Goal: Task Accomplishment & Management: Complete application form

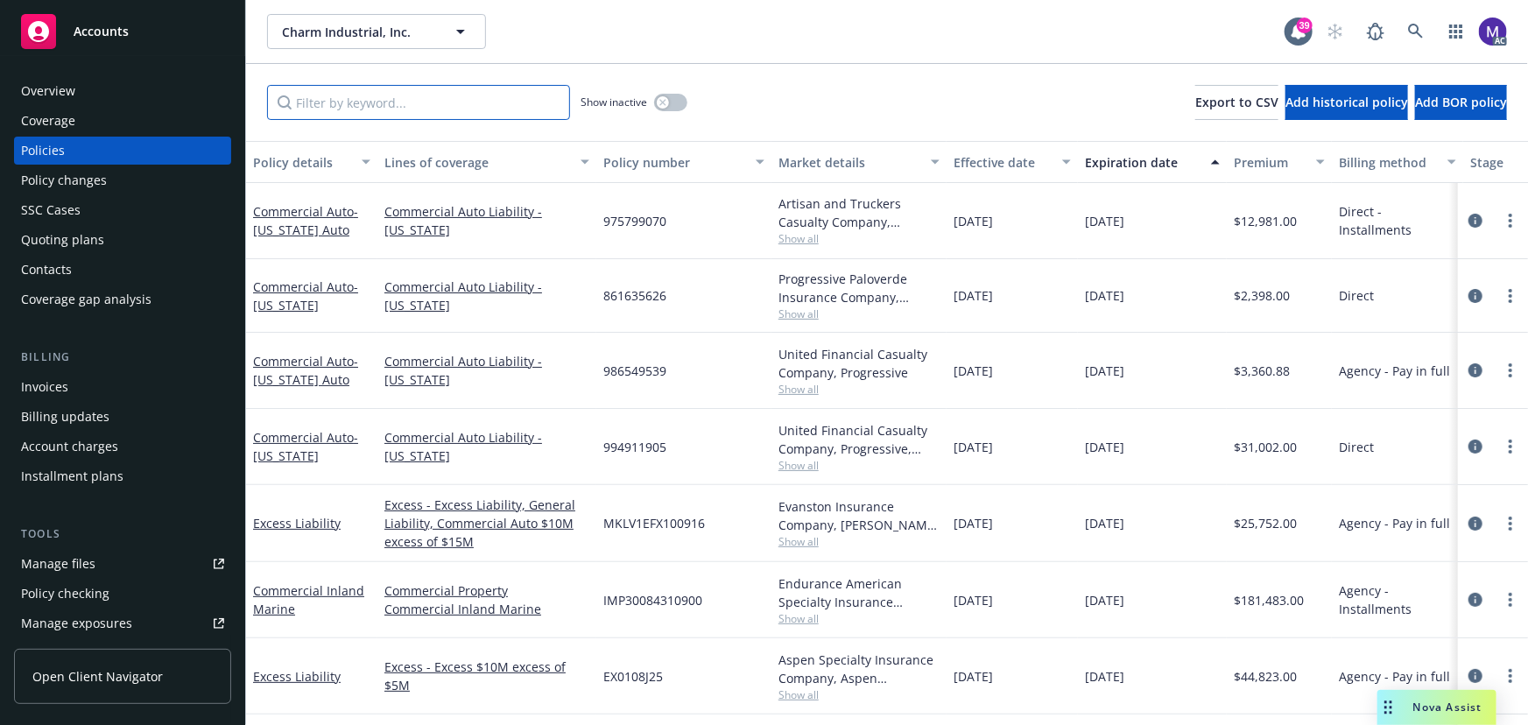
click at [332, 105] on input "Filter by keyword..." at bounding box center [418, 102] width 303 height 35
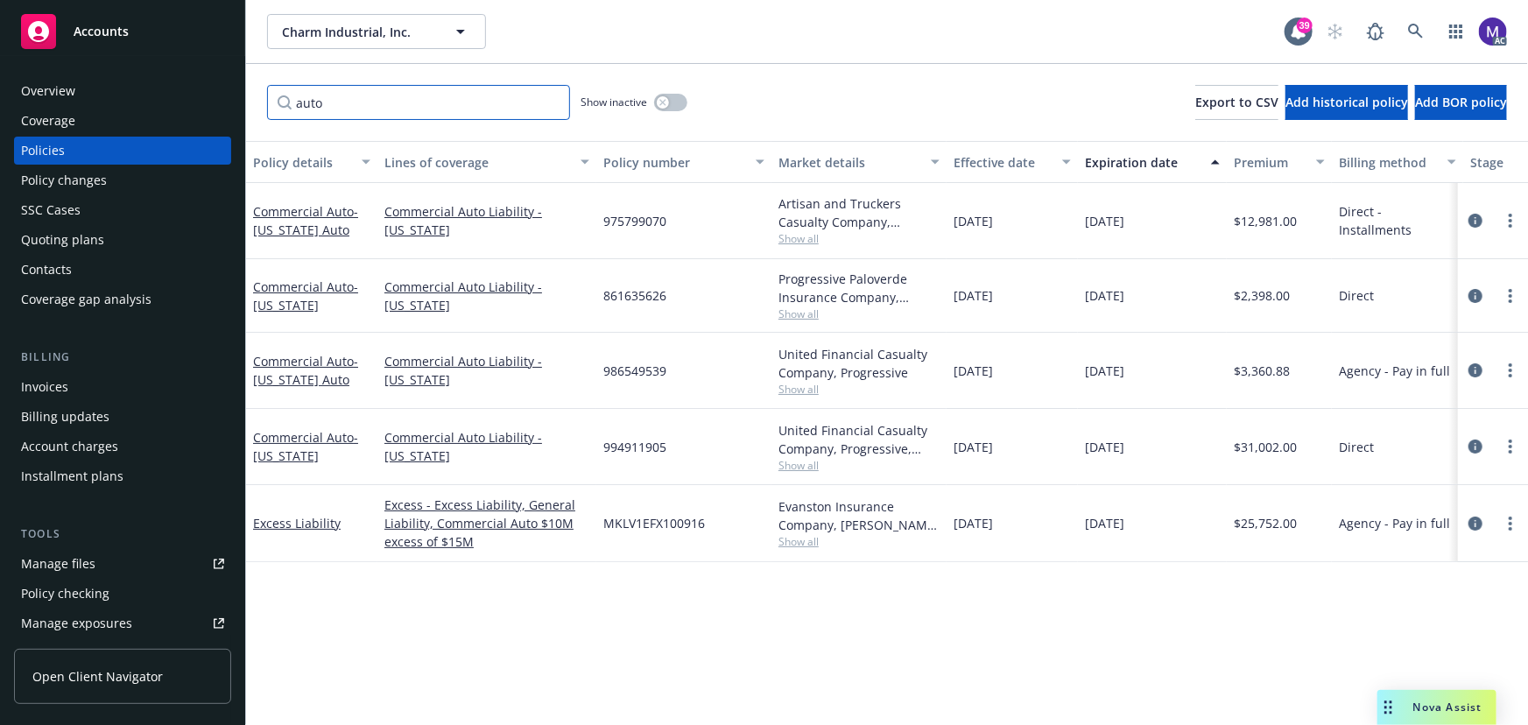
drag, startPoint x: 330, startPoint y: 102, endPoint x: 16, endPoint y: 121, distance: 315.0
click at [53, 118] on div "Accounts Overview Coverage Policies Policy changes SSC Cases Quoting plans Cont…" at bounding box center [764, 362] width 1528 height 725
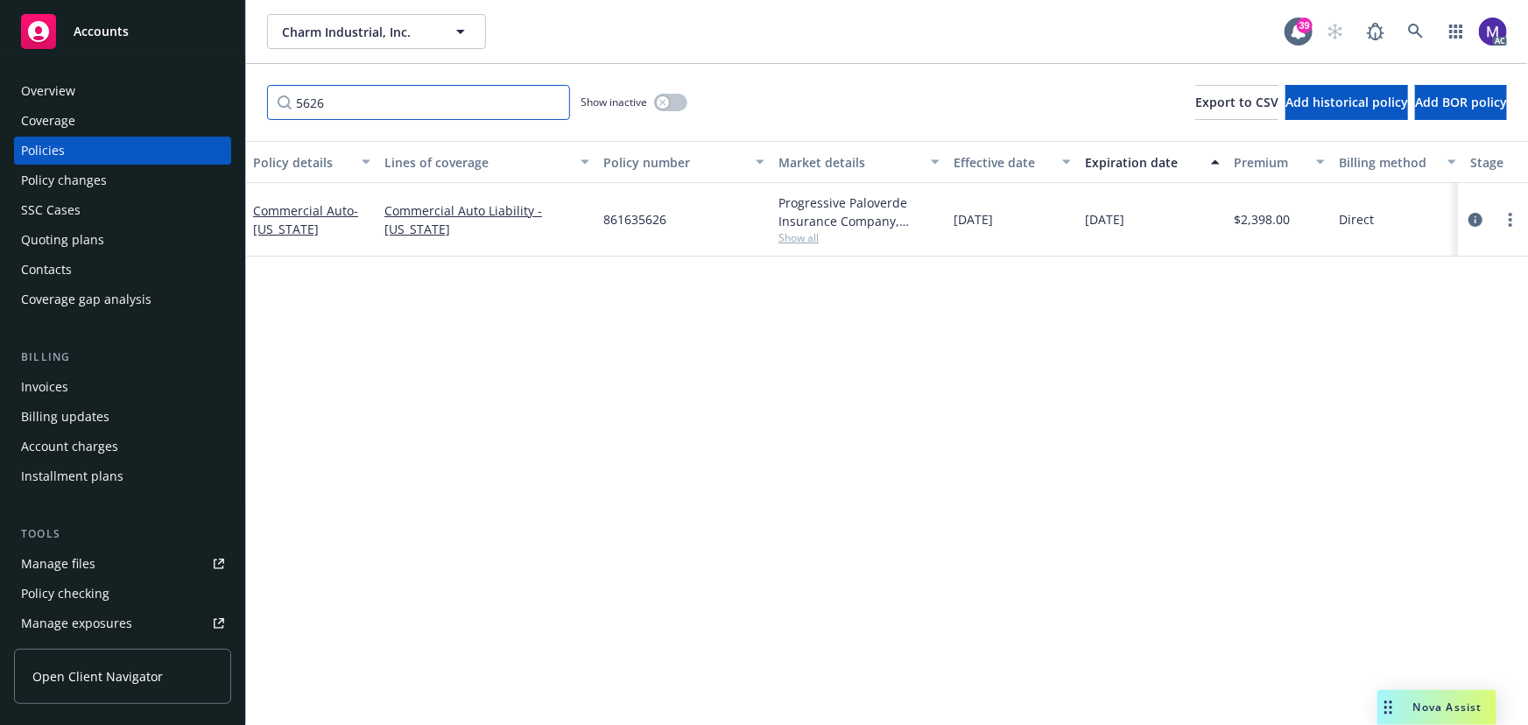
type input "5626"
click at [780, 233] on span "Show all" at bounding box center [859, 237] width 161 height 15
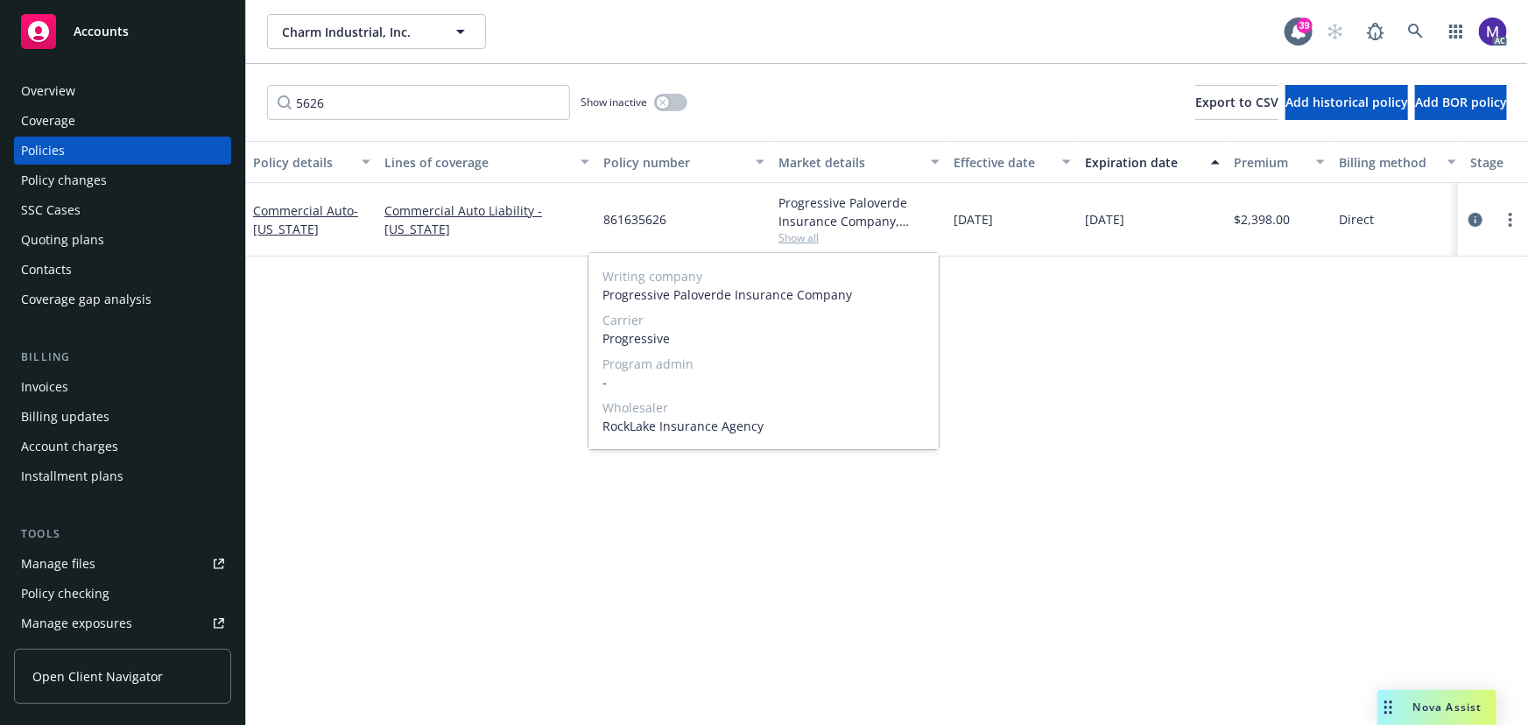
click at [780, 233] on span "Show all" at bounding box center [859, 237] width 161 height 15
click at [1478, 222] on icon "circleInformation" at bounding box center [1476, 220] width 14 height 14
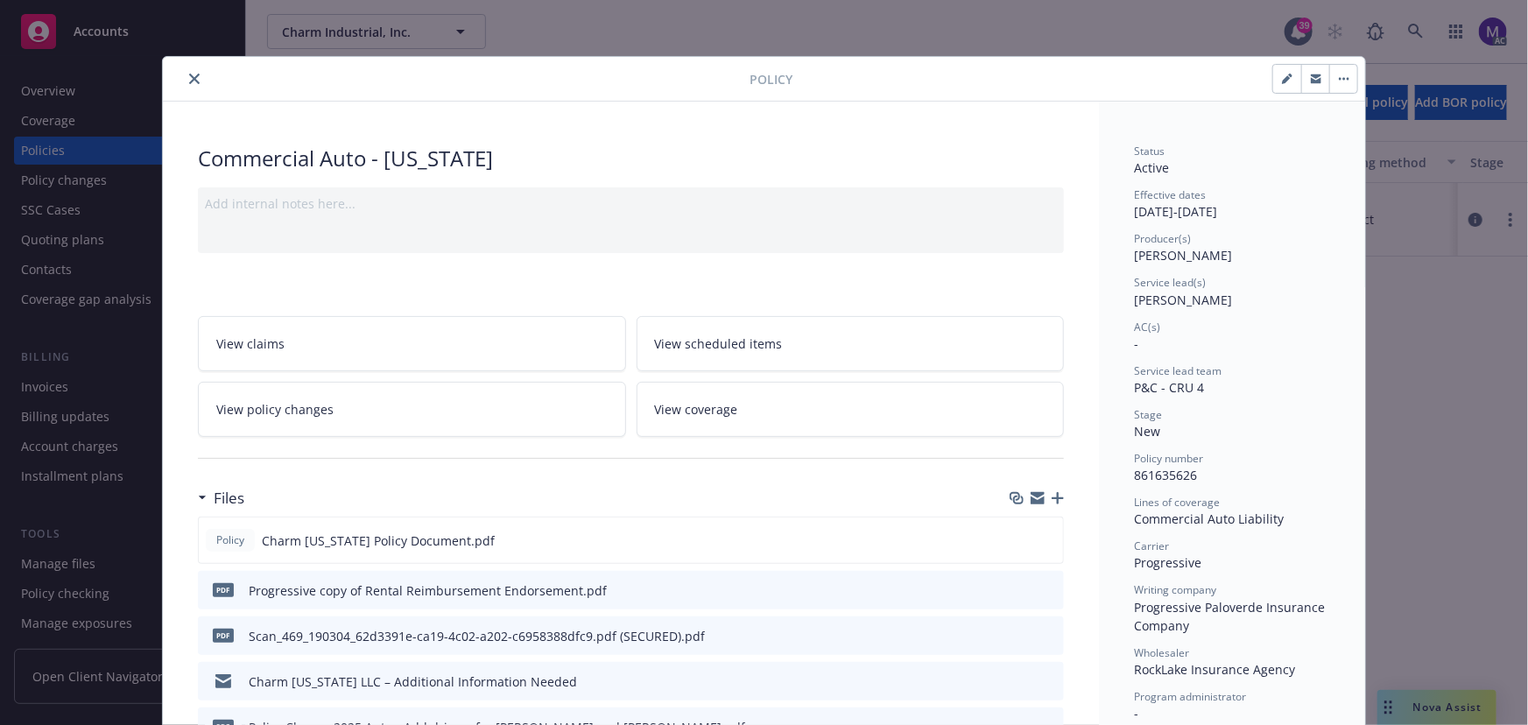
click at [189, 74] on icon "close" at bounding box center [194, 79] width 11 height 11
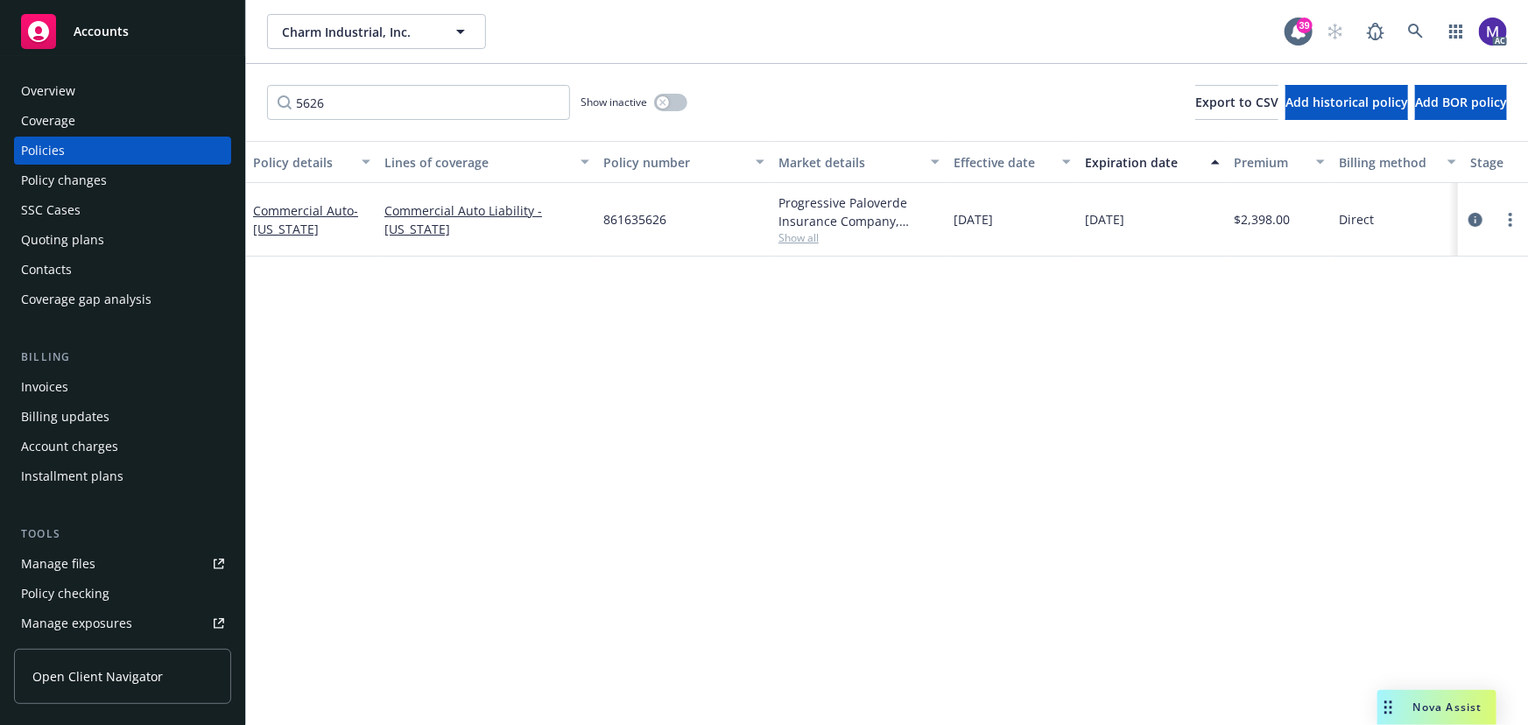
click at [783, 234] on span "Show all" at bounding box center [859, 237] width 161 height 15
click at [634, 342] on span "Progressive" at bounding box center [764, 338] width 322 height 18
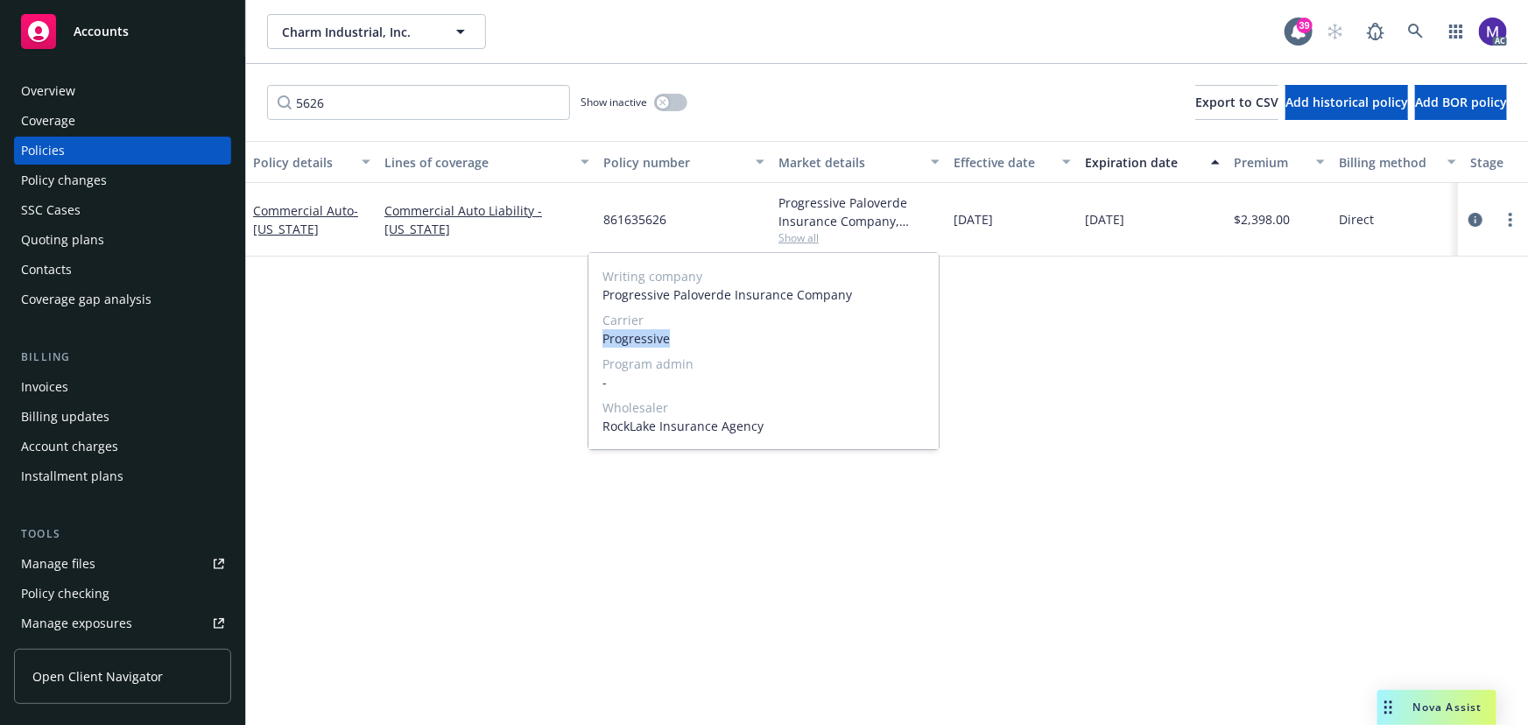
click at [634, 342] on span "Progressive" at bounding box center [764, 338] width 322 height 18
copy span "Progressive"
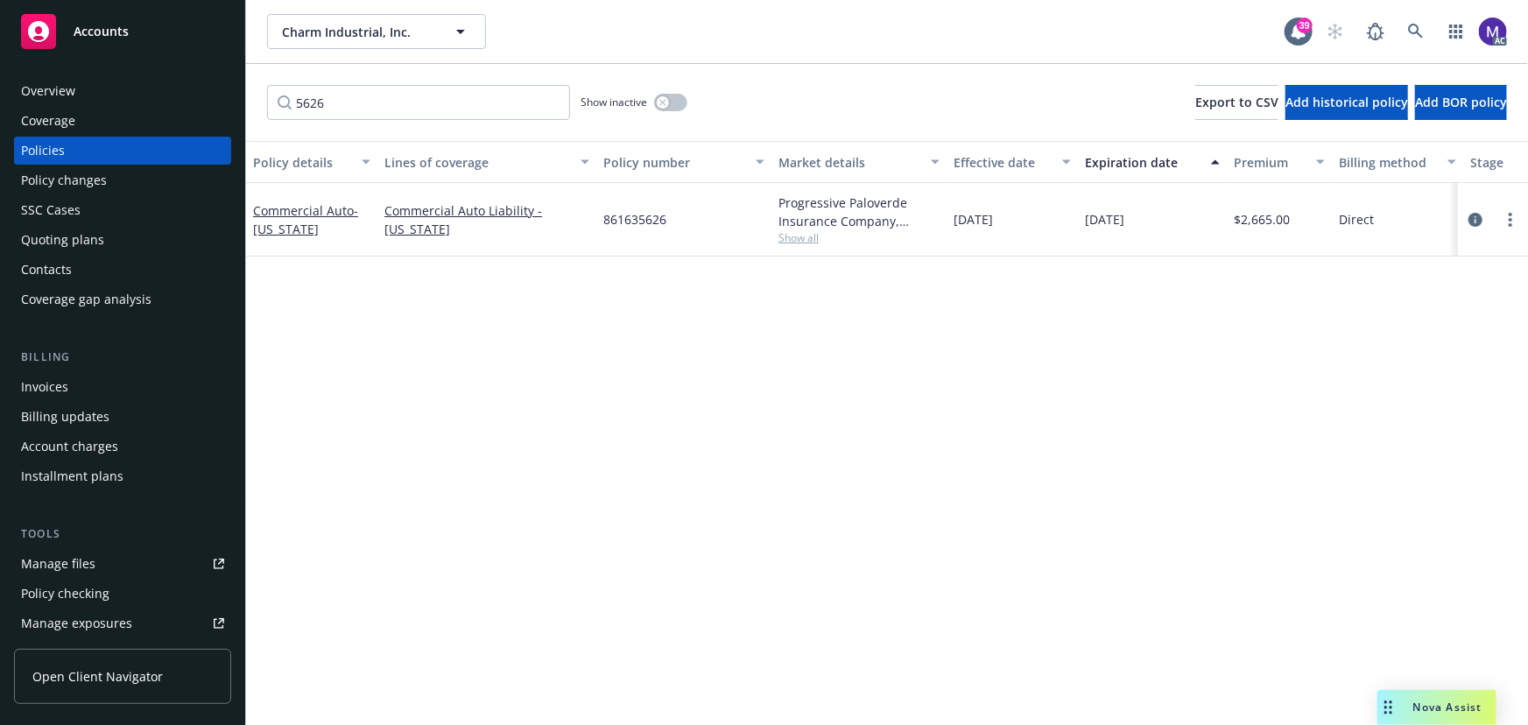
scroll to position [0, 407]
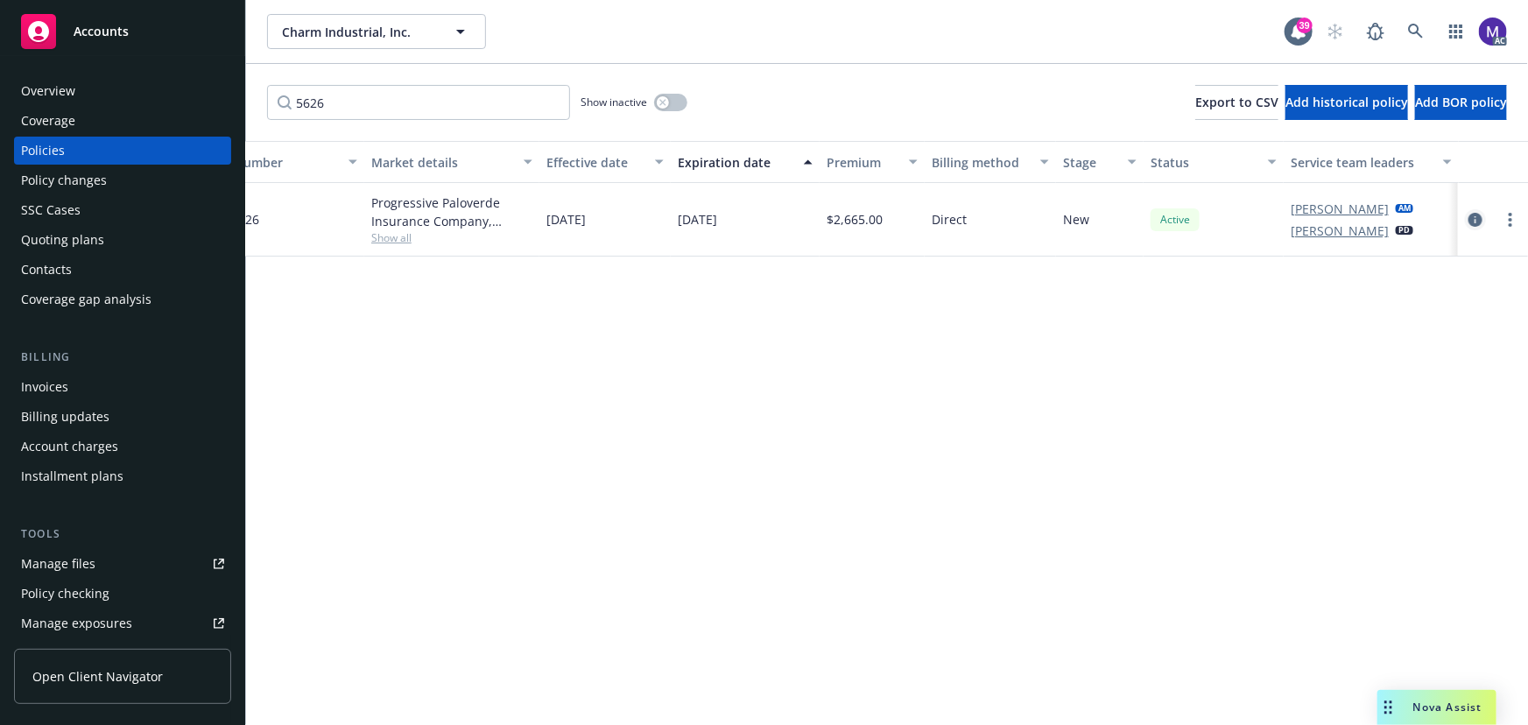
click at [1483, 216] on link "circleInformation" at bounding box center [1475, 219] width 21 height 21
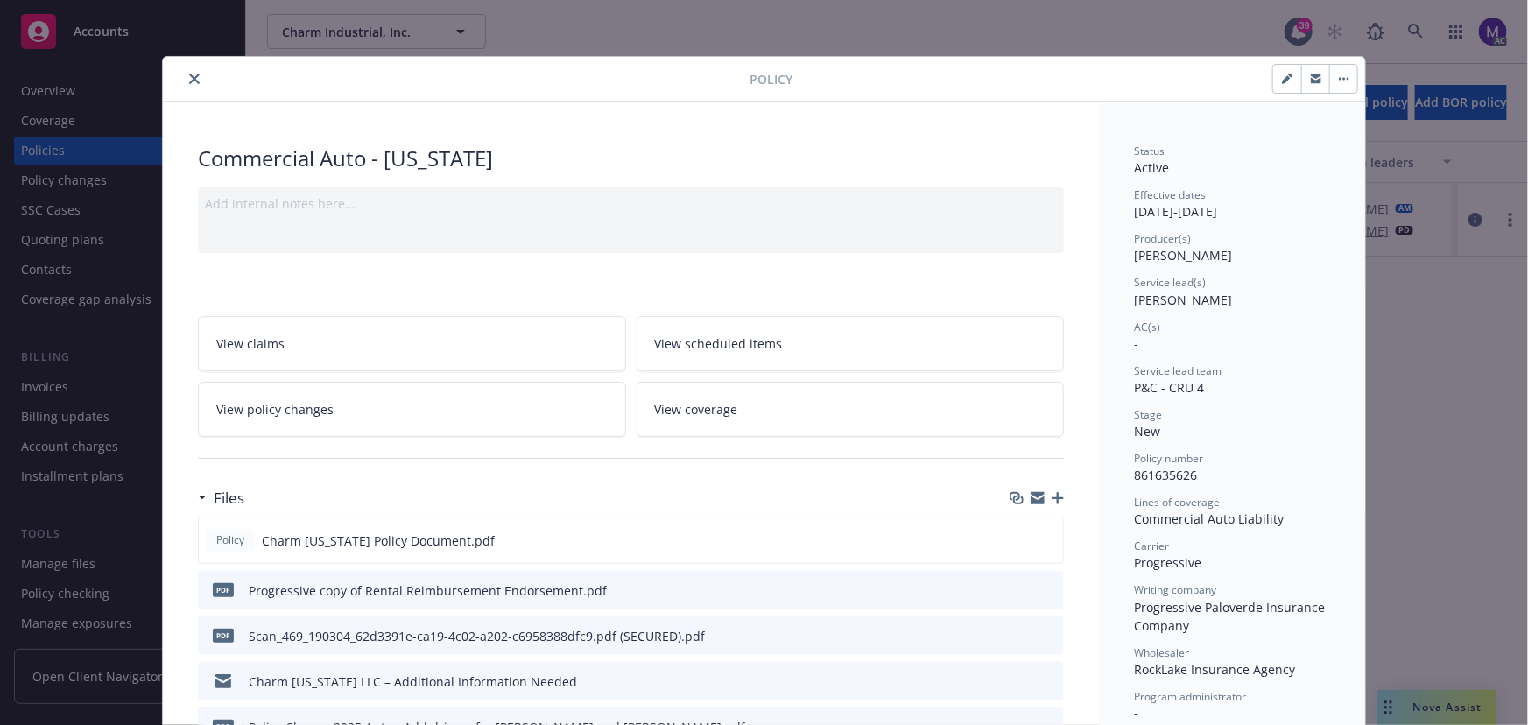
scroll to position [53, 0]
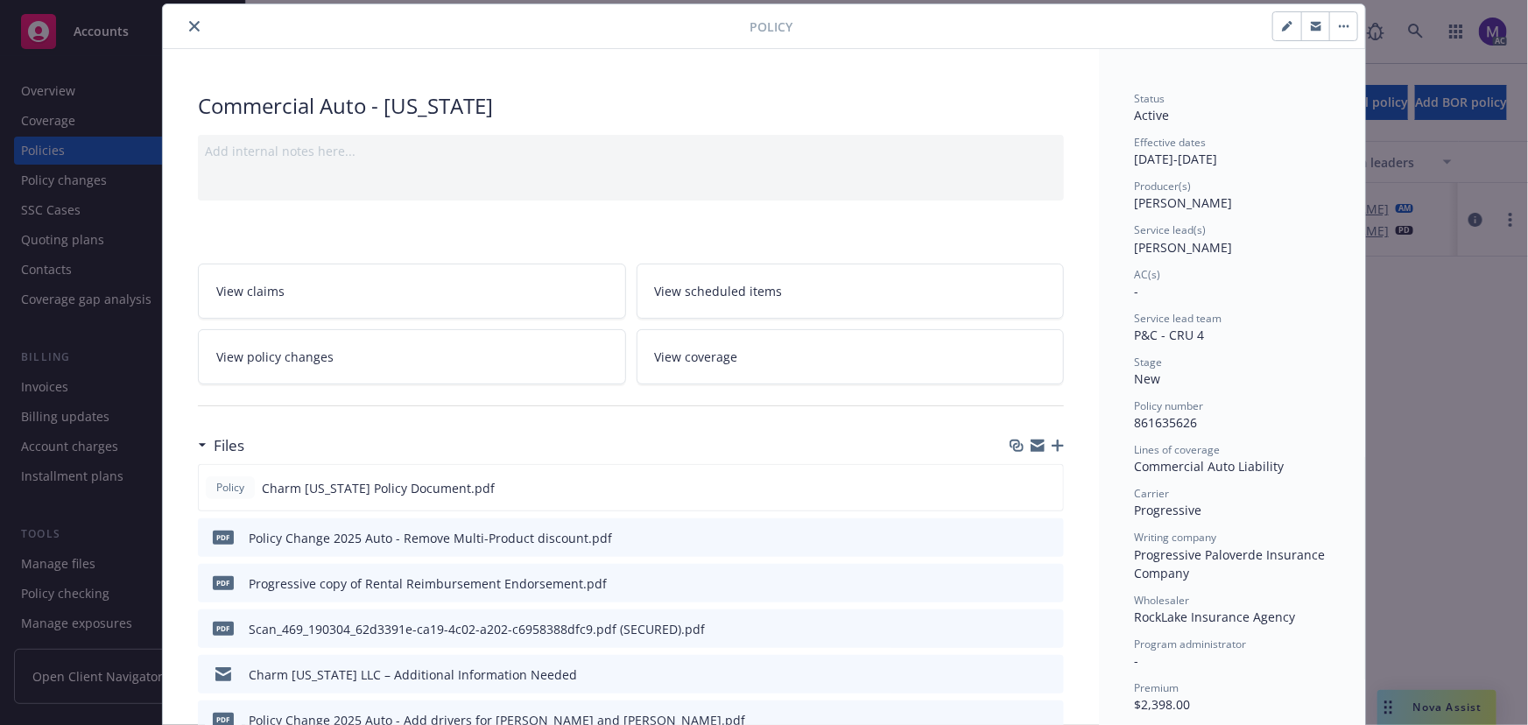
type input "$2,665.00"
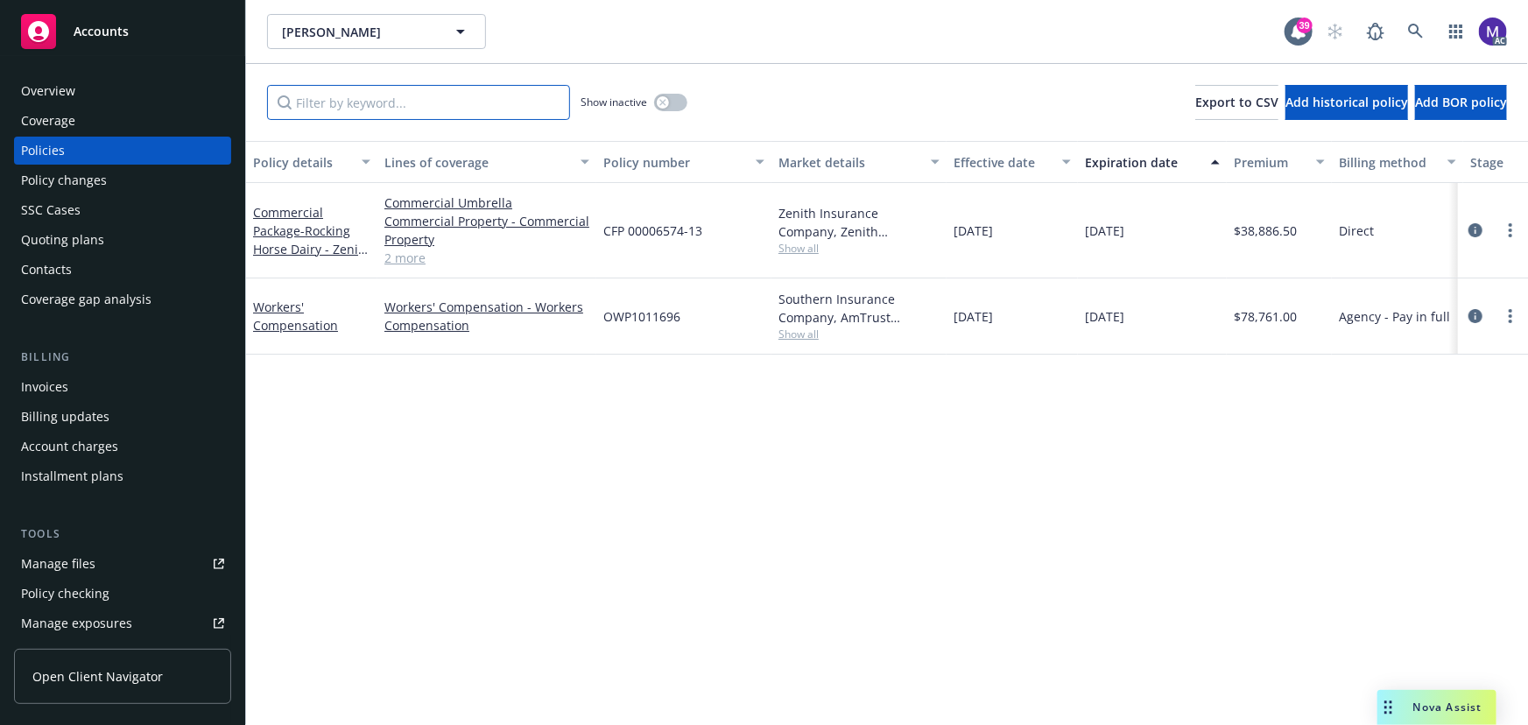
click at [391, 116] on input "Filter by keyword..." at bounding box center [418, 102] width 303 height 35
click at [361, 113] on input "Filter by keyword..." at bounding box center [418, 102] width 303 height 35
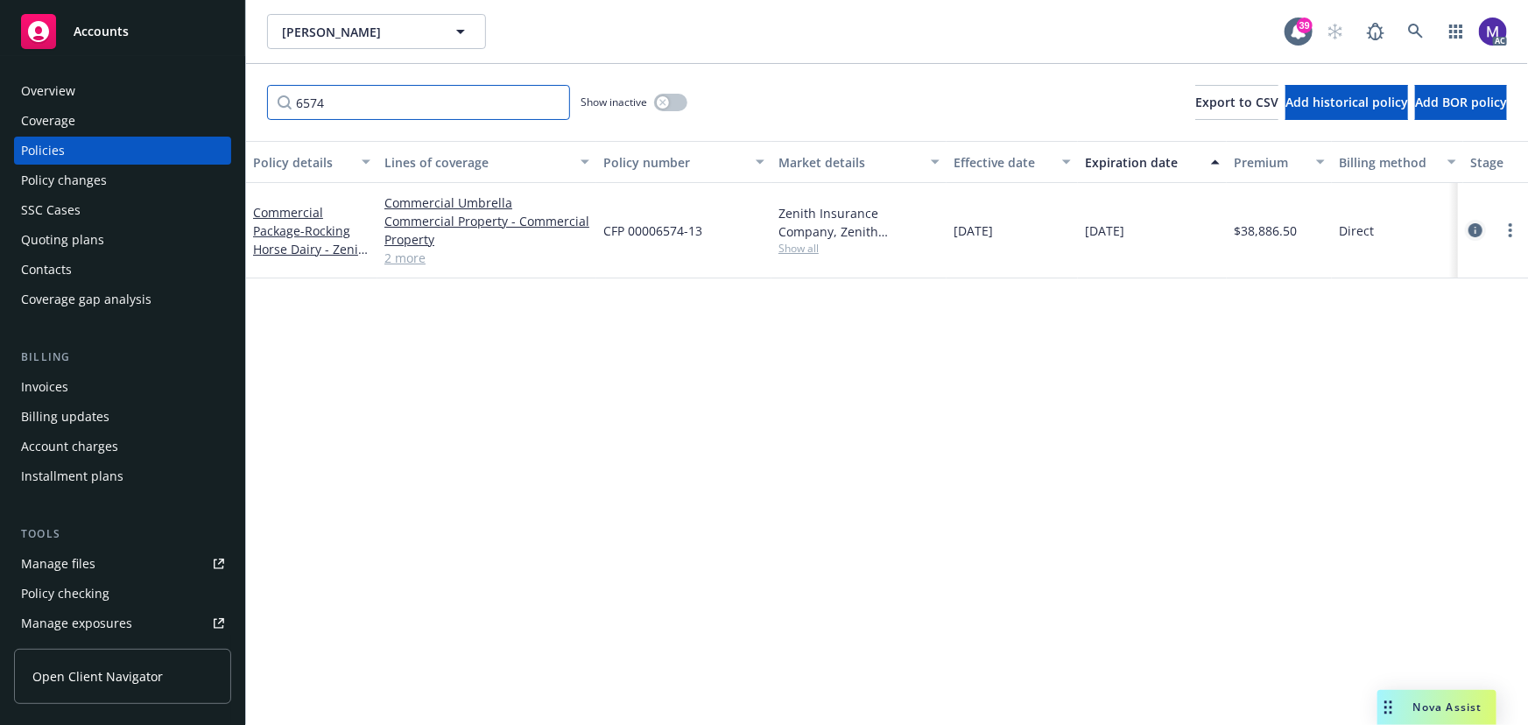
type input "6574"
click at [1477, 234] on icon "circleInformation" at bounding box center [1476, 230] width 14 height 14
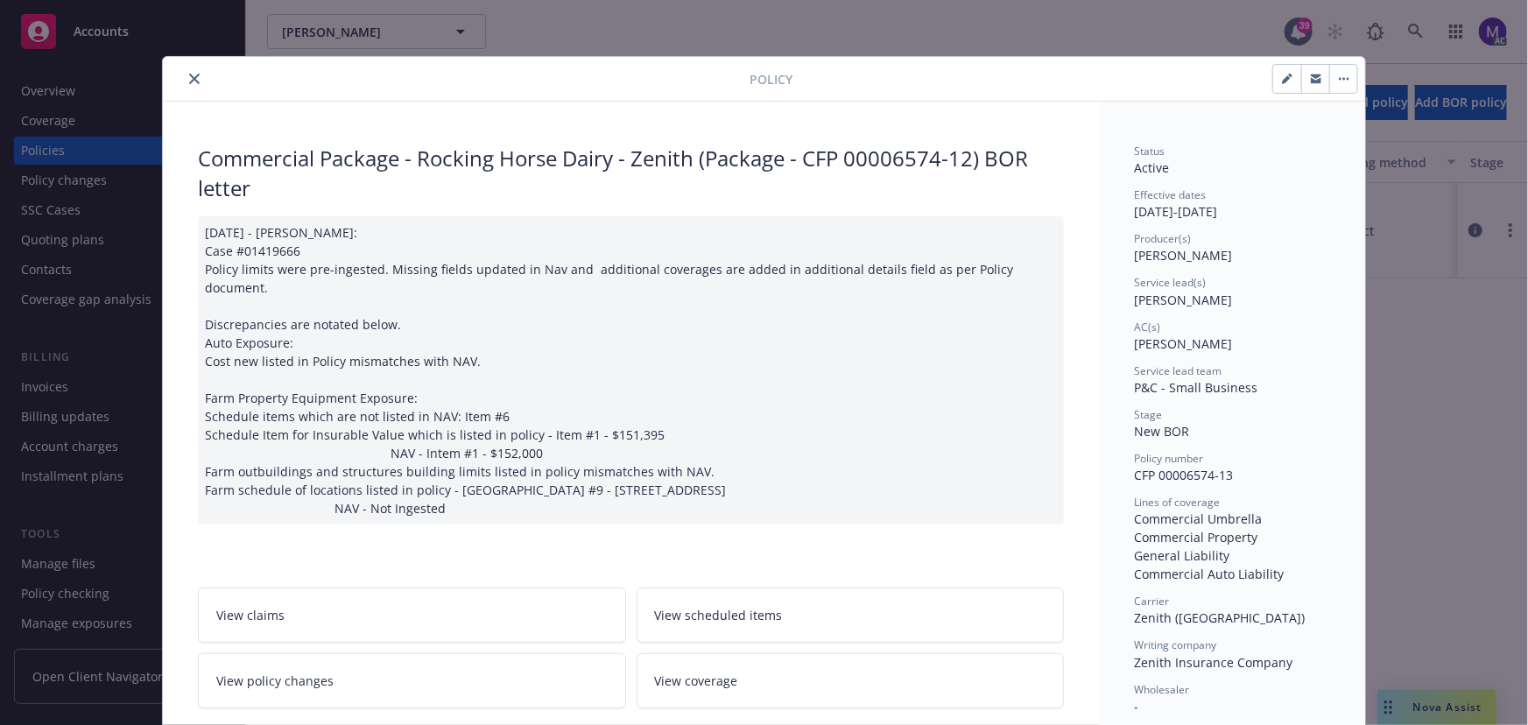
click at [278, 672] on span "View policy changes" at bounding box center [274, 681] width 117 height 18
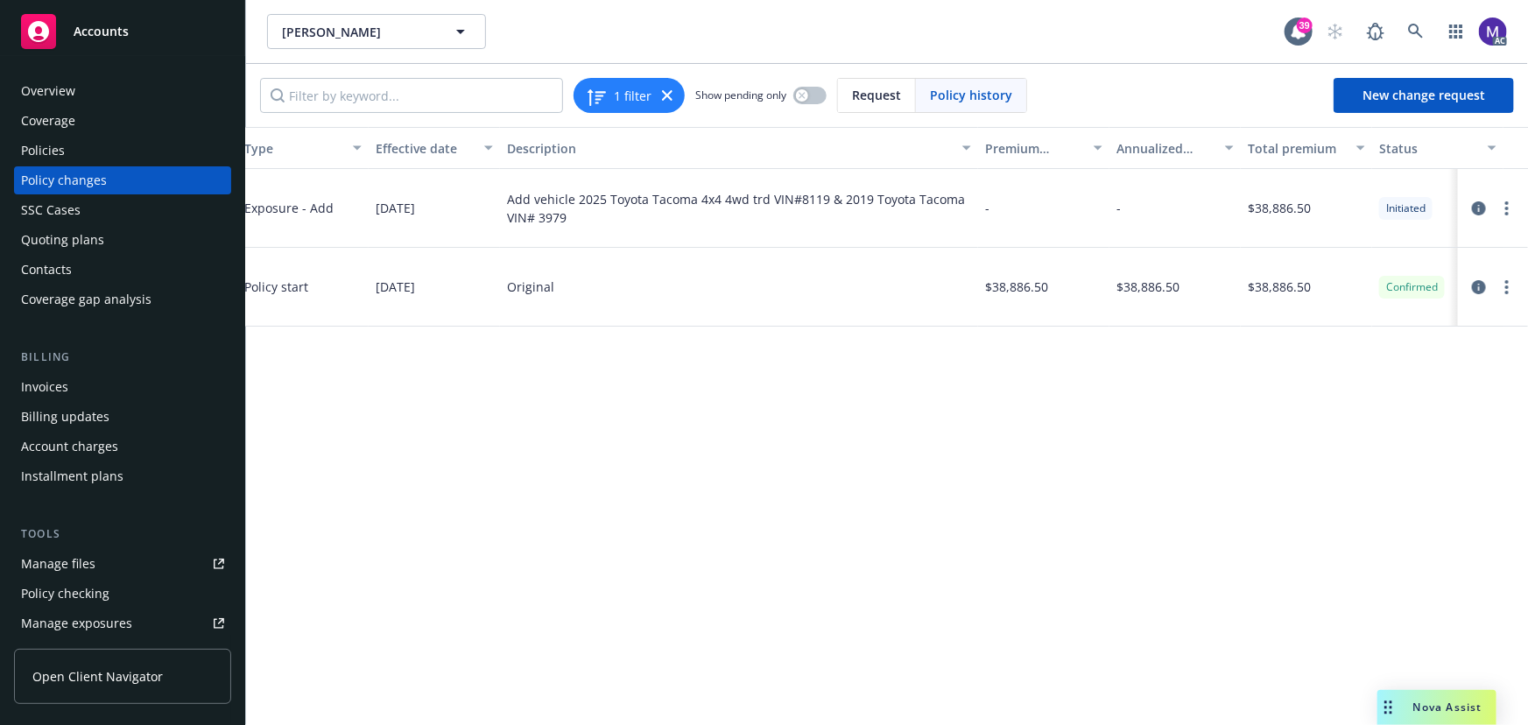
scroll to position [0, 474]
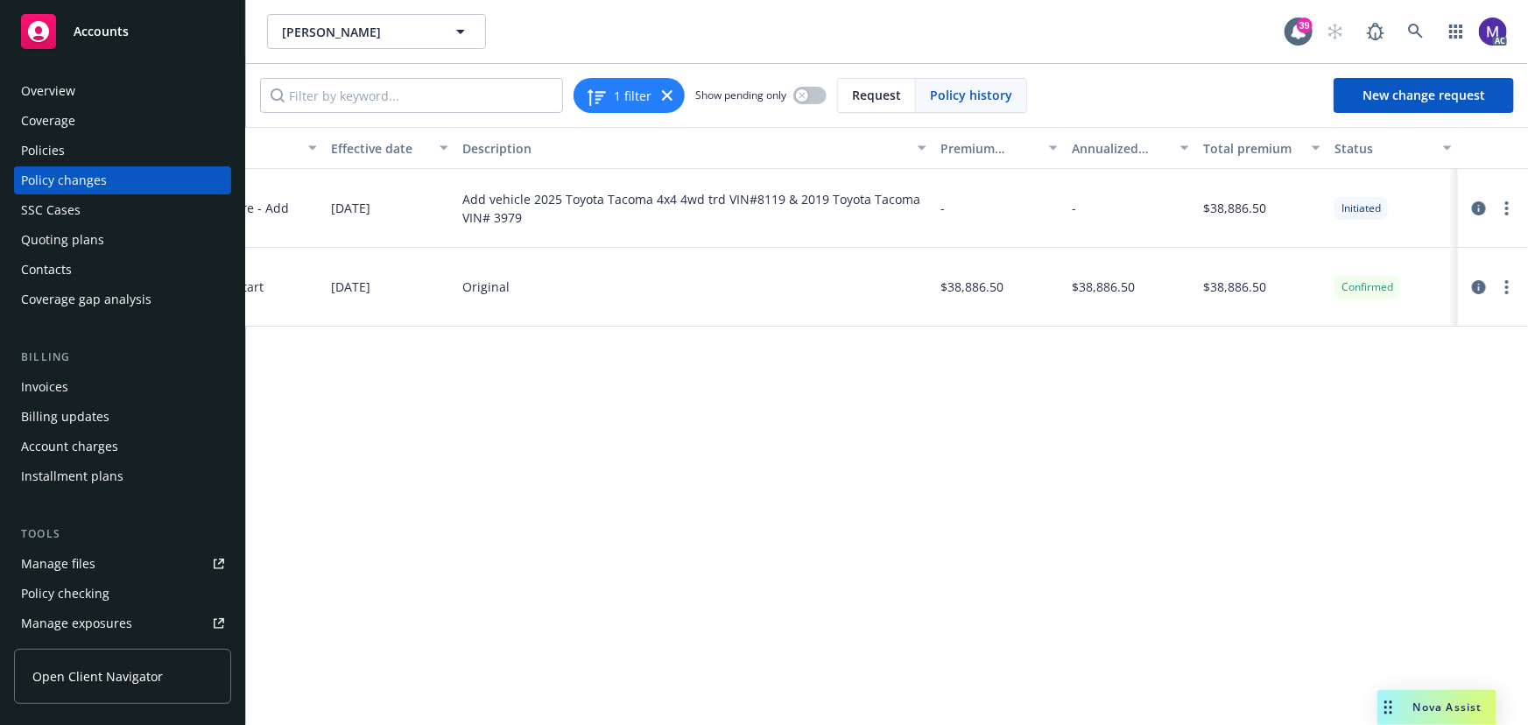
click at [122, 172] on div "Policy changes" at bounding box center [122, 180] width 203 height 28
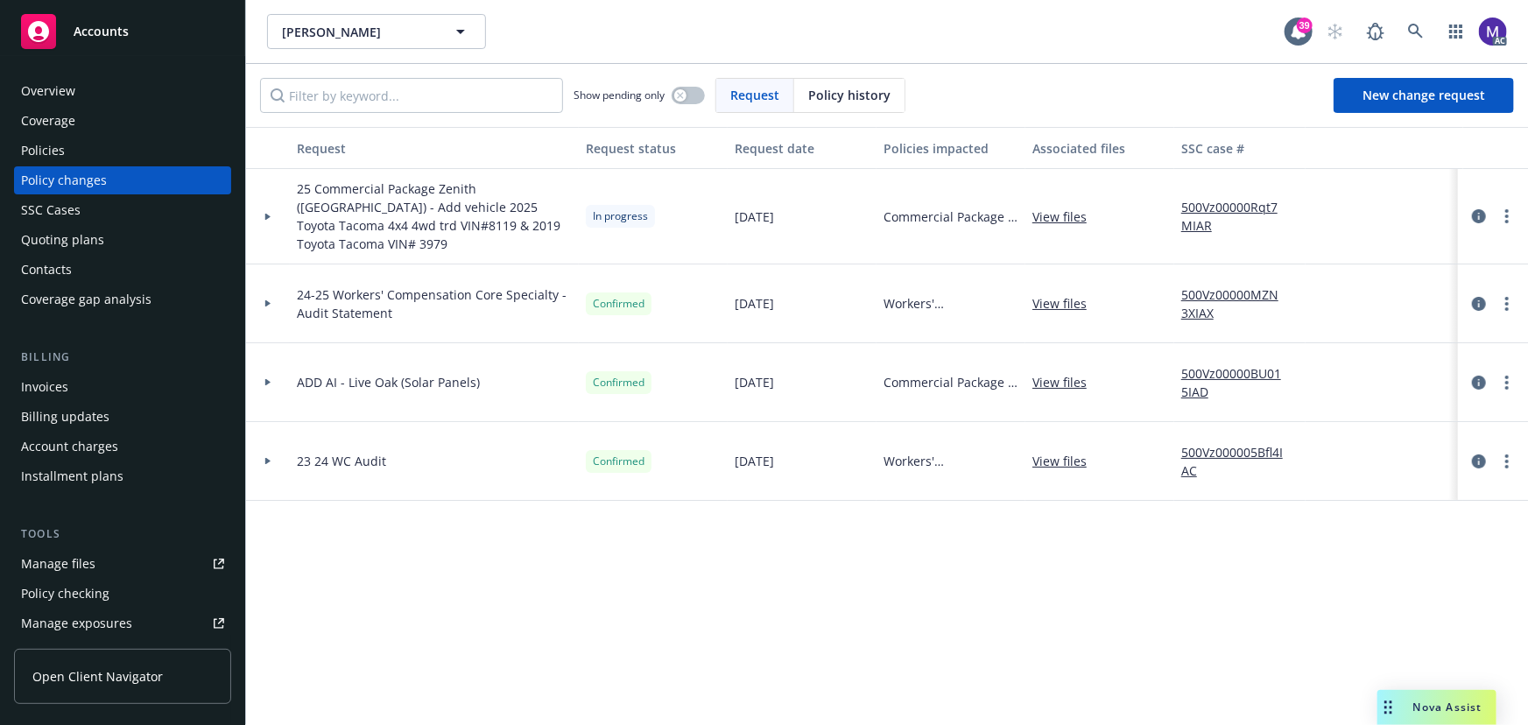
click at [279, 228] on div at bounding box center [268, 216] width 44 height 95
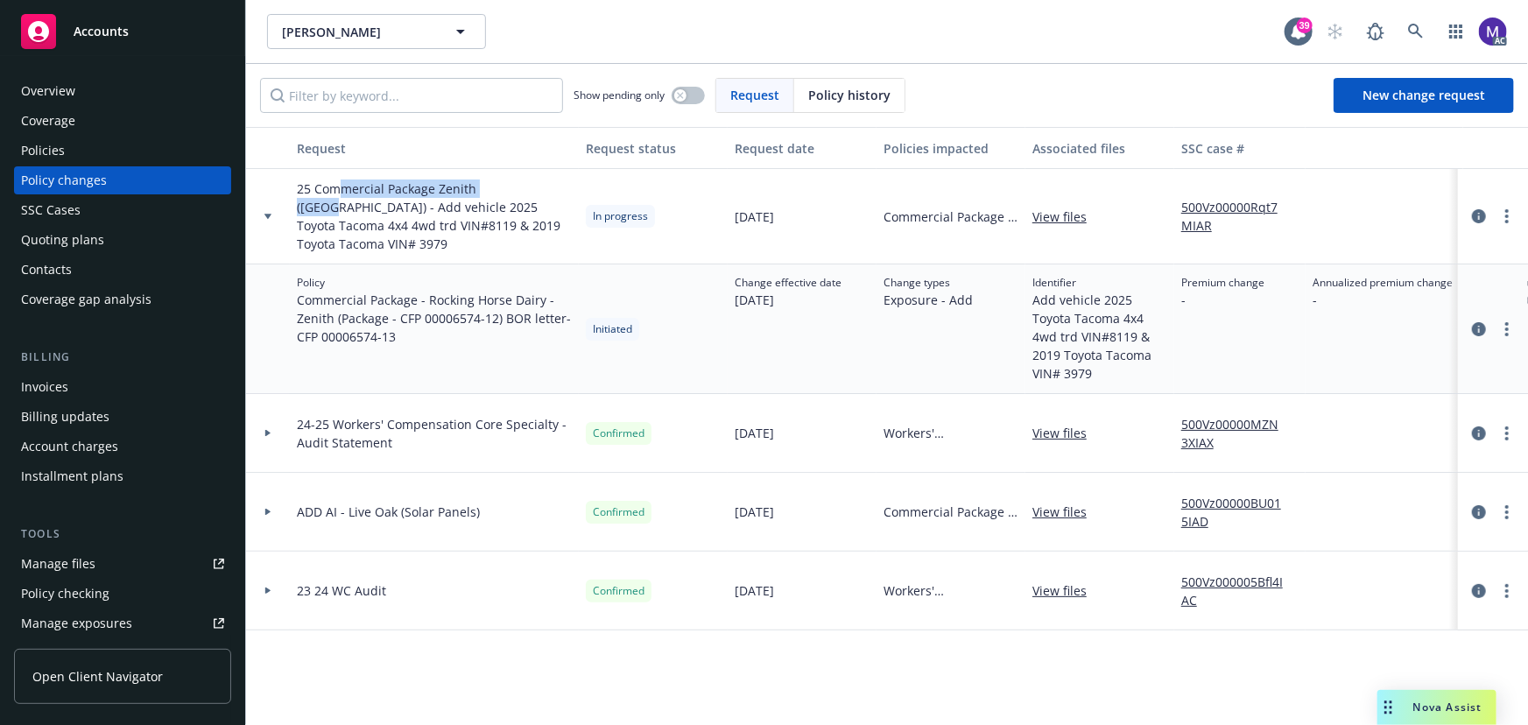
drag, startPoint x: 344, startPoint y: 193, endPoint x: 504, endPoint y: 193, distance: 160.3
click at [504, 193] on span "25 Commercial Package Zenith (Fairfax) - Add vehicle 2025 Toyota Tacoma 4x4 4wd…" at bounding box center [434, 217] width 275 height 74
click at [1233, 198] on link "500Vz00000Rqt7MIAR" at bounding box center [1239, 216] width 117 height 37
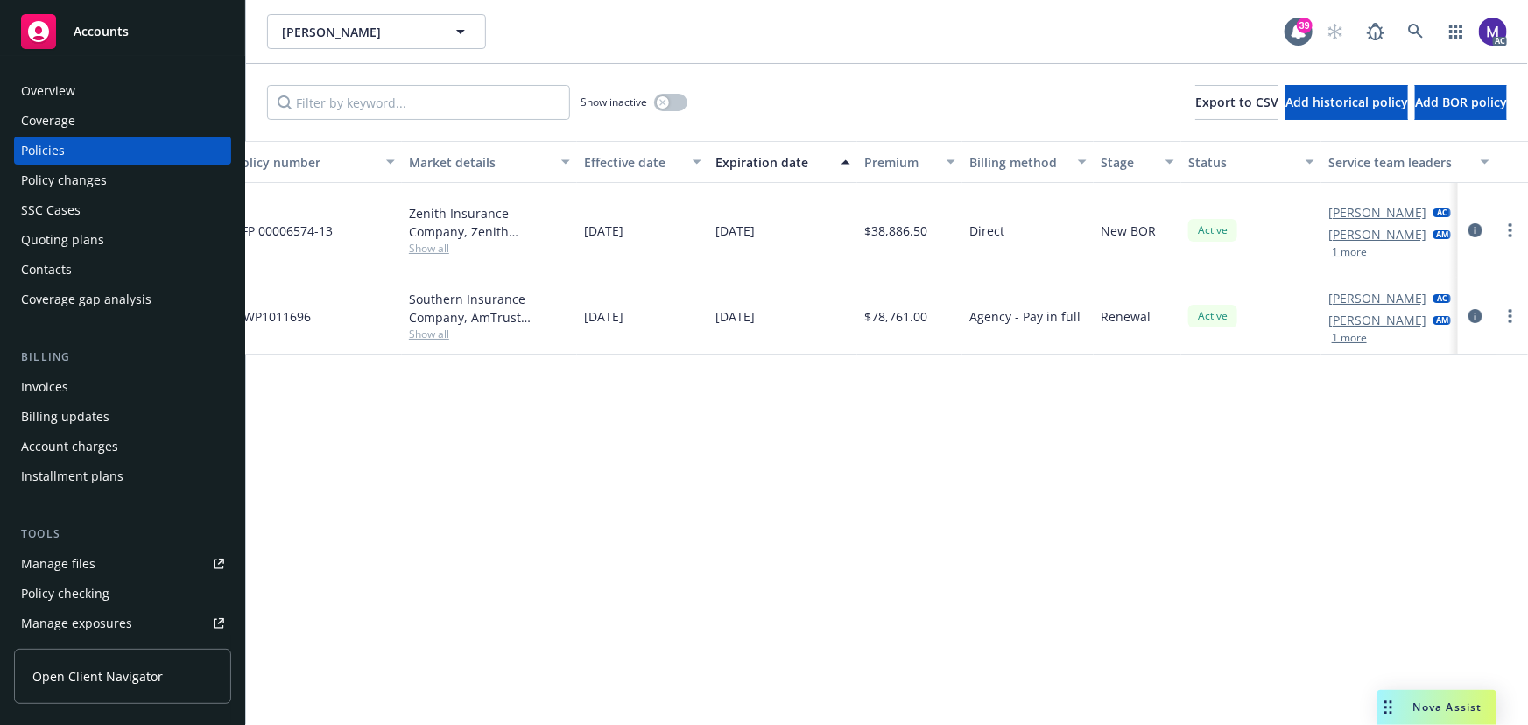
scroll to position [0, 407]
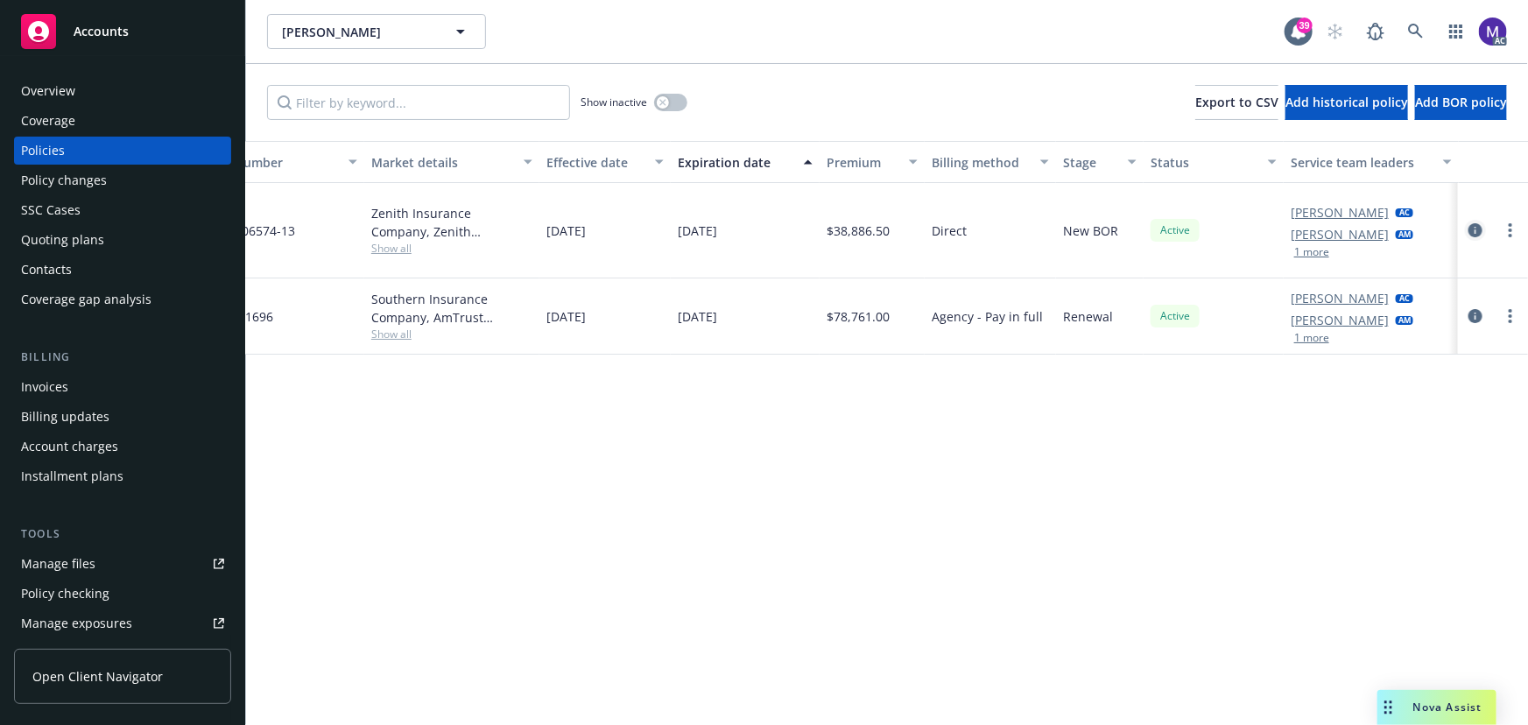
click at [757, 231] on link "circleInformation" at bounding box center [1475, 230] width 21 height 21
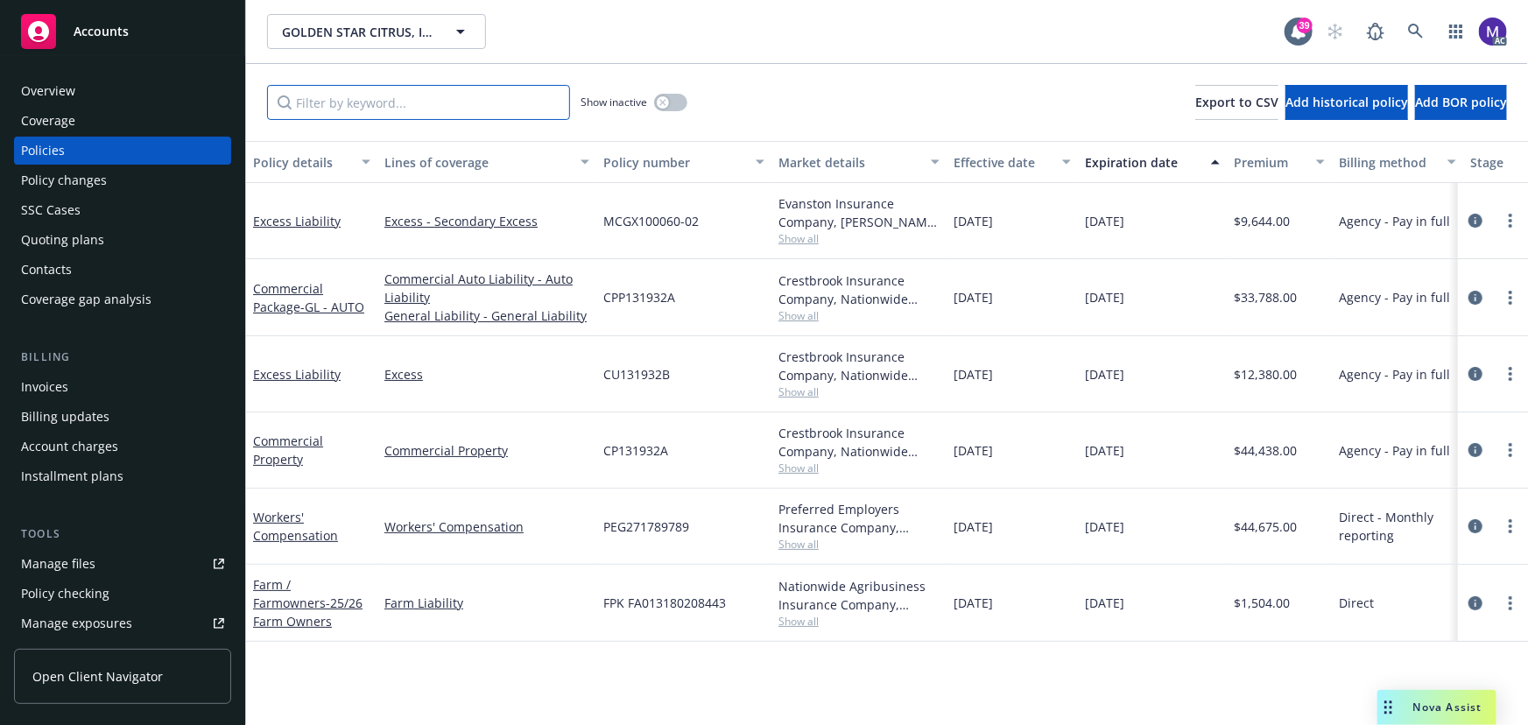
drag, startPoint x: 315, startPoint y: 106, endPoint x: 318, endPoint y: 118, distance: 12.5
click at [315, 106] on input "Filter by keyword..." at bounding box center [418, 102] width 303 height 35
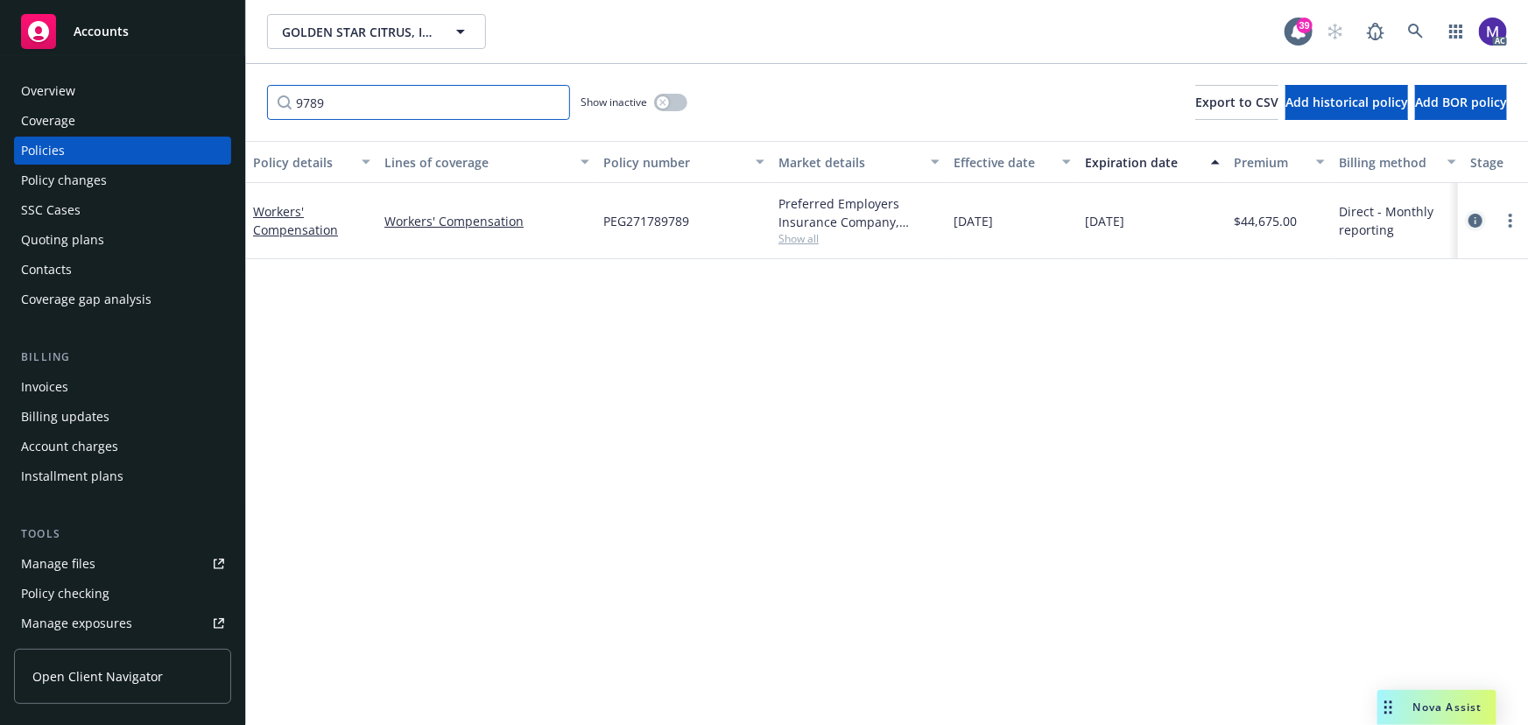
type input "9789"
click at [1474, 222] on icon "circleInformation" at bounding box center [1476, 221] width 14 height 14
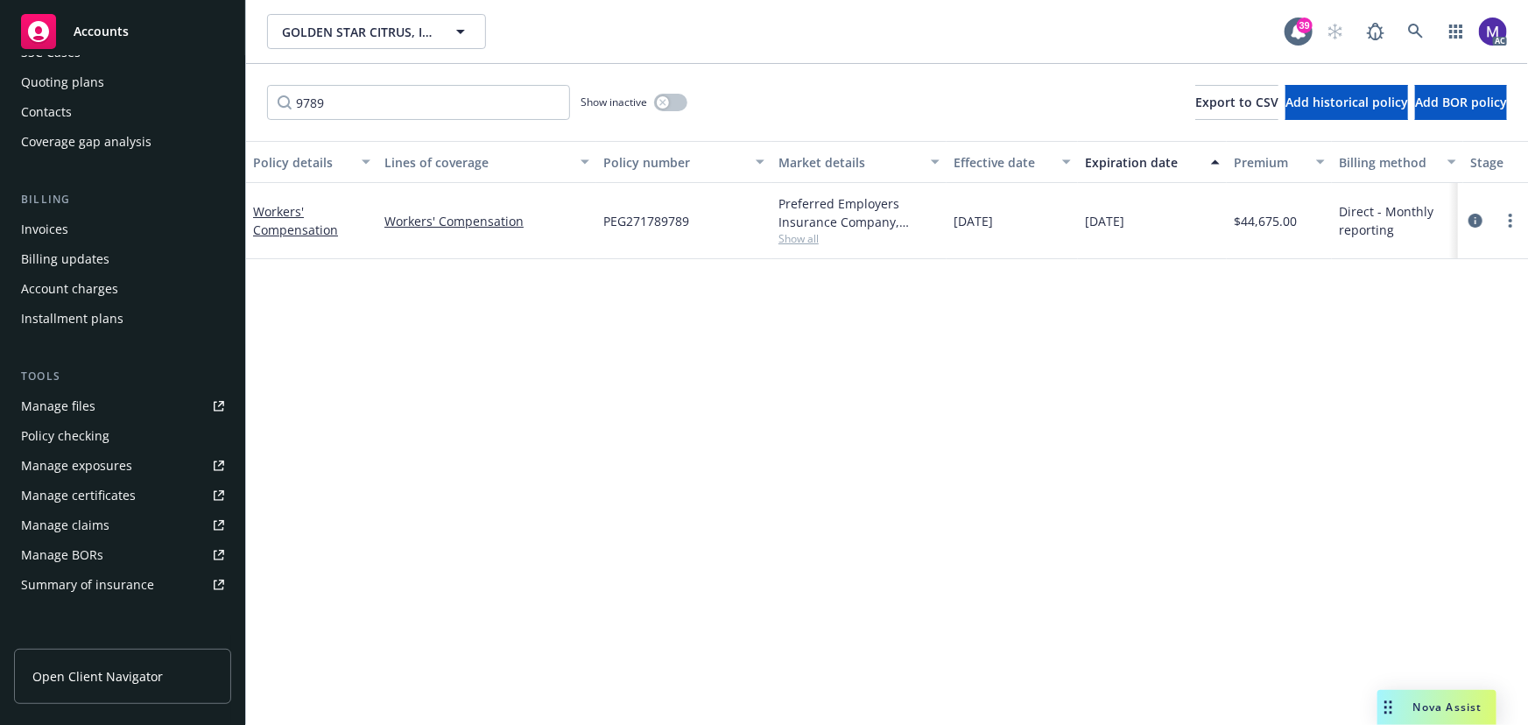
scroll to position [318, 0]
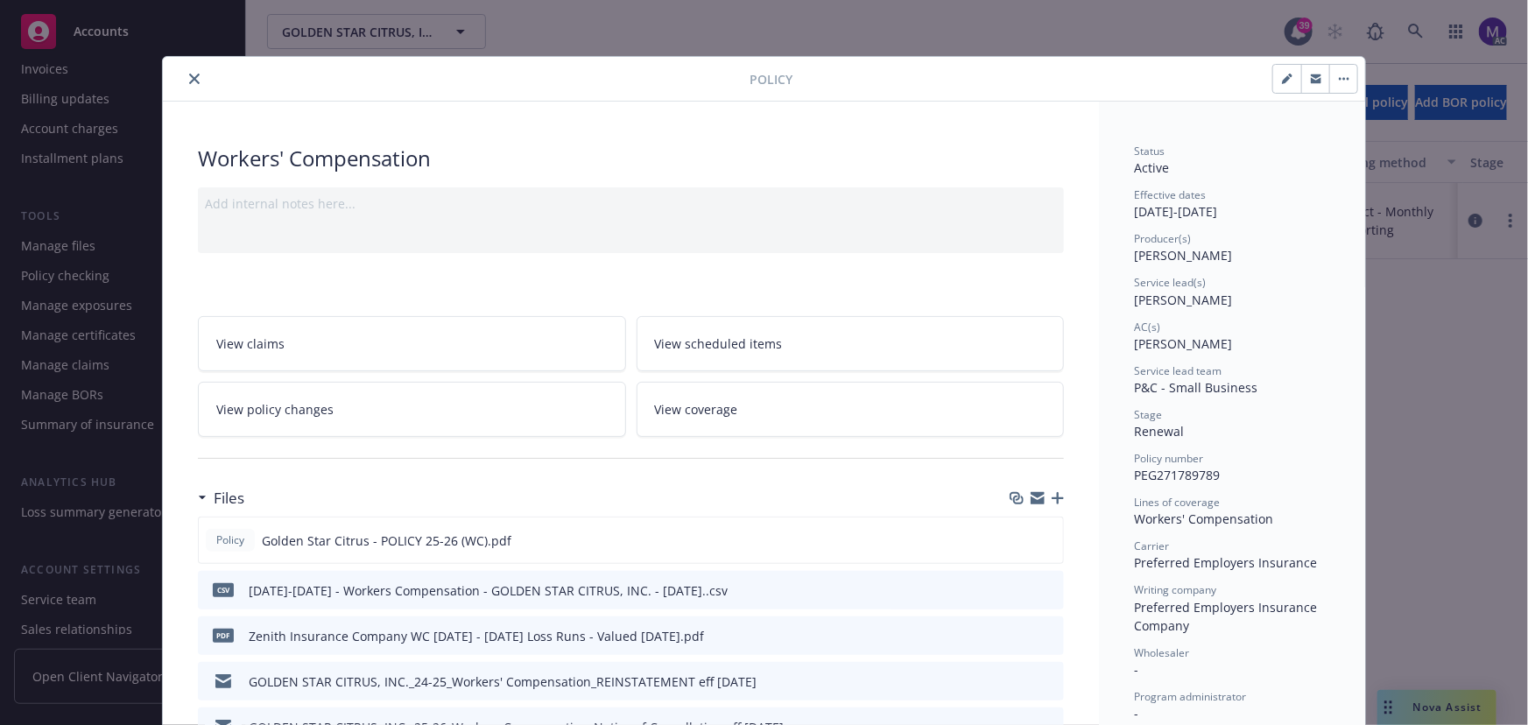
click at [307, 420] on link "View policy changes" at bounding box center [412, 409] width 428 height 55
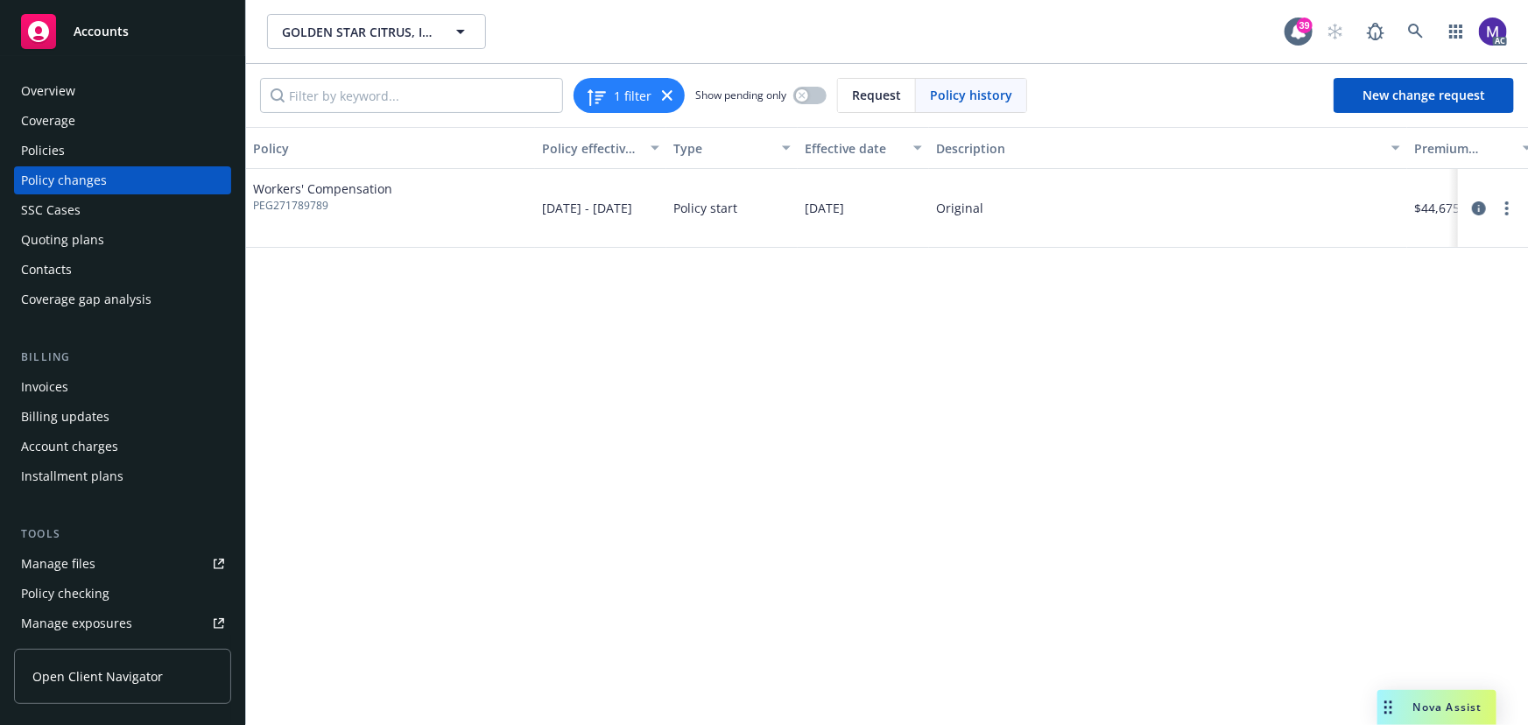
click at [104, 180] on div "Policy changes" at bounding box center [122, 180] width 203 height 28
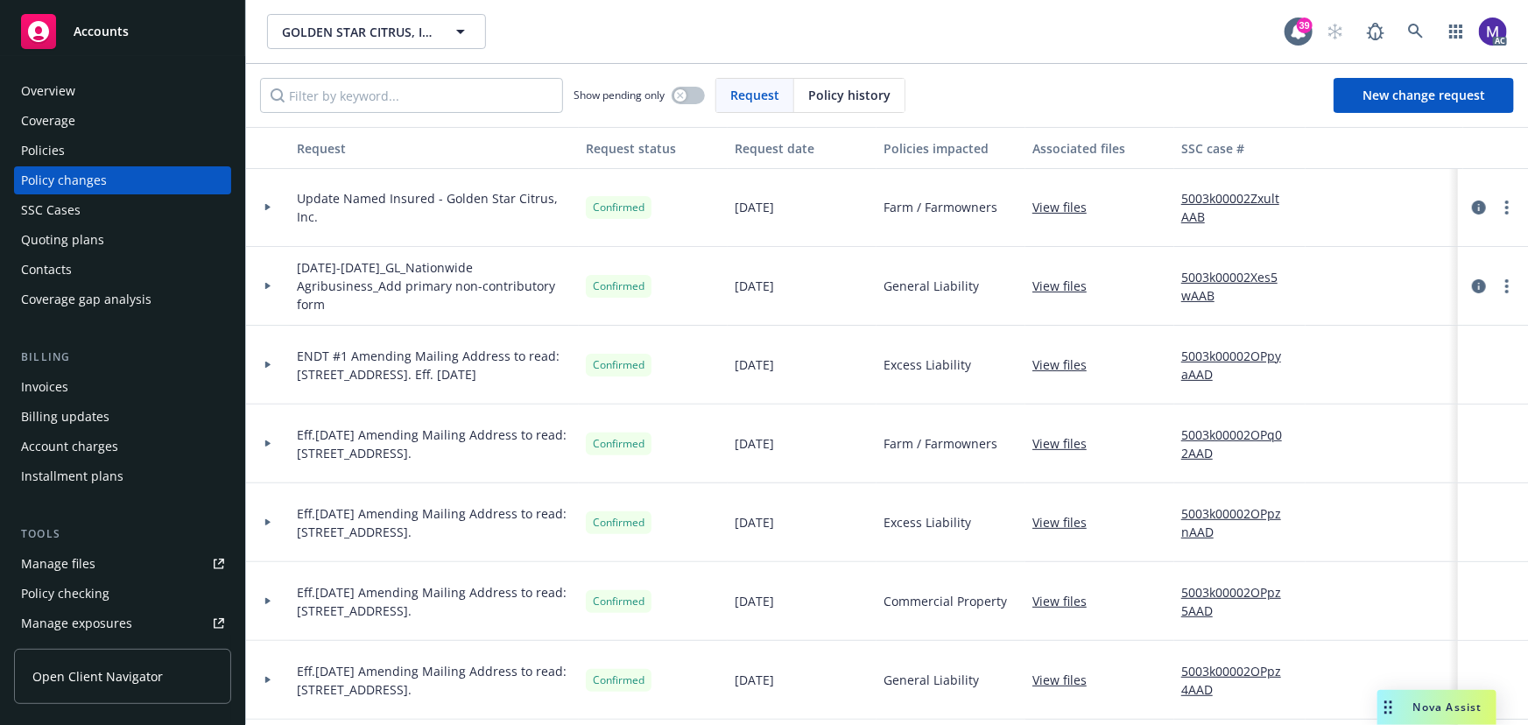
scroll to position [318, 0]
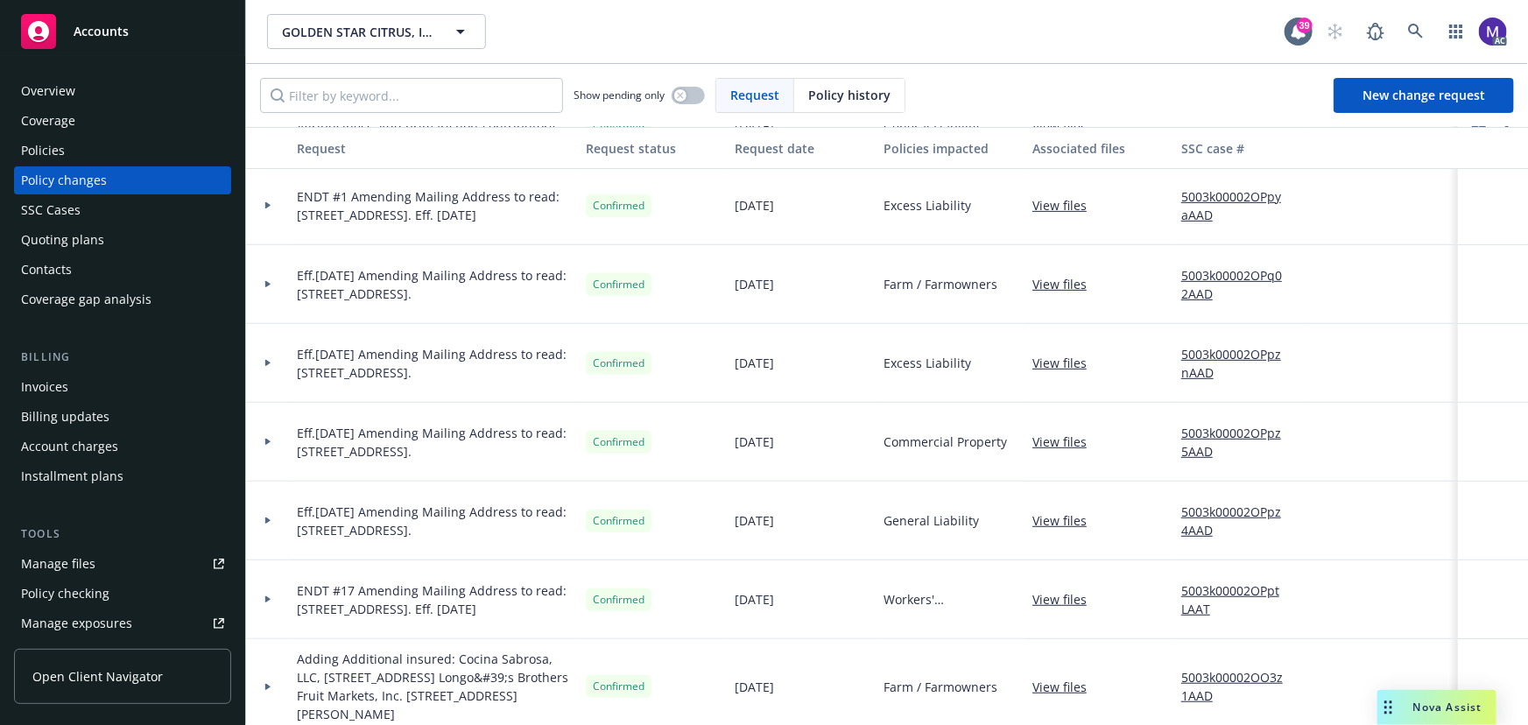
click at [70, 214] on div "SSC Cases" at bounding box center [51, 210] width 60 height 28
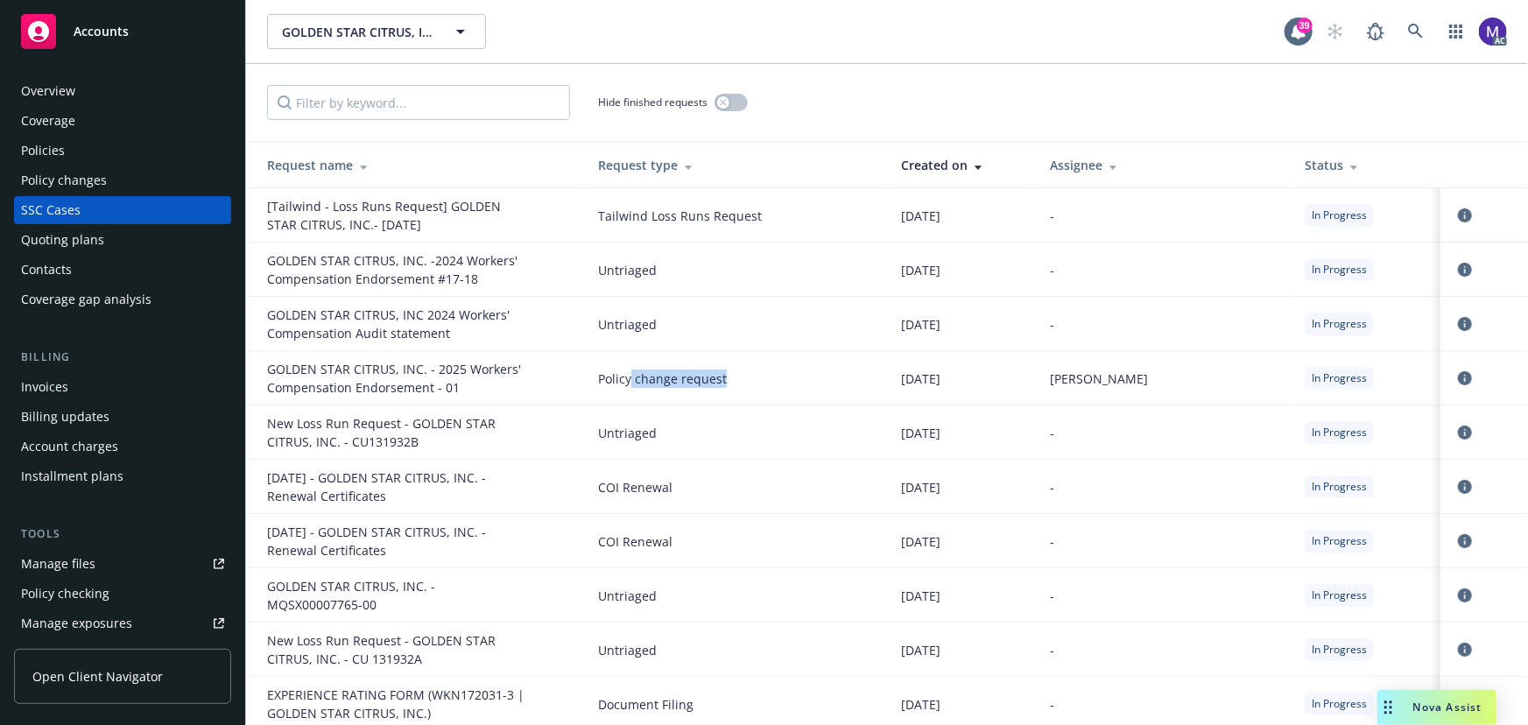
drag, startPoint x: 668, startPoint y: 383, endPoint x: 801, endPoint y: 374, distance: 133.4
click at [801, 375] on span "Policy change request" at bounding box center [735, 379] width 275 height 18
click at [801, 374] on span "Policy change request" at bounding box center [735, 379] width 275 height 18
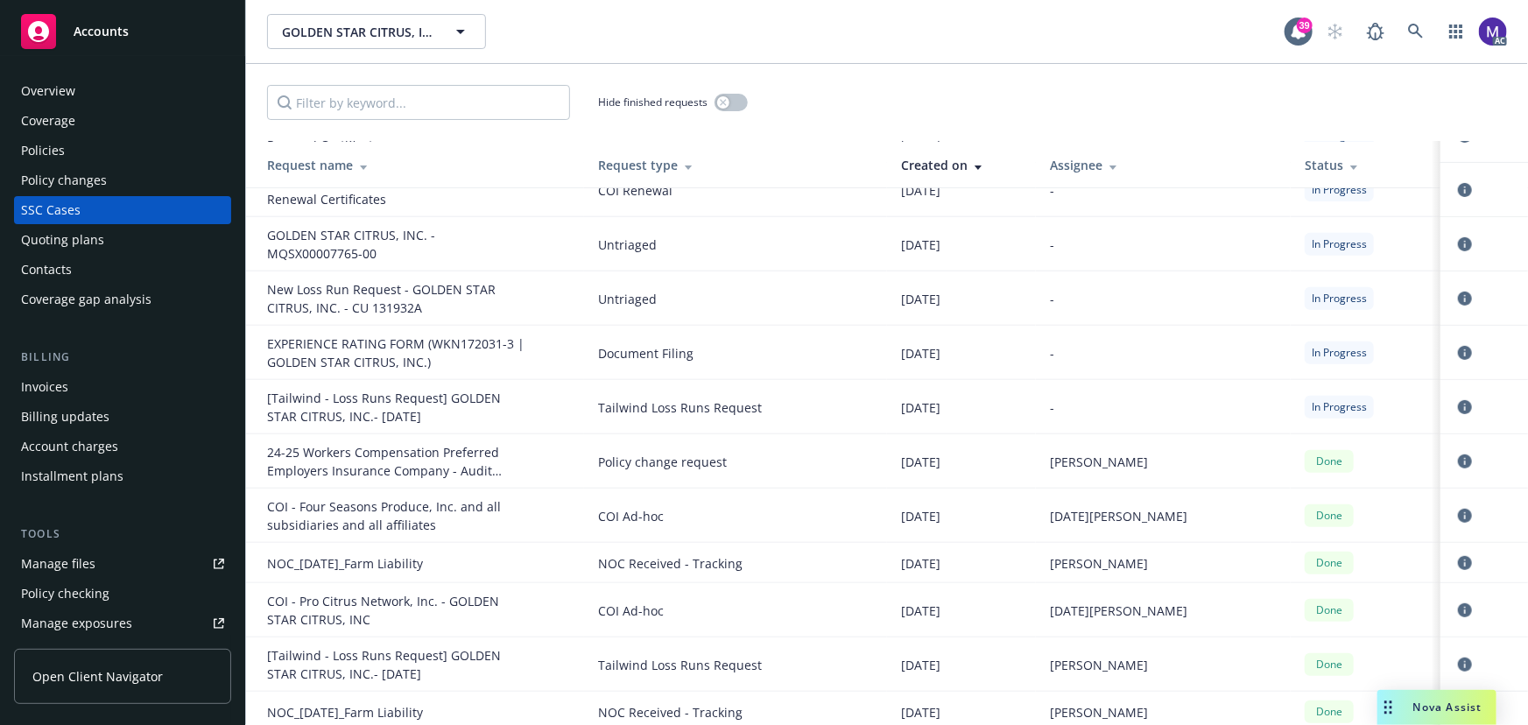
scroll to position [398, 0]
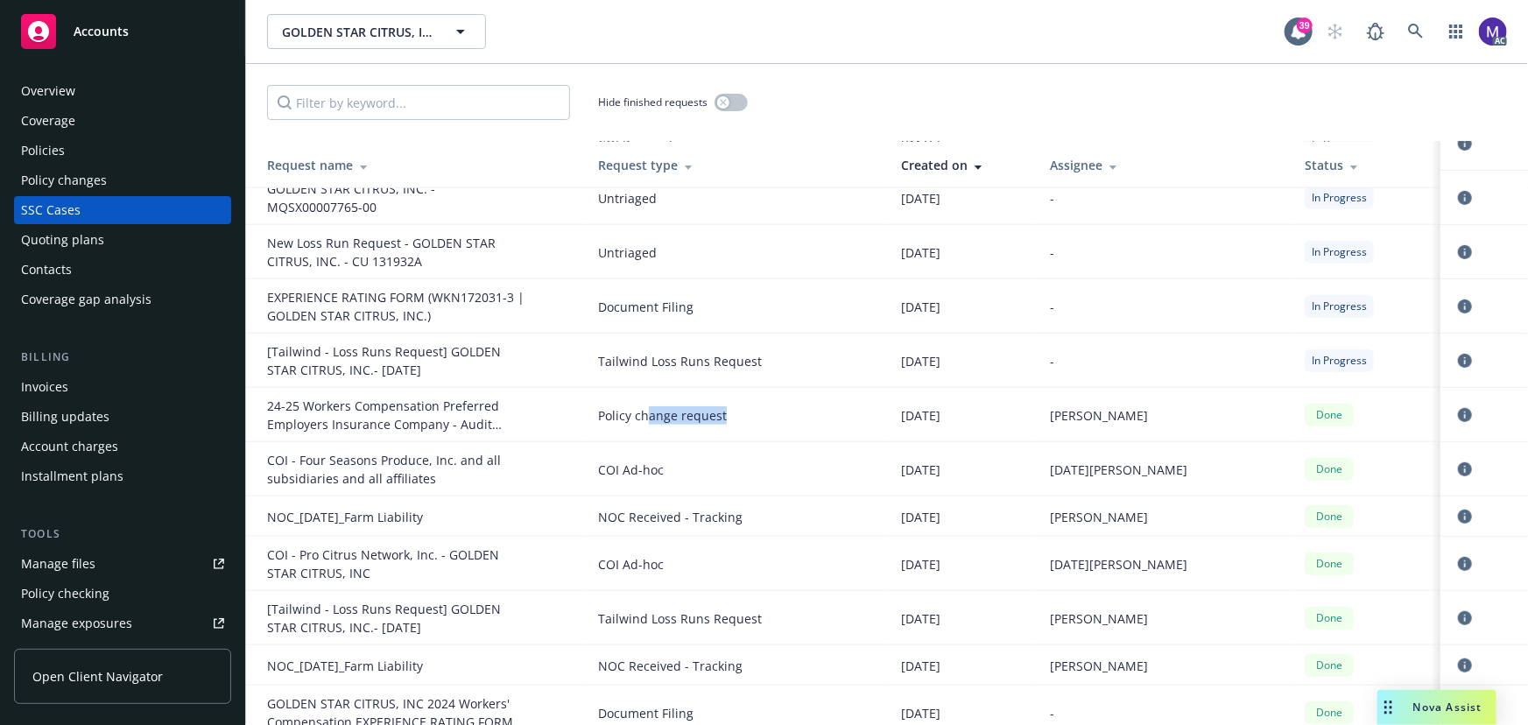
drag, startPoint x: 682, startPoint y: 414, endPoint x: 819, endPoint y: 420, distance: 136.7
click at [819, 420] on span "Policy change request" at bounding box center [735, 415] width 275 height 18
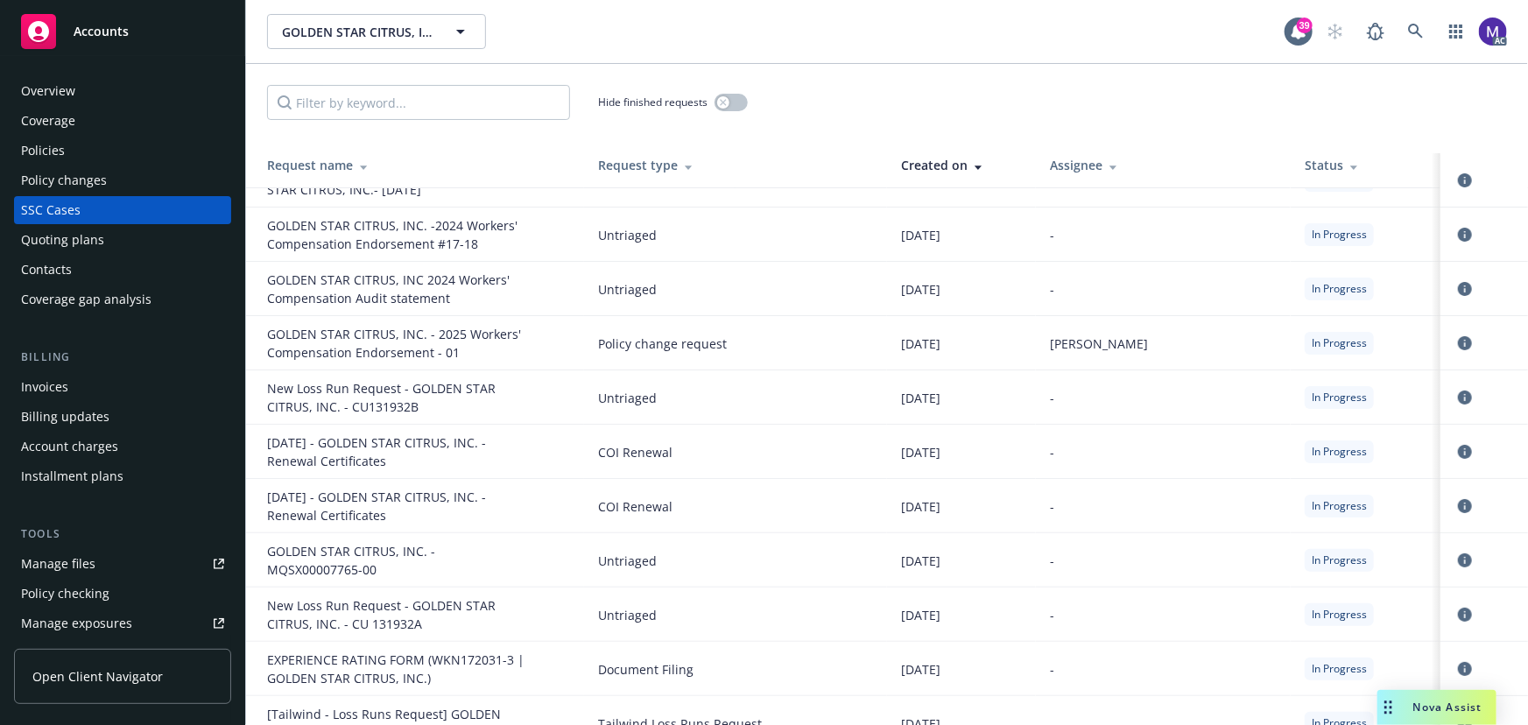
scroll to position [0, 0]
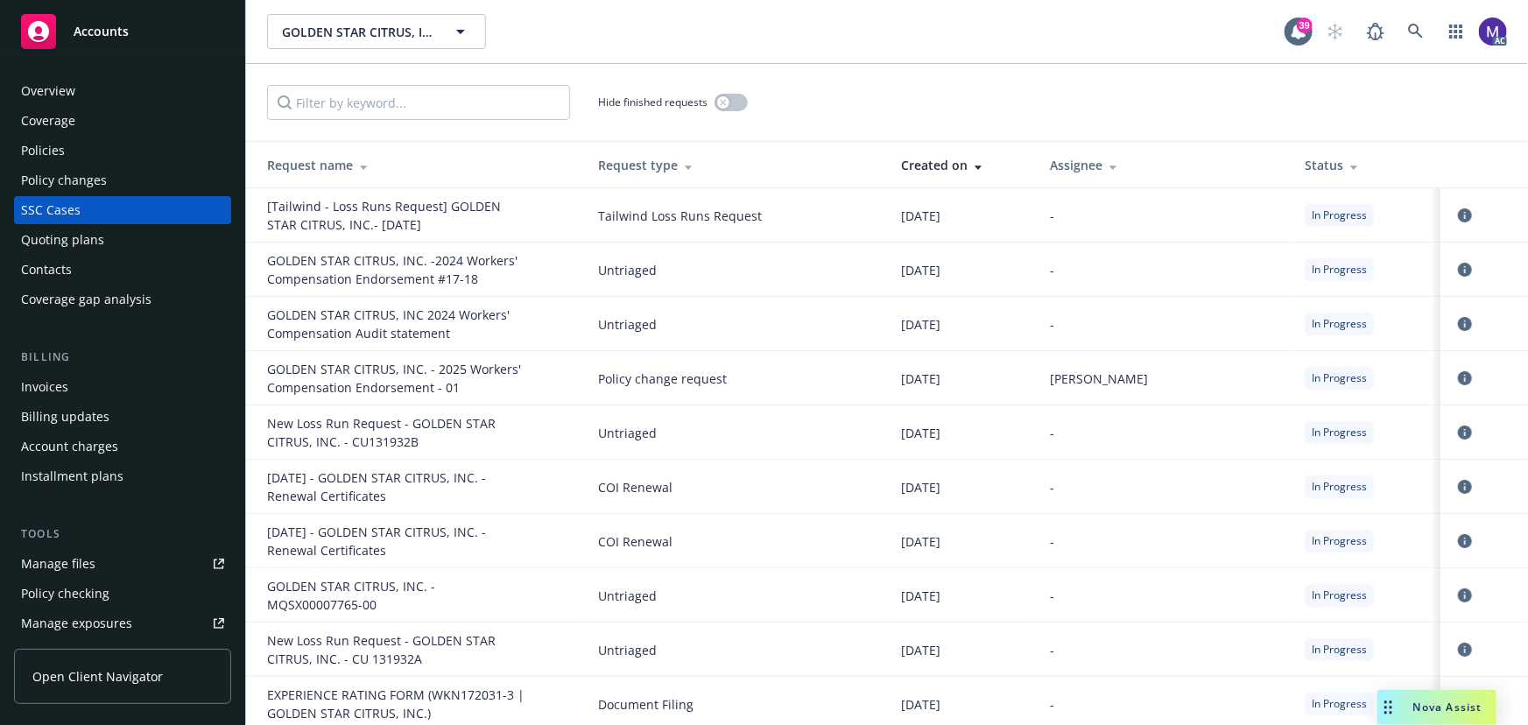
click at [109, 190] on div "Policy changes" at bounding box center [122, 180] width 203 height 28
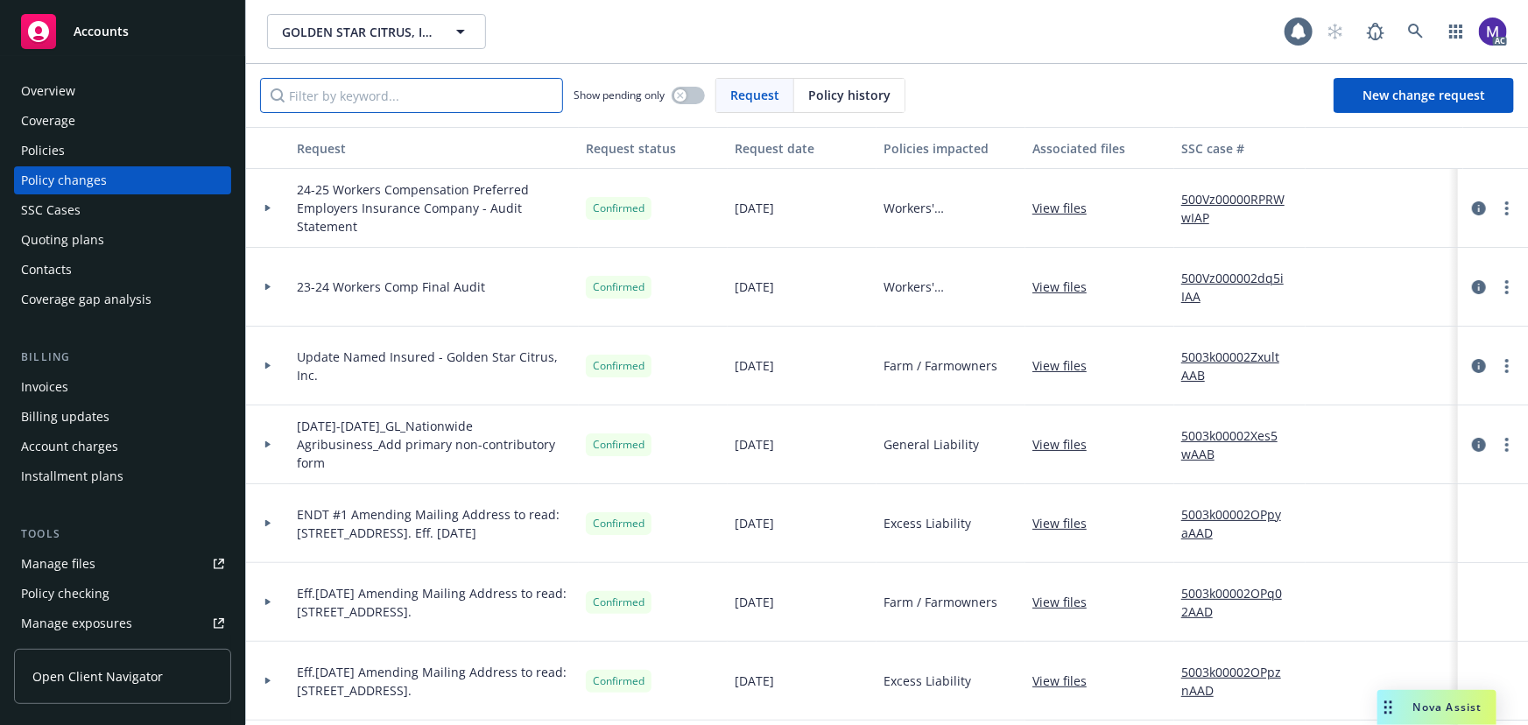
click at [350, 95] on input "Filter by keyword..." at bounding box center [411, 95] width 303 height 35
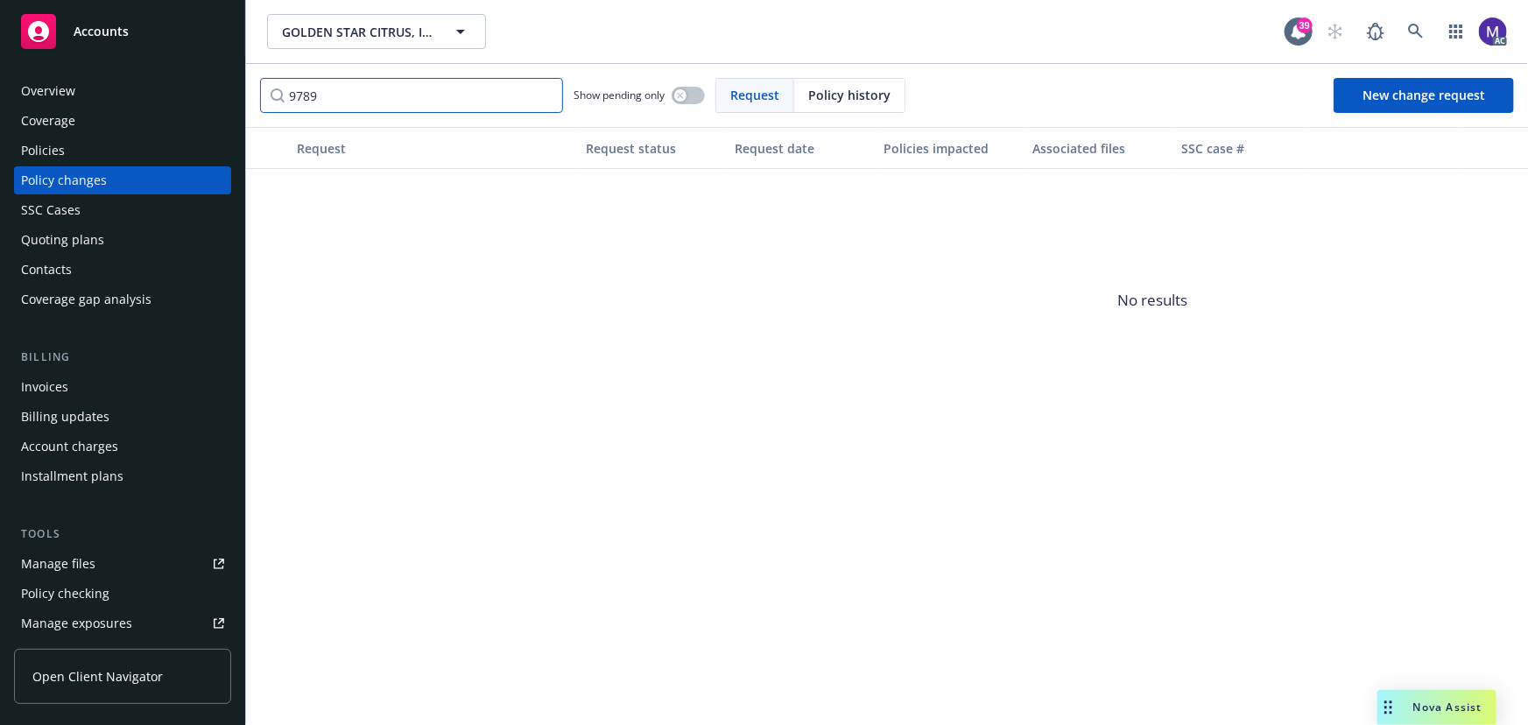
drag, startPoint x: 348, startPoint y: 91, endPoint x: 172, endPoint y: 74, distance: 176.9
click at [173, 74] on div "Accounts Overview Coverage Policies Policy changes SSC Cases Quoting plans Cont…" at bounding box center [764, 362] width 1528 height 725
type input "9789"
click at [53, 160] on div "Policies" at bounding box center [43, 151] width 44 height 28
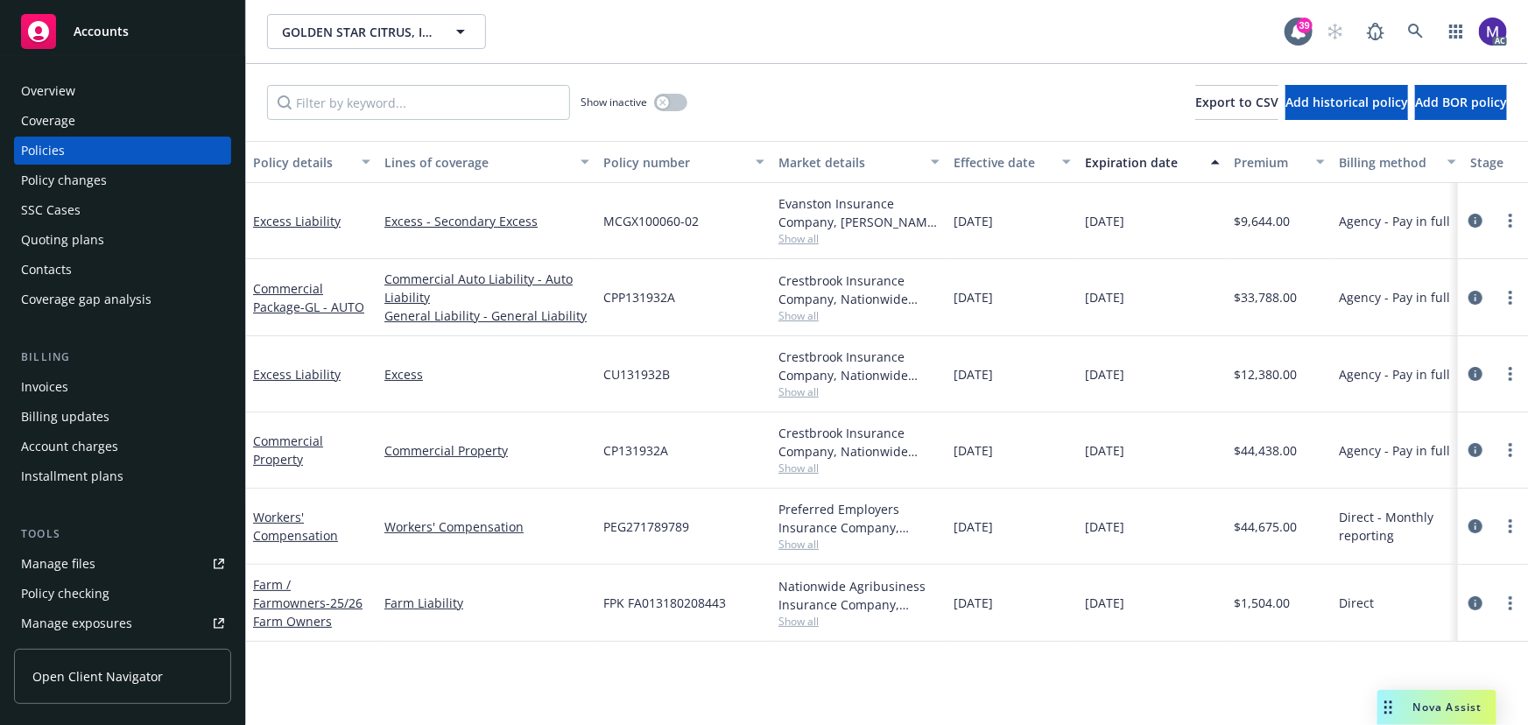
click at [284, 107] on input "Filter by keyword..." at bounding box center [418, 102] width 303 height 35
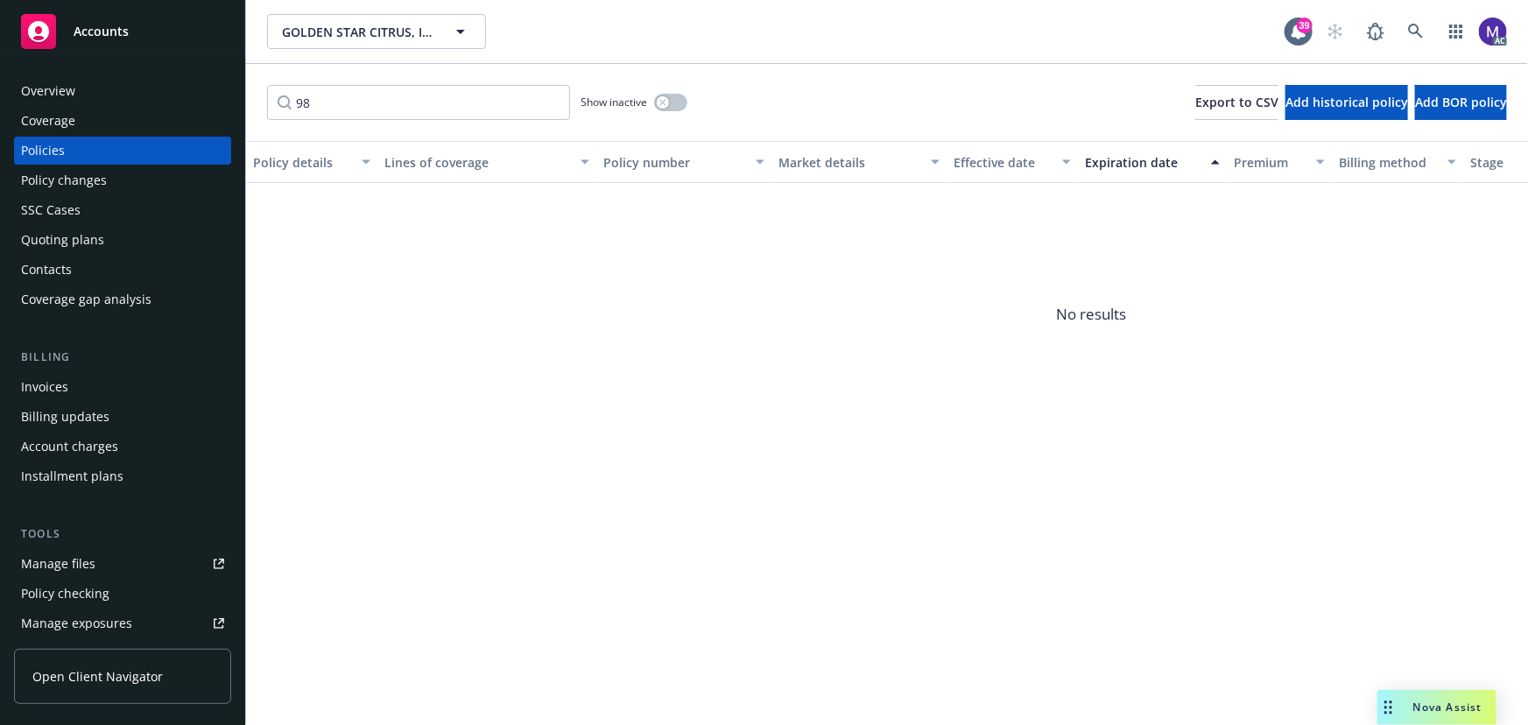
type input "9"
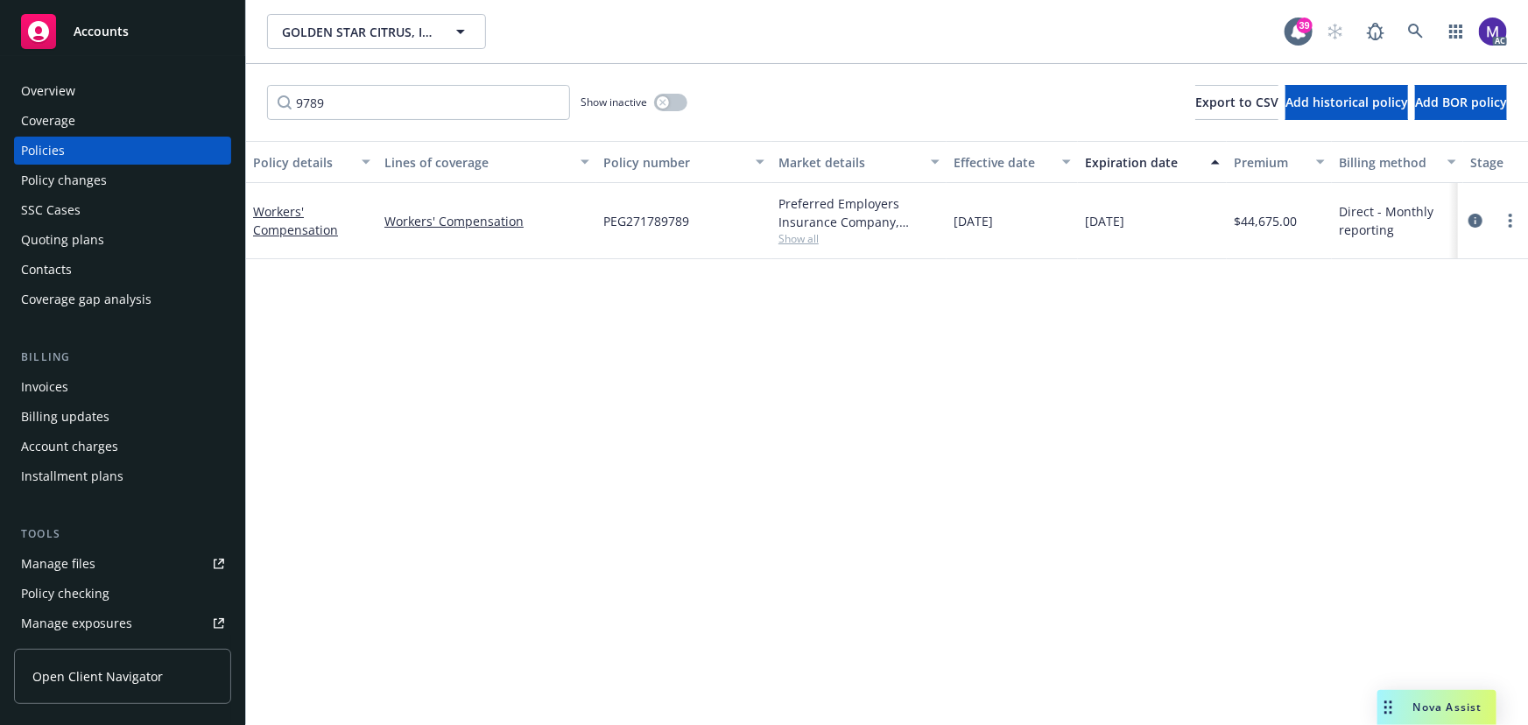
type input "9789"
click at [790, 242] on span "Show all" at bounding box center [859, 238] width 161 height 15
click at [660, 335] on span "Preferred Employers Insurance" at bounding box center [764, 339] width 322 height 18
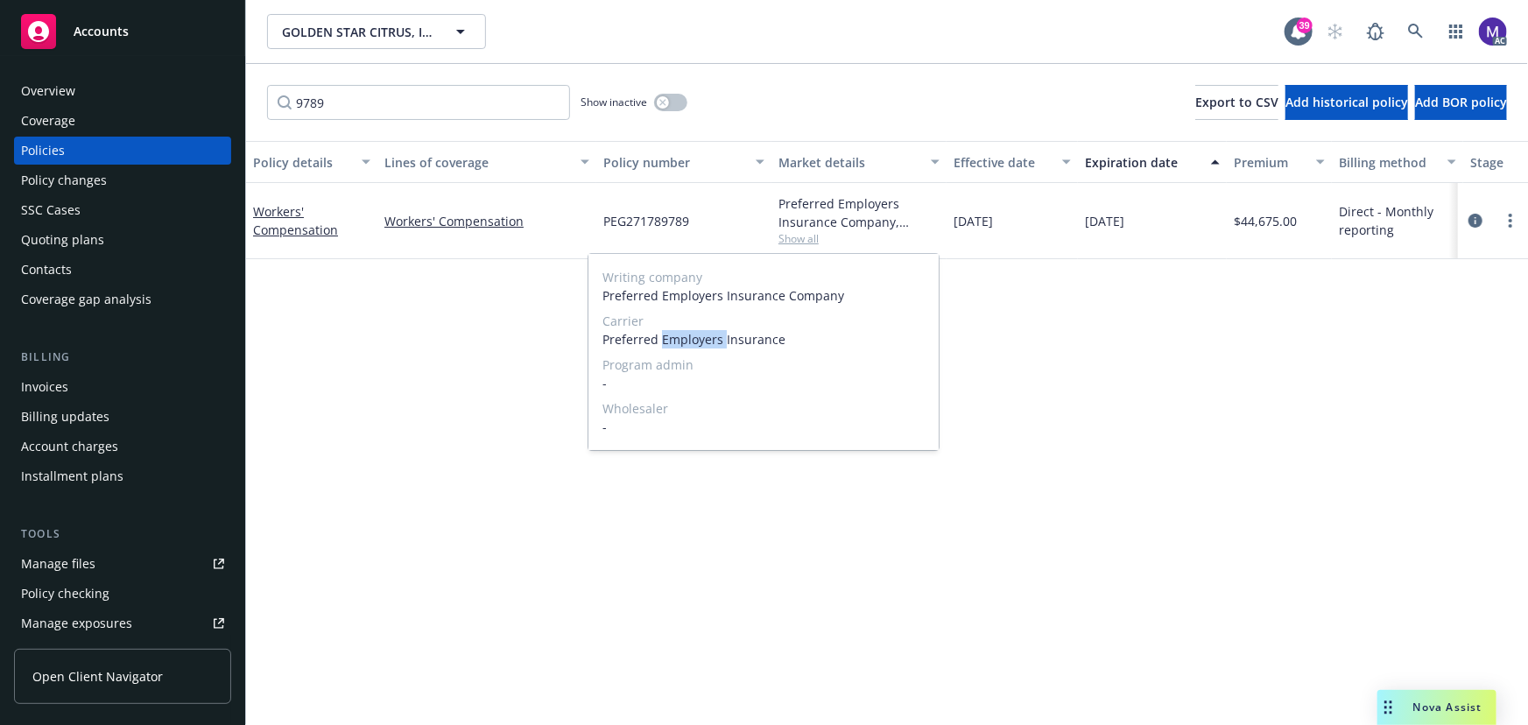
click at [660, 335] on span "Preferred Employers Insurance" at bounding box center [764, 339] width 322 height 18
copy span "Preferred Employers Insurance"
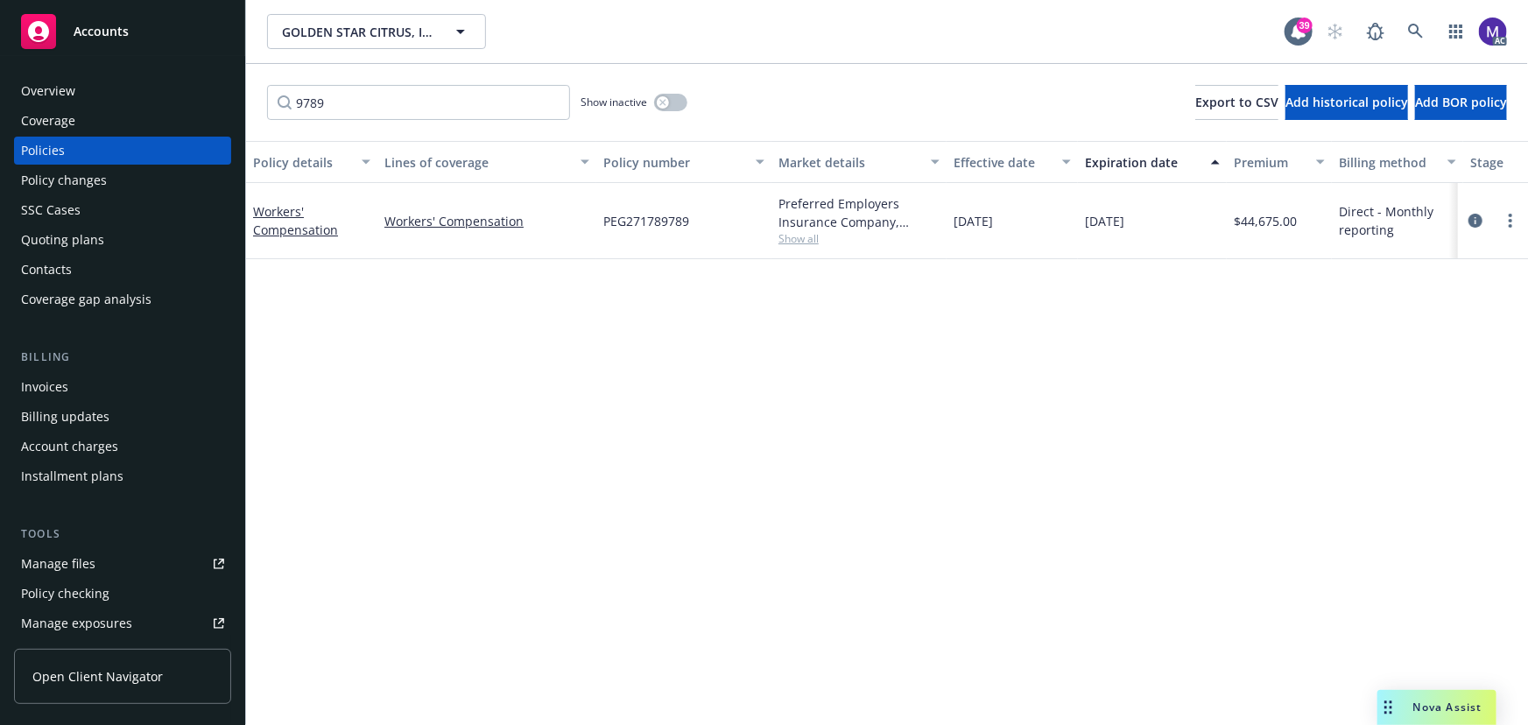
scroll to position [0, 407]
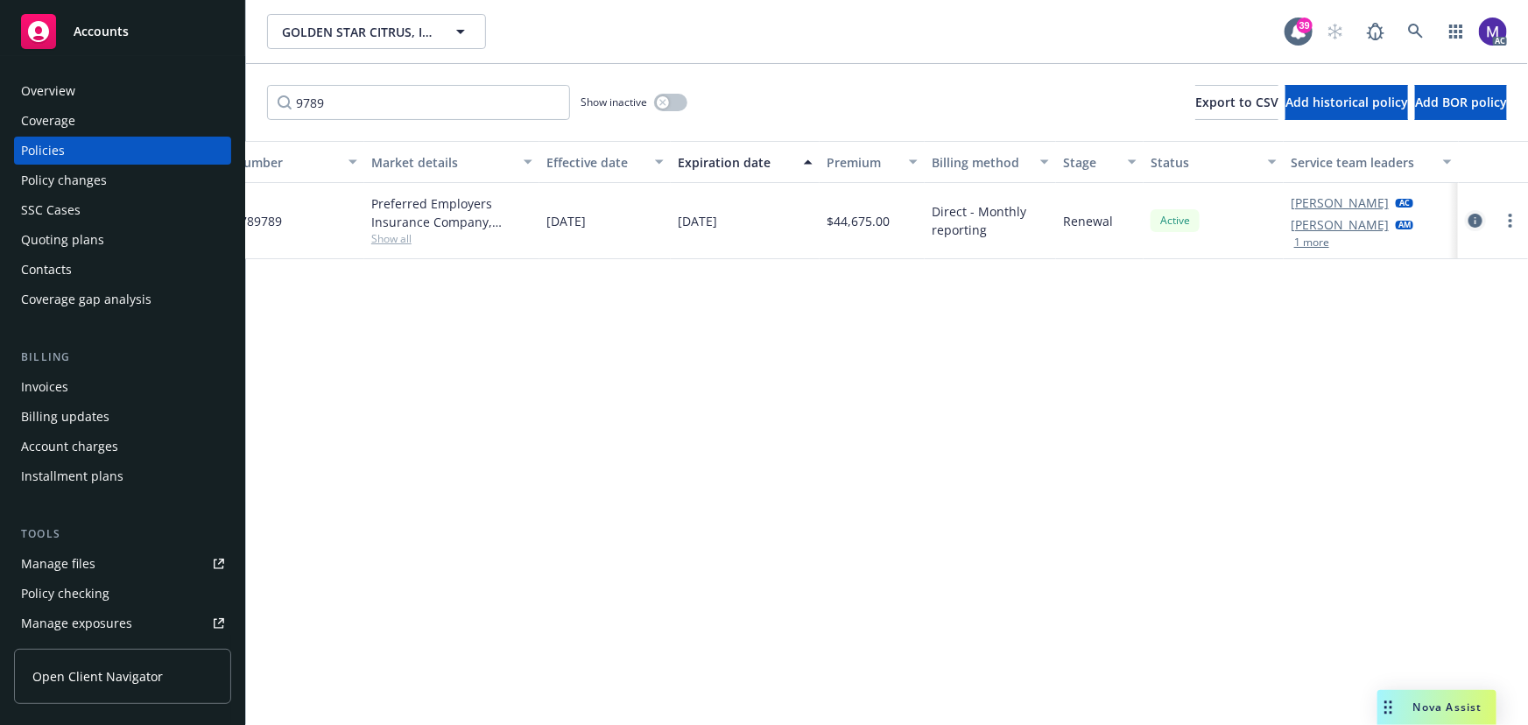
click at [1475, 218] on icon "circleInformation" at bounding box center [1476, 221] width 14 height 14
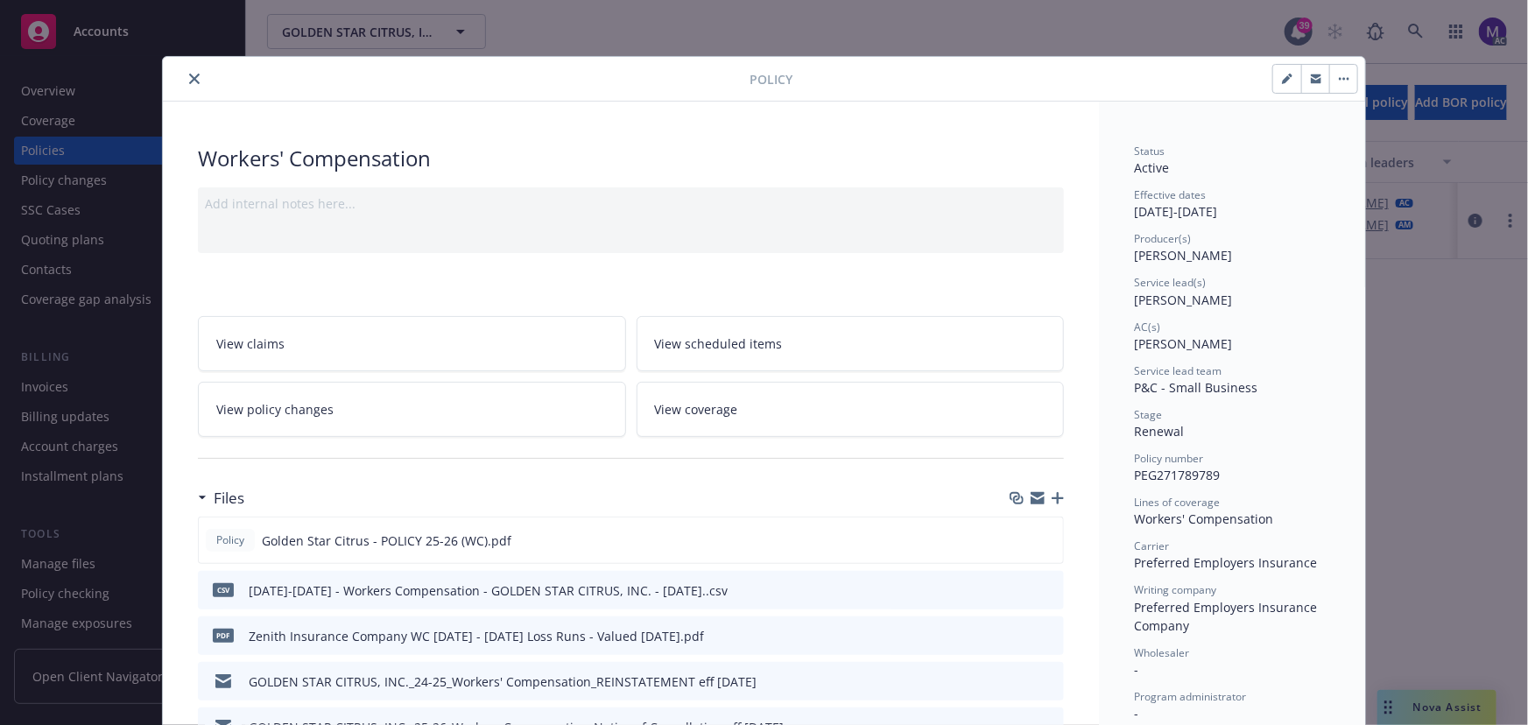
scroll to position [53, 0]
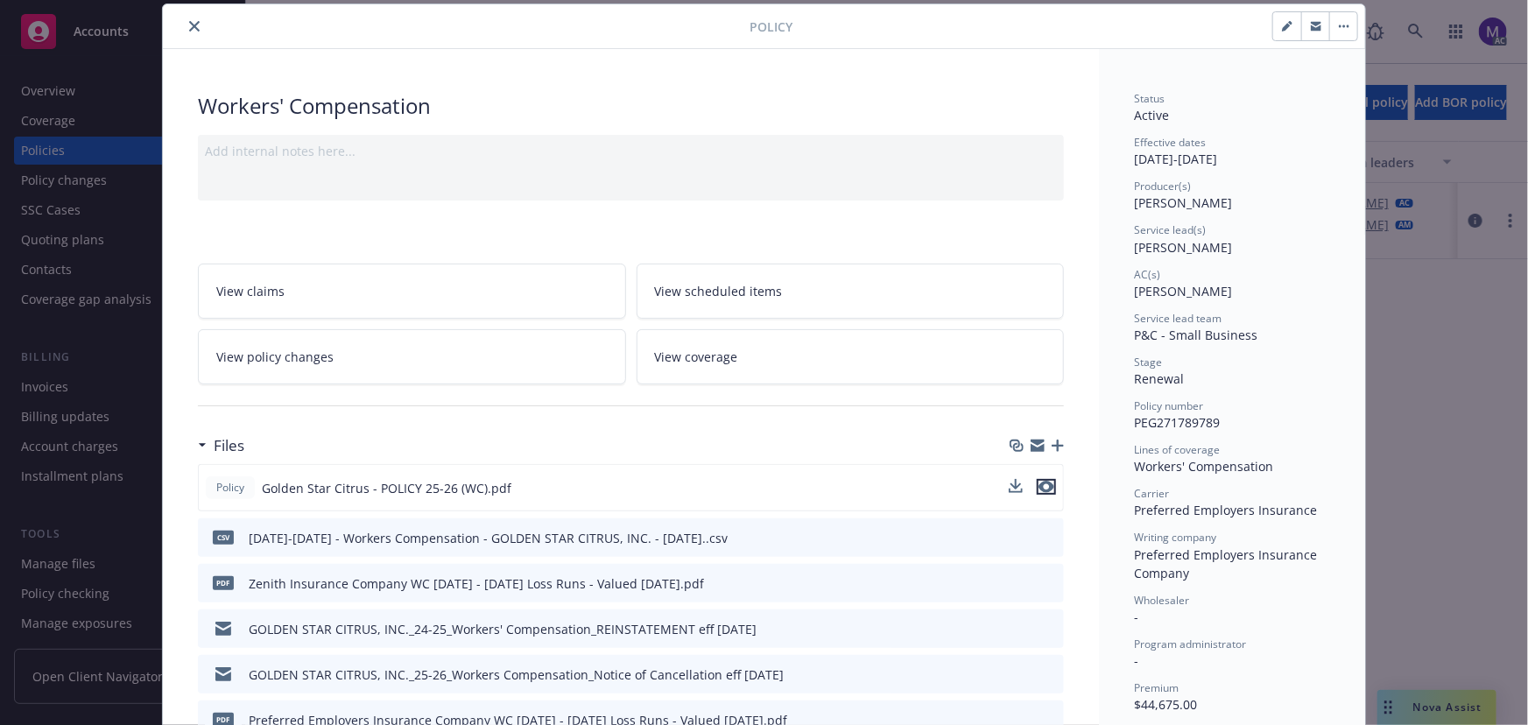
click at [1047, 483] on icon "preview file" at bounding box center [1047, 487] width 16 height 12
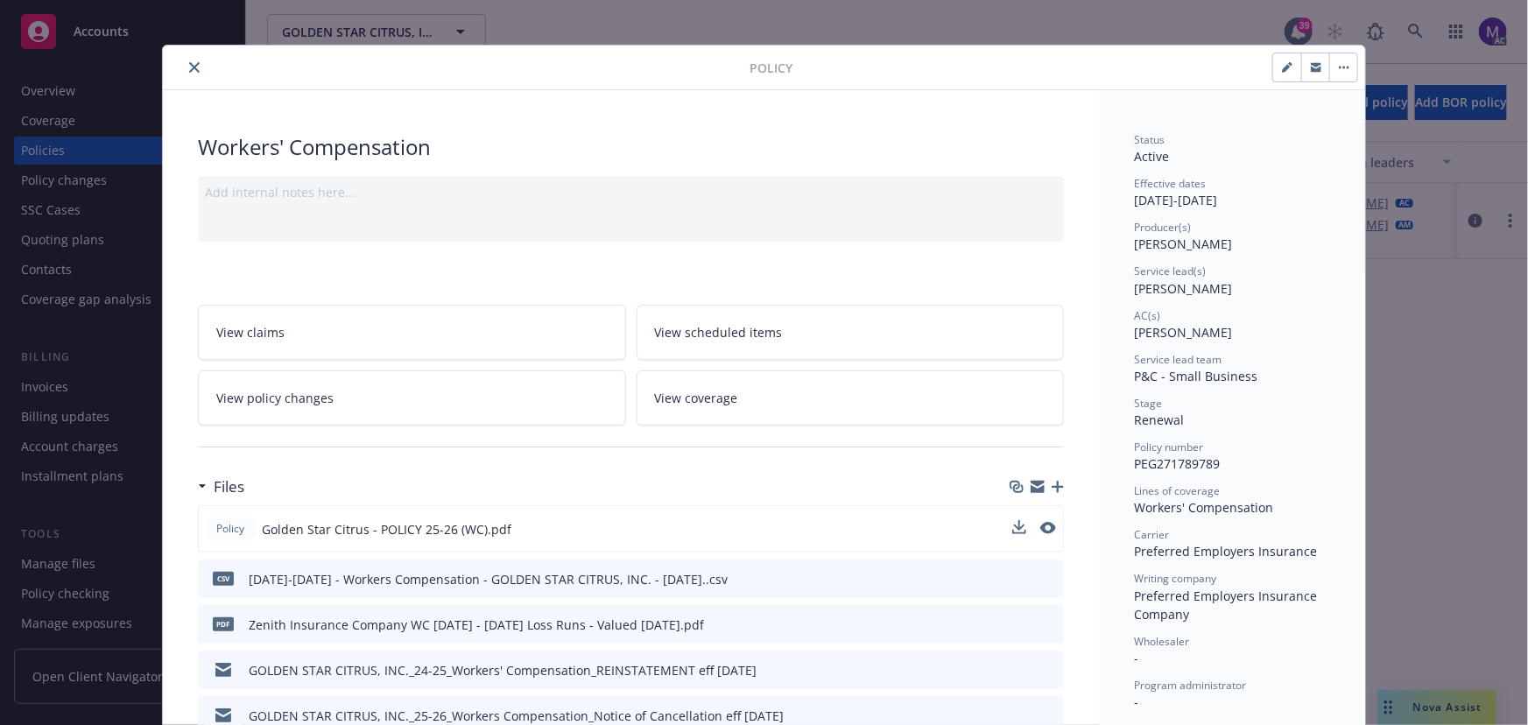
scroll to position [0, 0]
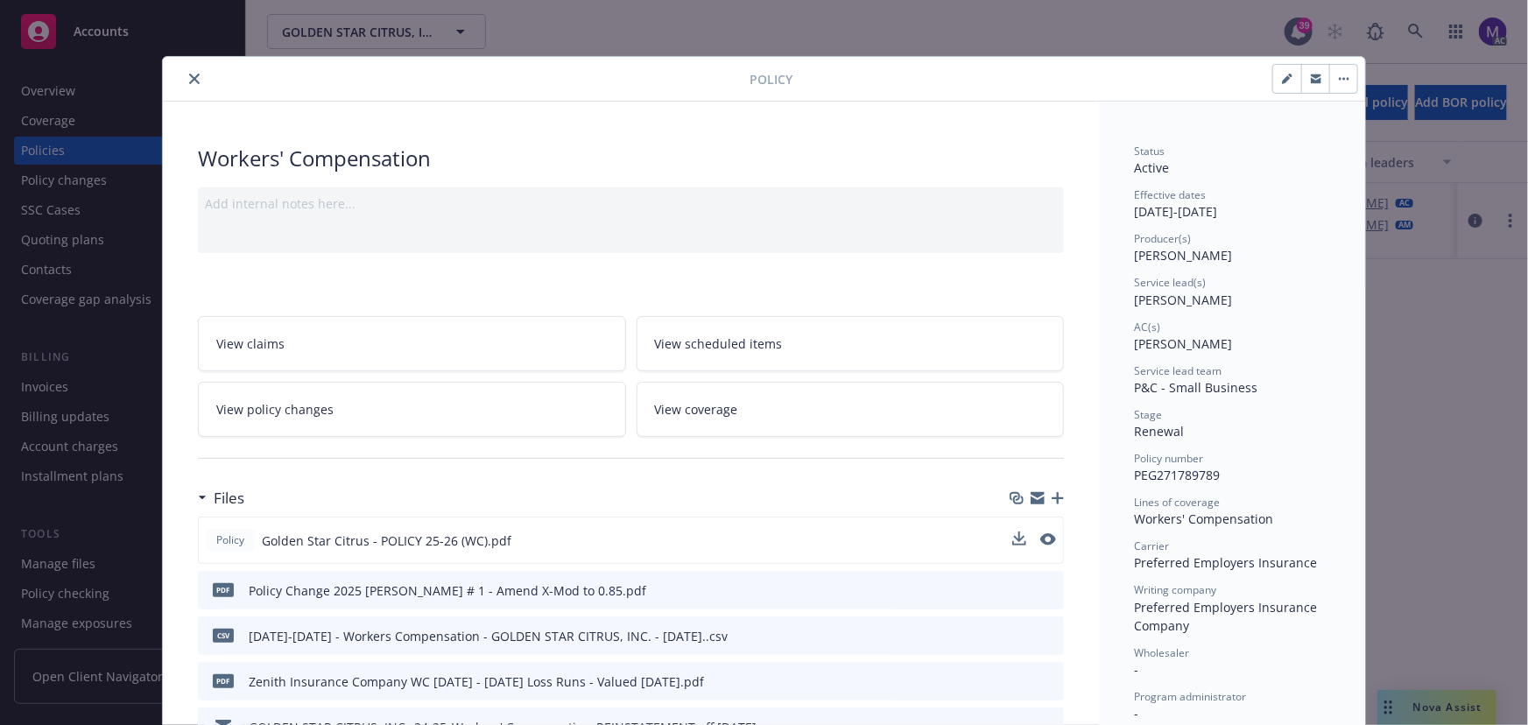
type input "$40,670.00"
type input "$2,020.00"
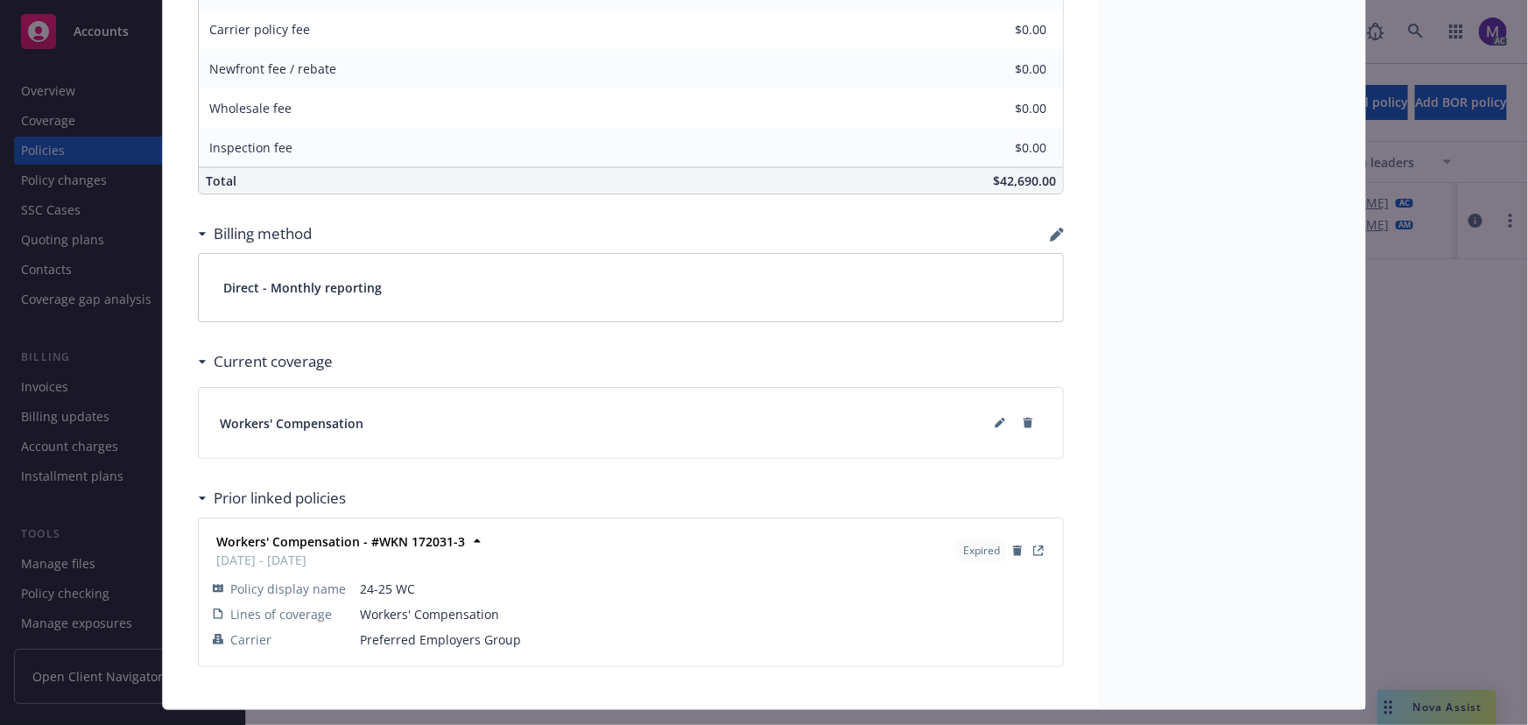
scroll to position [1157, 0]
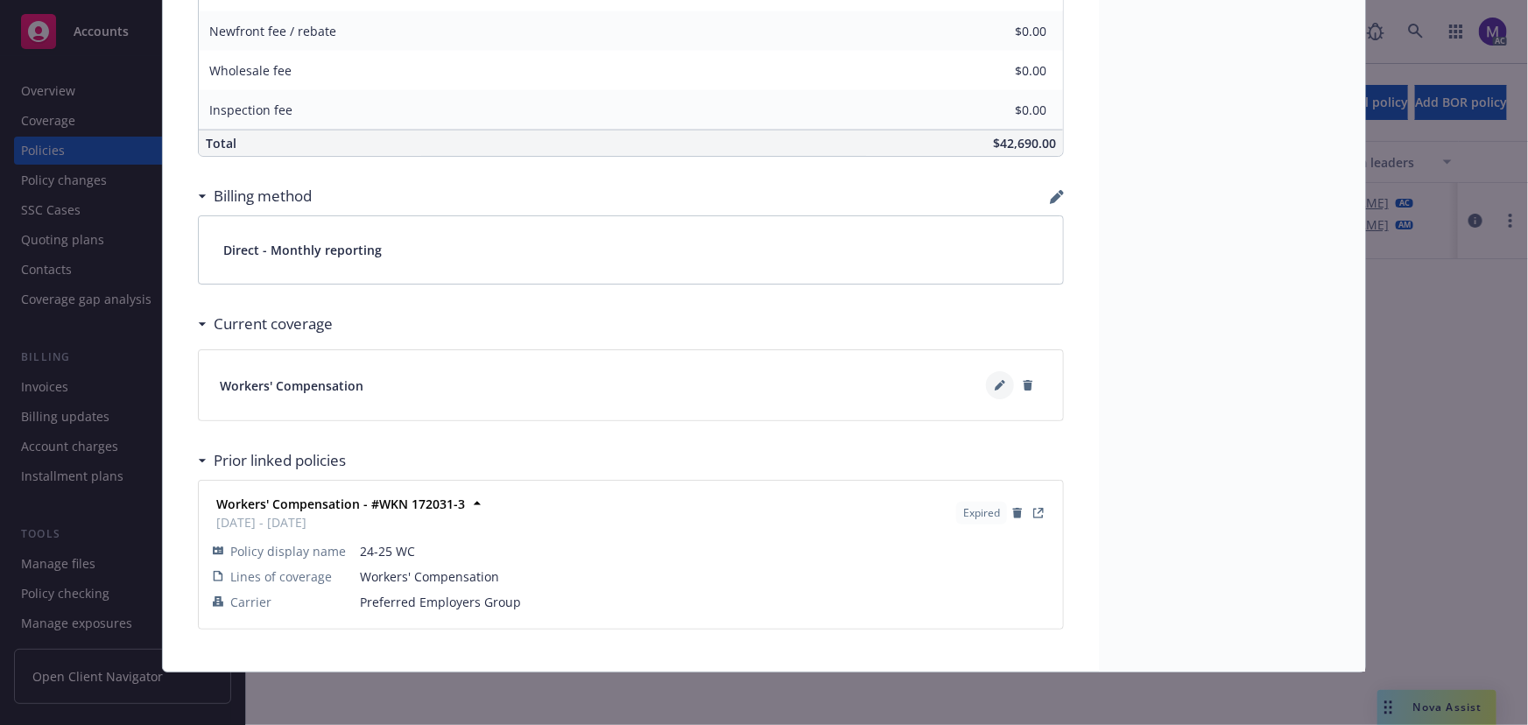
click at [998, 384] on icon at bounding box center [1000, 385] width 11 height 11
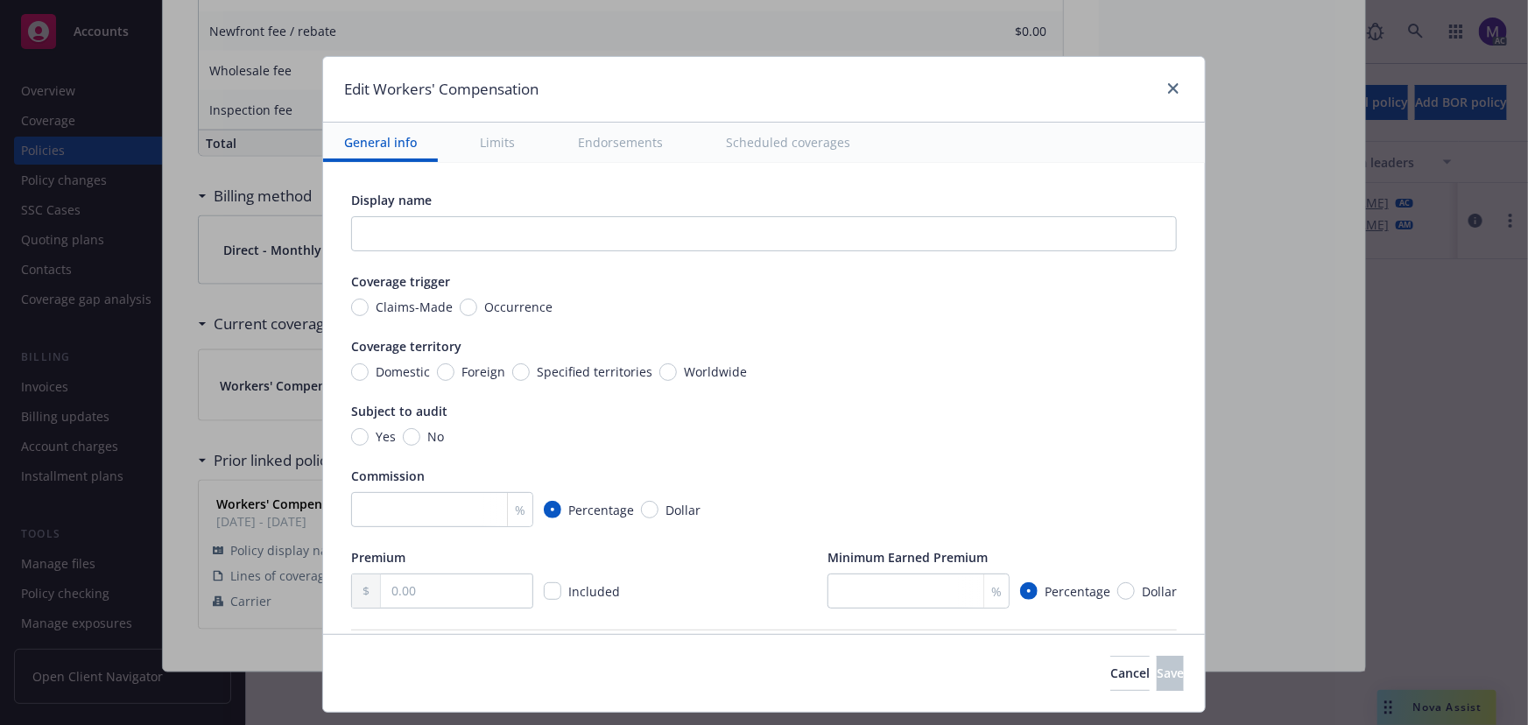
click at [736, 145] on button "Scheduled coverages" at bounding box center [788, 142] width 166 height 39
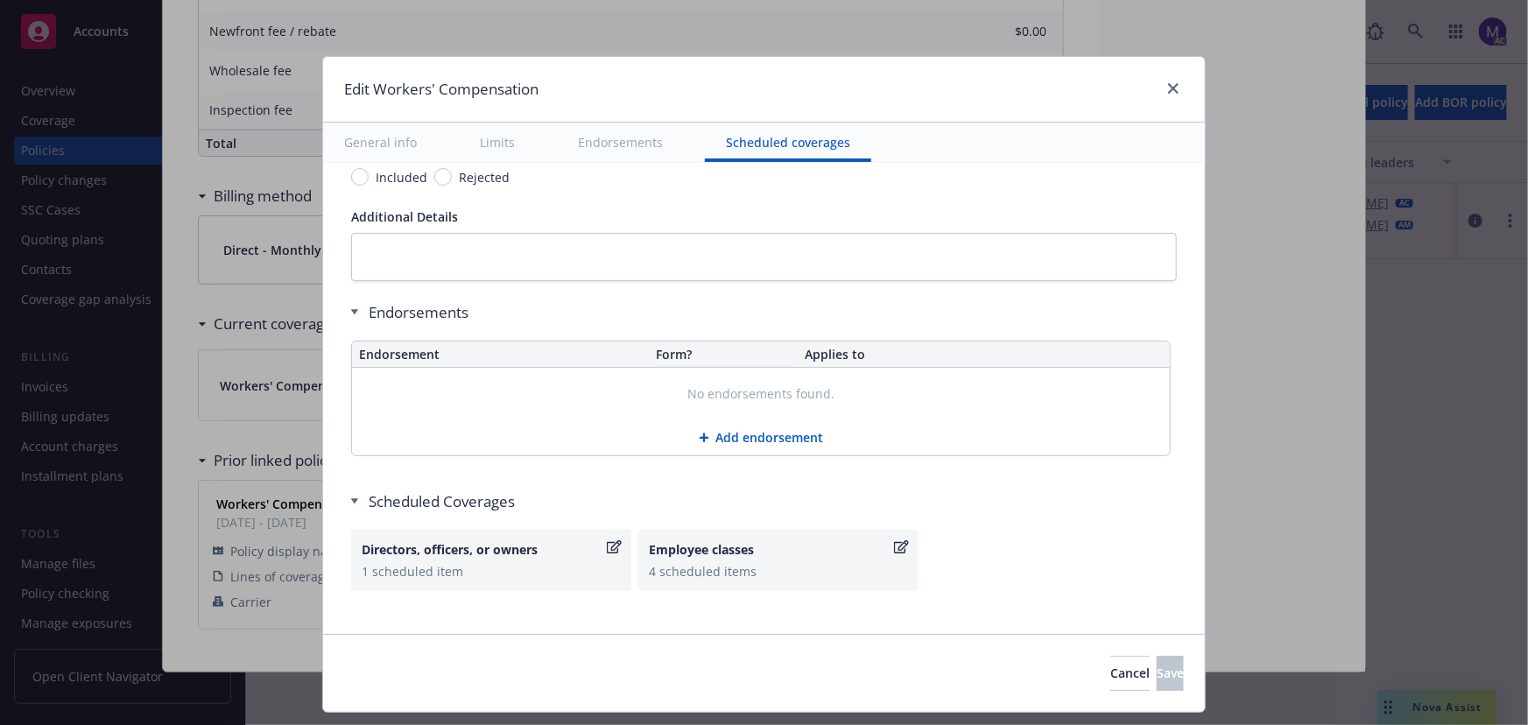
scroll to position [1609, 0]
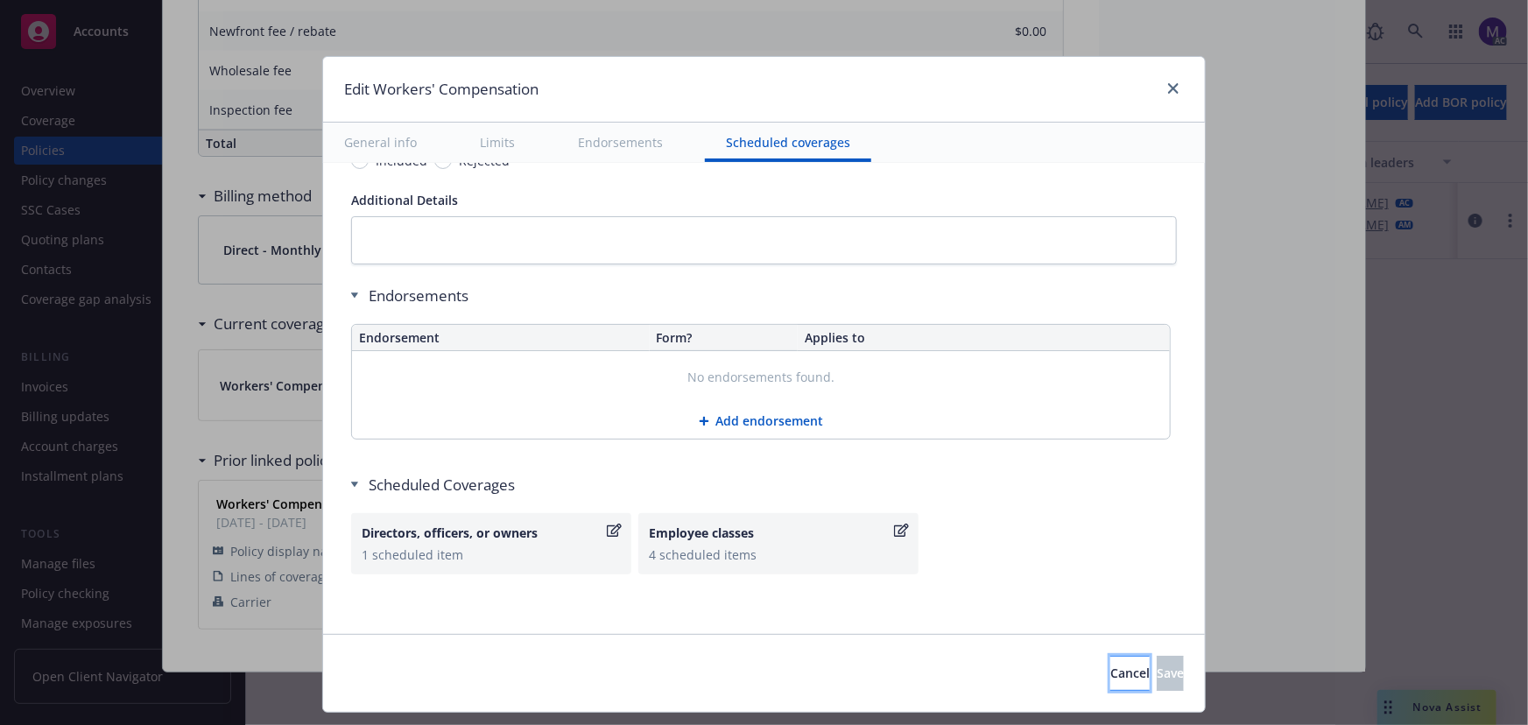
click at [1111, 677] on span "Cancel" at bounding box center [1130, 673] width 39 height 17
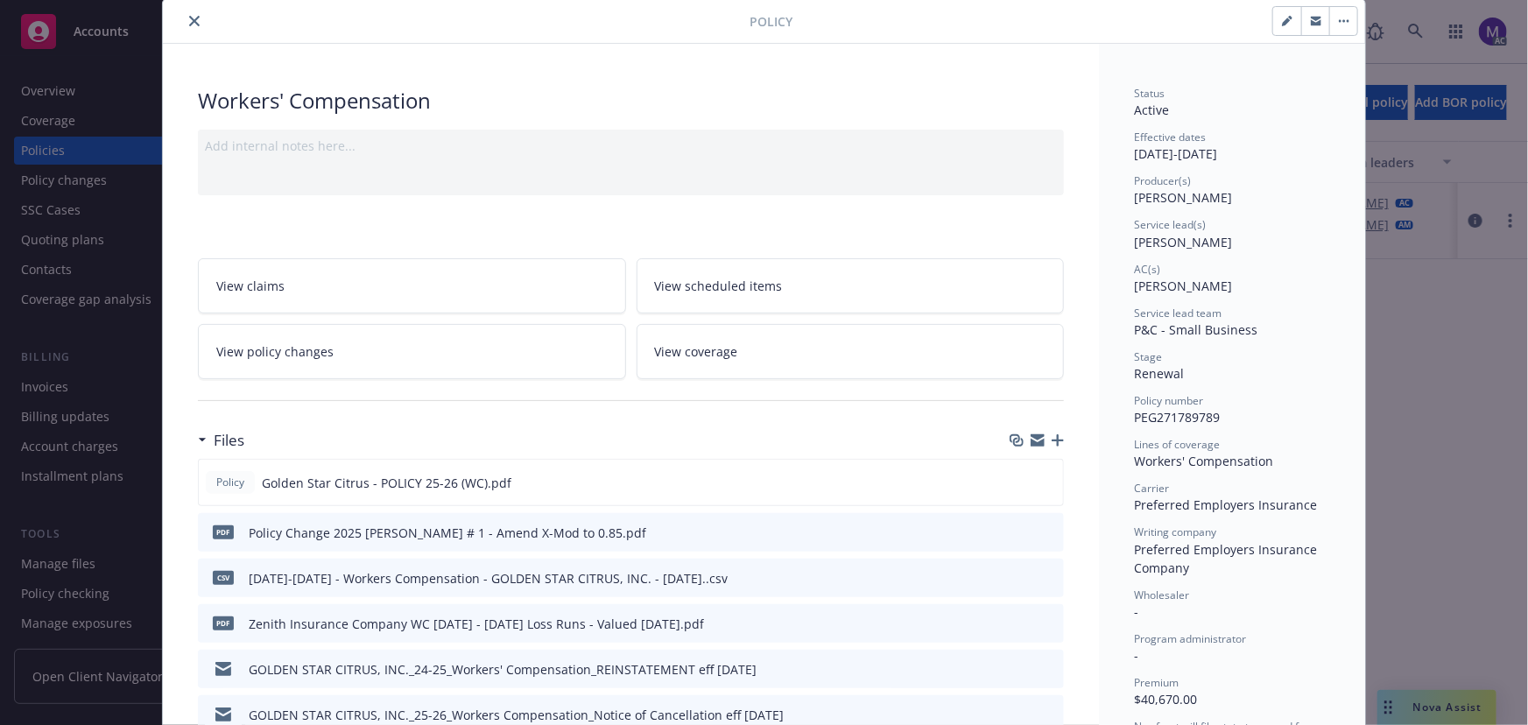
scroll to position [0, 0]
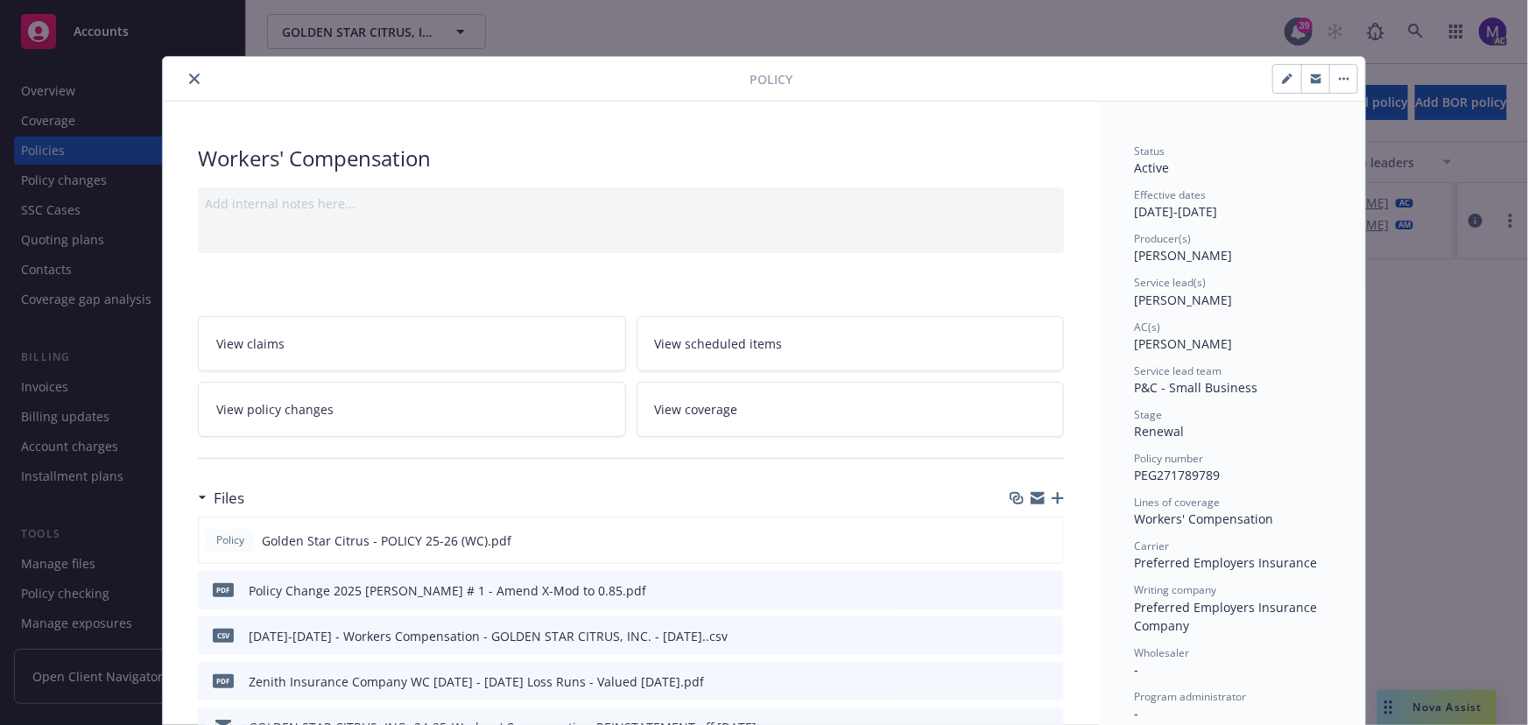
click at [189, 83] on icon "close" at bounding box center [194, 79] width 11 height 11
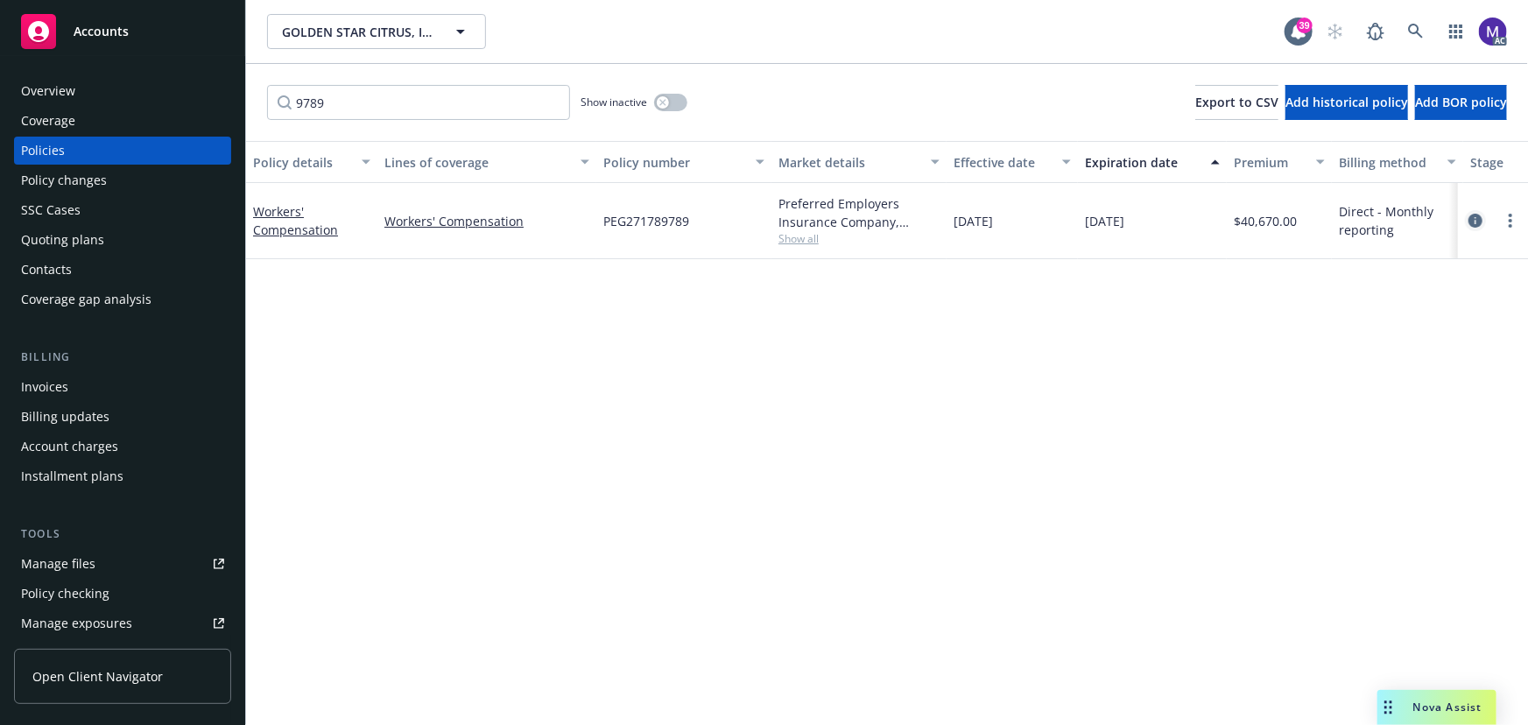
click at [1480, 218] on icon "circleInformation" at bounding box center [1476, 221] width 14 height 14
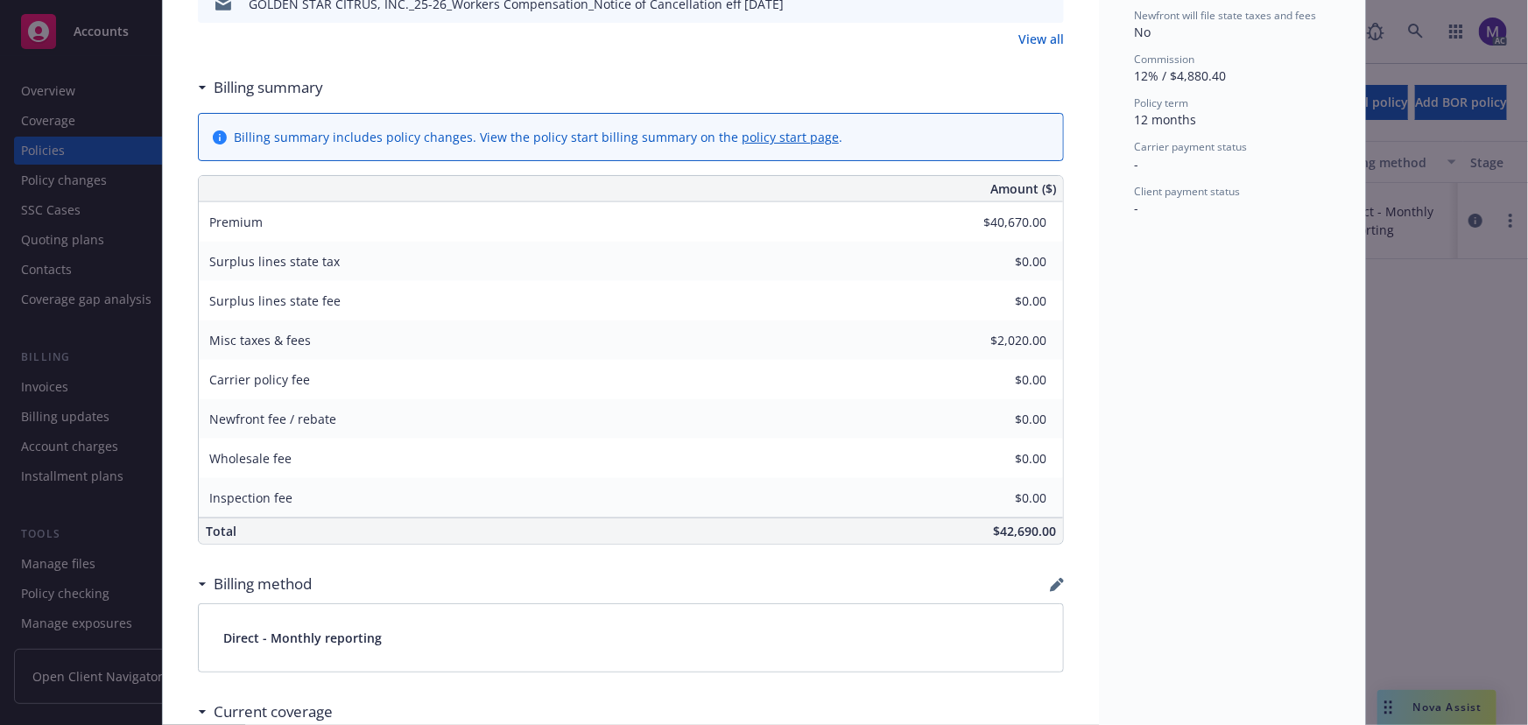
scroll to position [1157, 0]
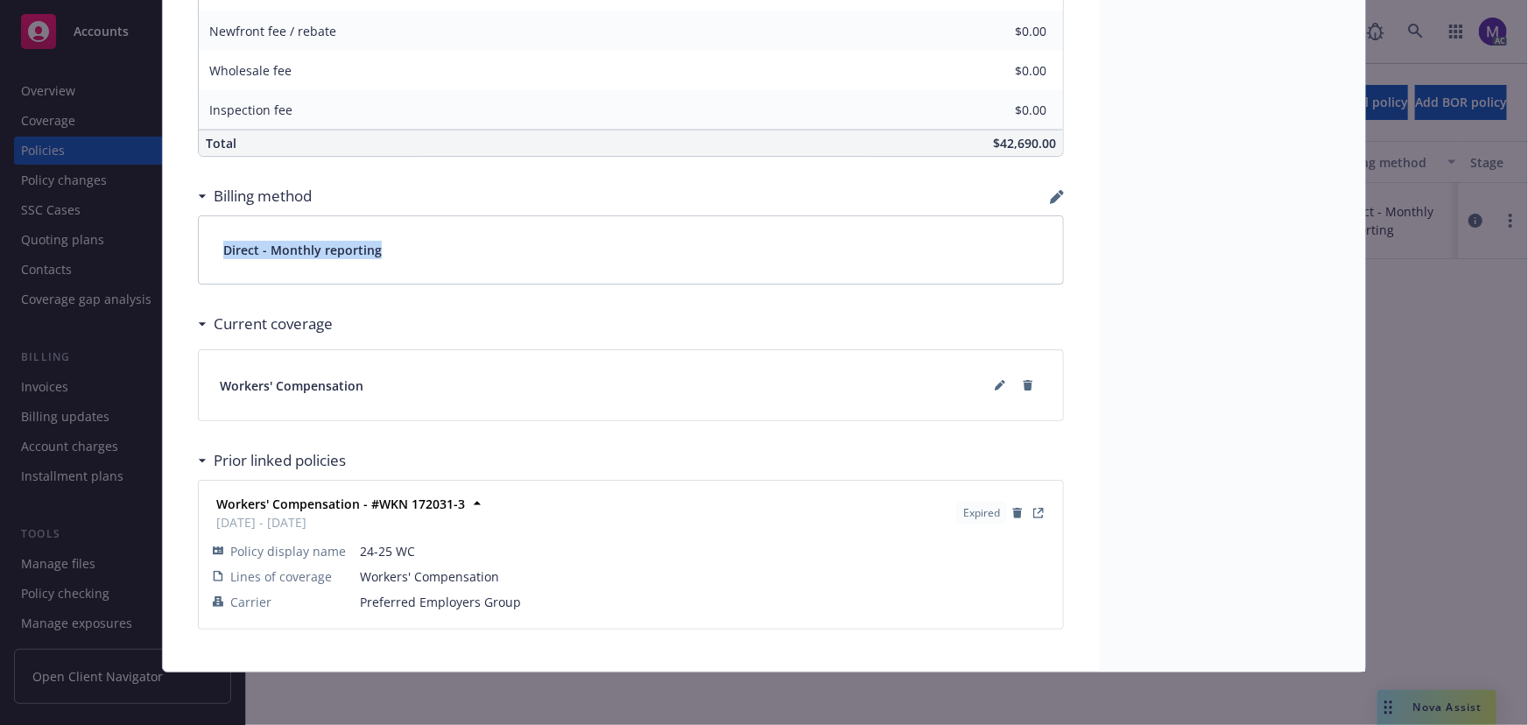
drag, startPoint x: 218, startPoint y: 250, endPoint x: 420, endPoint y: 252, distance: 202.3
click at [420, 252] on div "Direct - Monthly reporting" at bounding box center [631, 249] width 864 height 67
click at [422, 251] on div "Direct - Monthly reporting" at bounding box center [631, 249] width 864 height 67
click at [380, 254] on div "Direct - Monthly reporting" at bounding box center [631, 249] width 864 height 67
drag, startPoint x: 369, startPoint y: 251, endPoint x: 215, endPoint y: 254, distance: 154.2
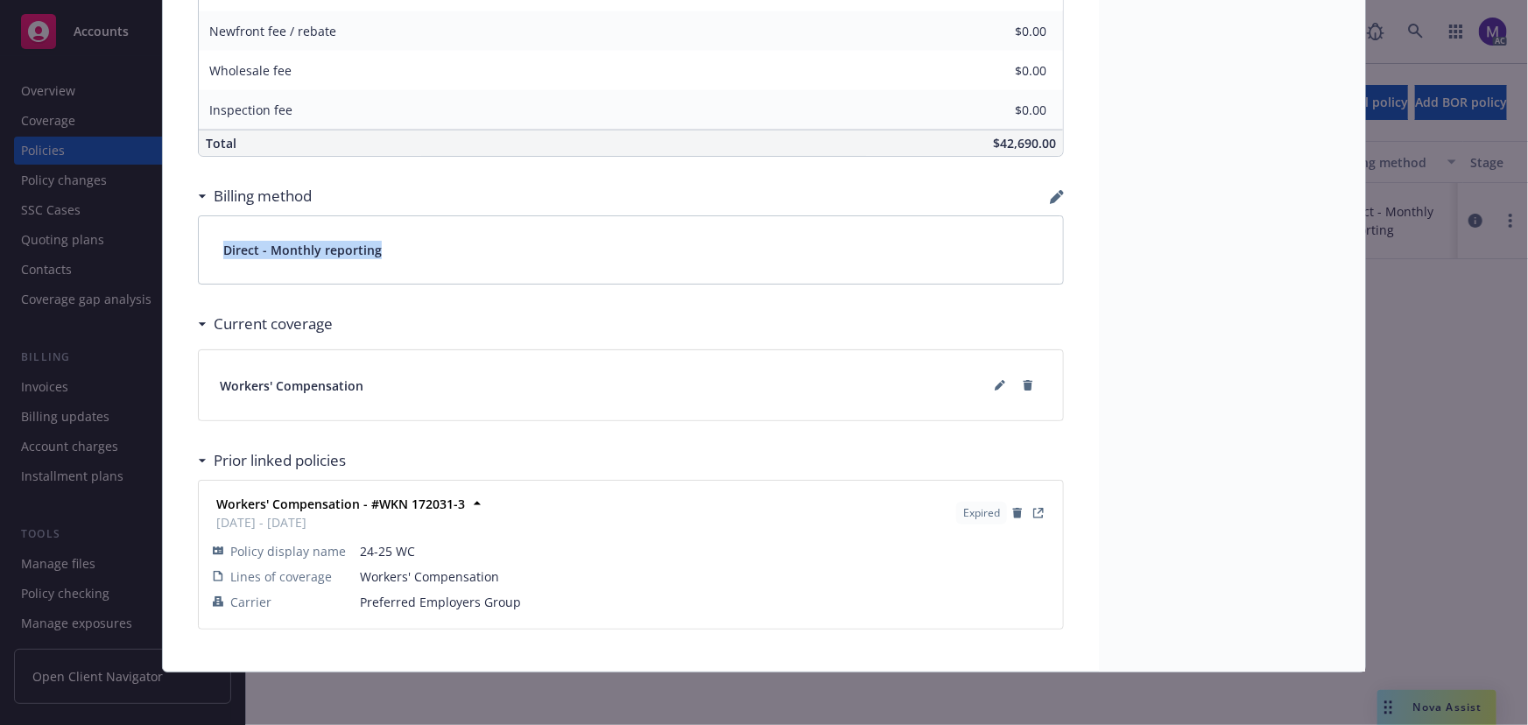
click at [215, 254] on div "Direct - Monthly reporting" at bounding box center [631, 249] width 864 height 67
drag, startPoint x: 217, startPoint y: 246, endPoint x: 385, endPoint y: 239, distance: 168.3
click at [385, 239] on div "Direct - Monthly reporting" at bounding box center [631, 249] width 864 height 67
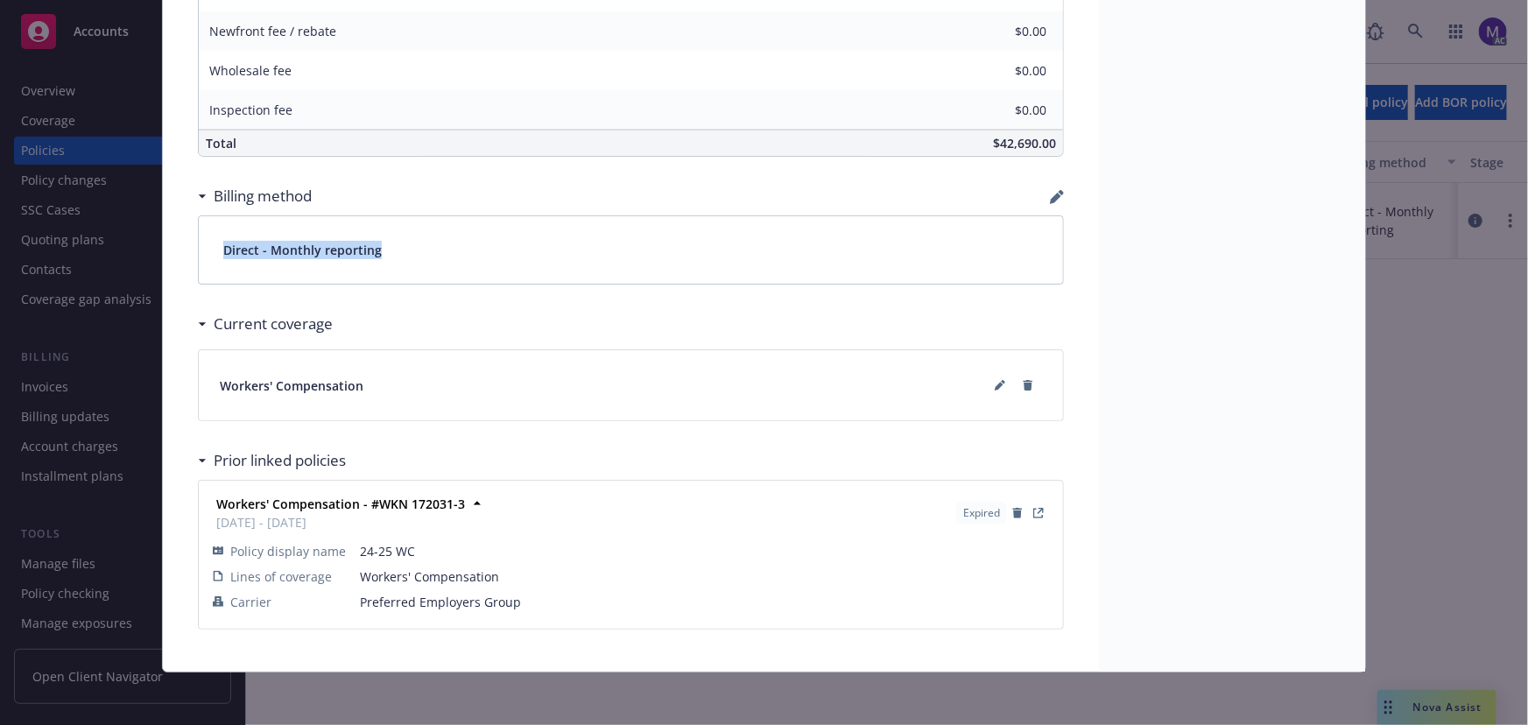
drag, startPoint x: 385, startPoint y: 241, endPoint x: 201, endPoint y: 249, distance: 185.0
click at [201, 249] on div "Direct - Monthly reporting" at bounding box center [631, 249] width 864 height 67
click at [391, 245] on div "Direct - Monthly reporting" at bounding box center [631, 249] width 864 height 67
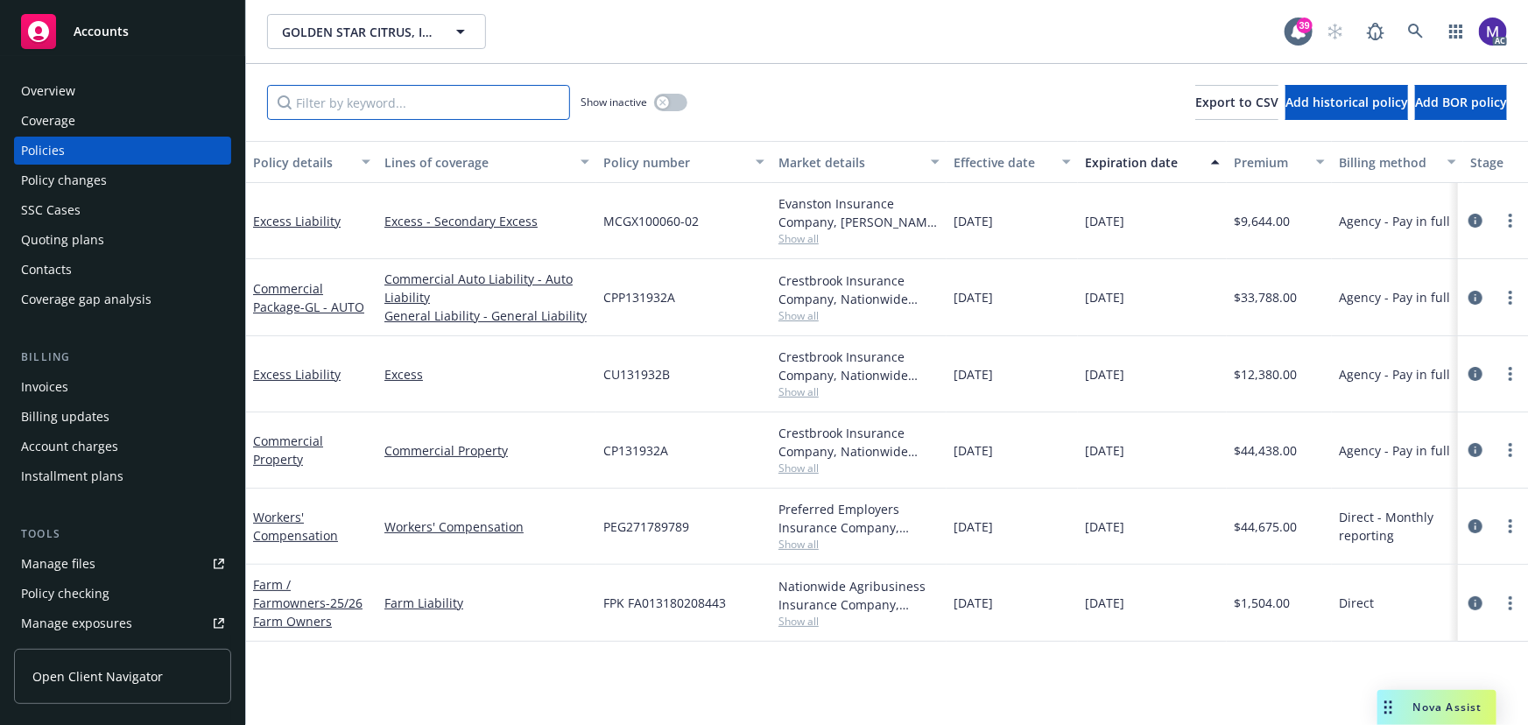
click at [324, 98] on input "Filter by keyword..." at bounding box center [418, 102] width 303 height 35
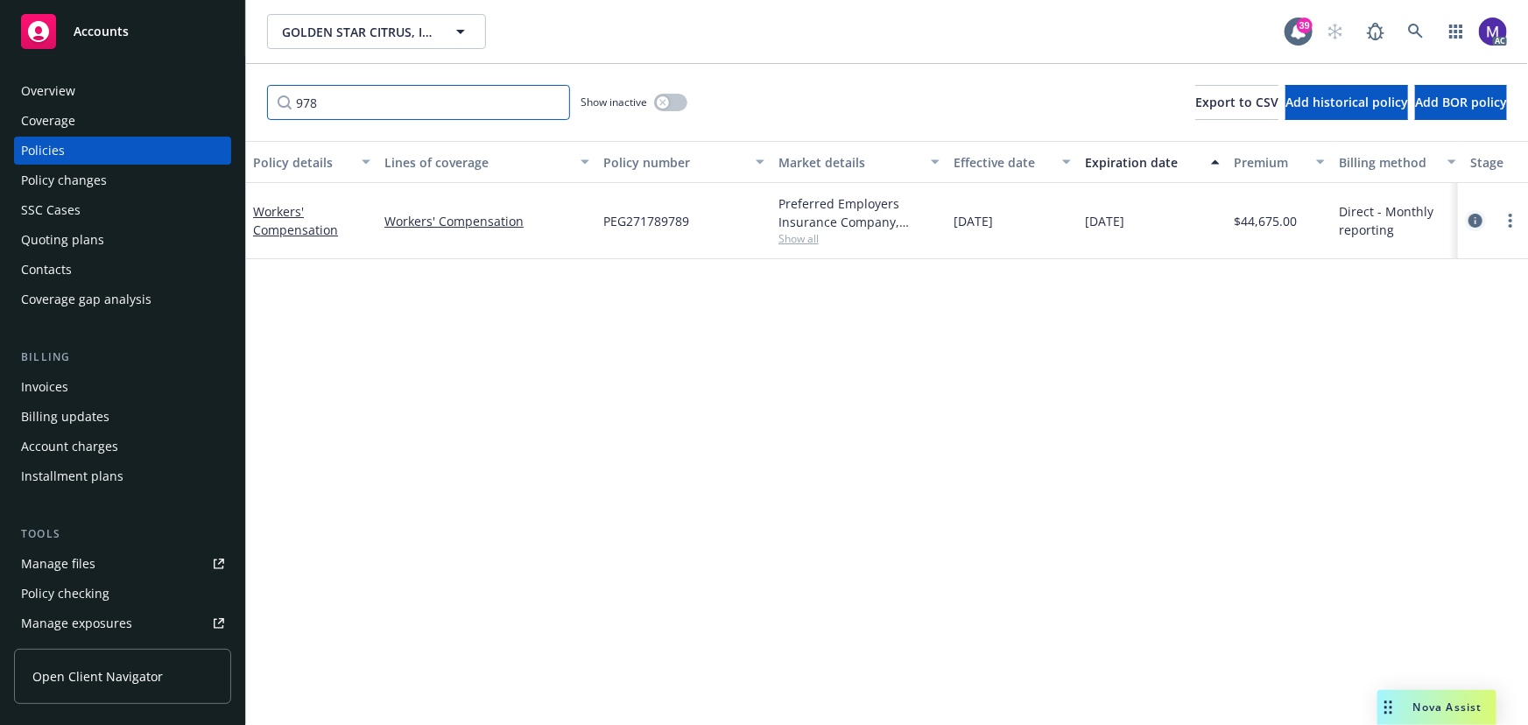
type input "978"
click at [1470, 221] on icon "circleInformation" at bounding box center [1476, 221] width 14 height 14
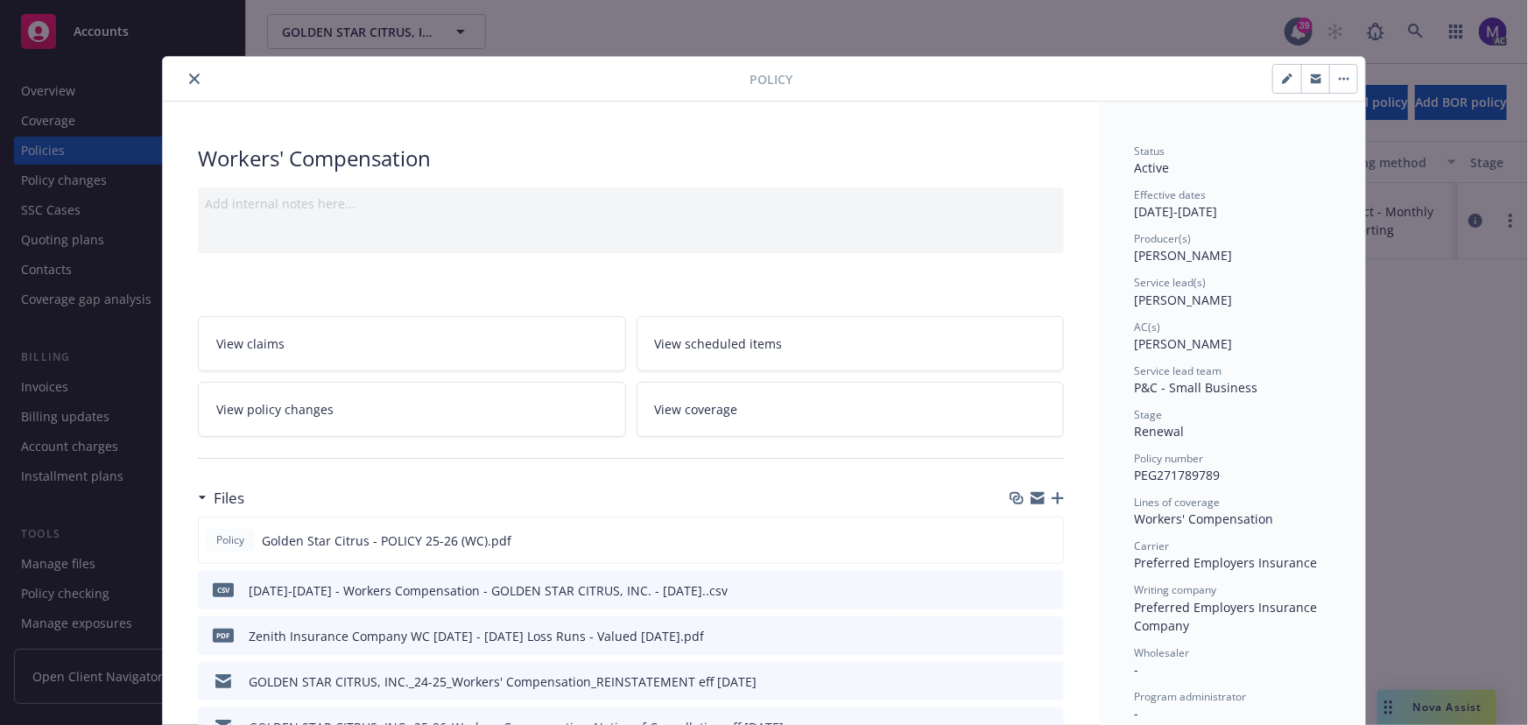
click at [296, 406] on span "View policy changes" at bounding box center [274, 409] width 117 height 18
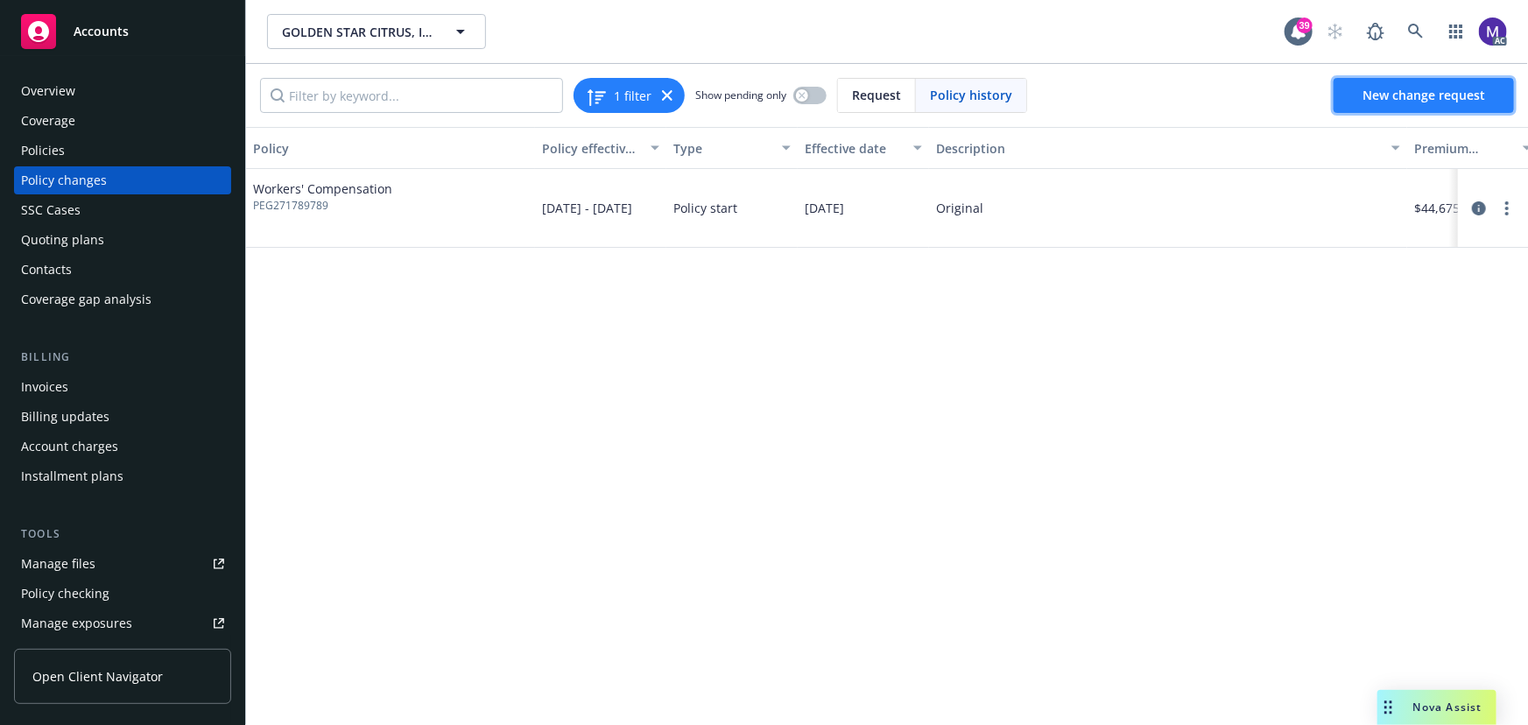
click at [1427, 102] on span "New change request" at bounding box center [1424, 95] width 123 height 17
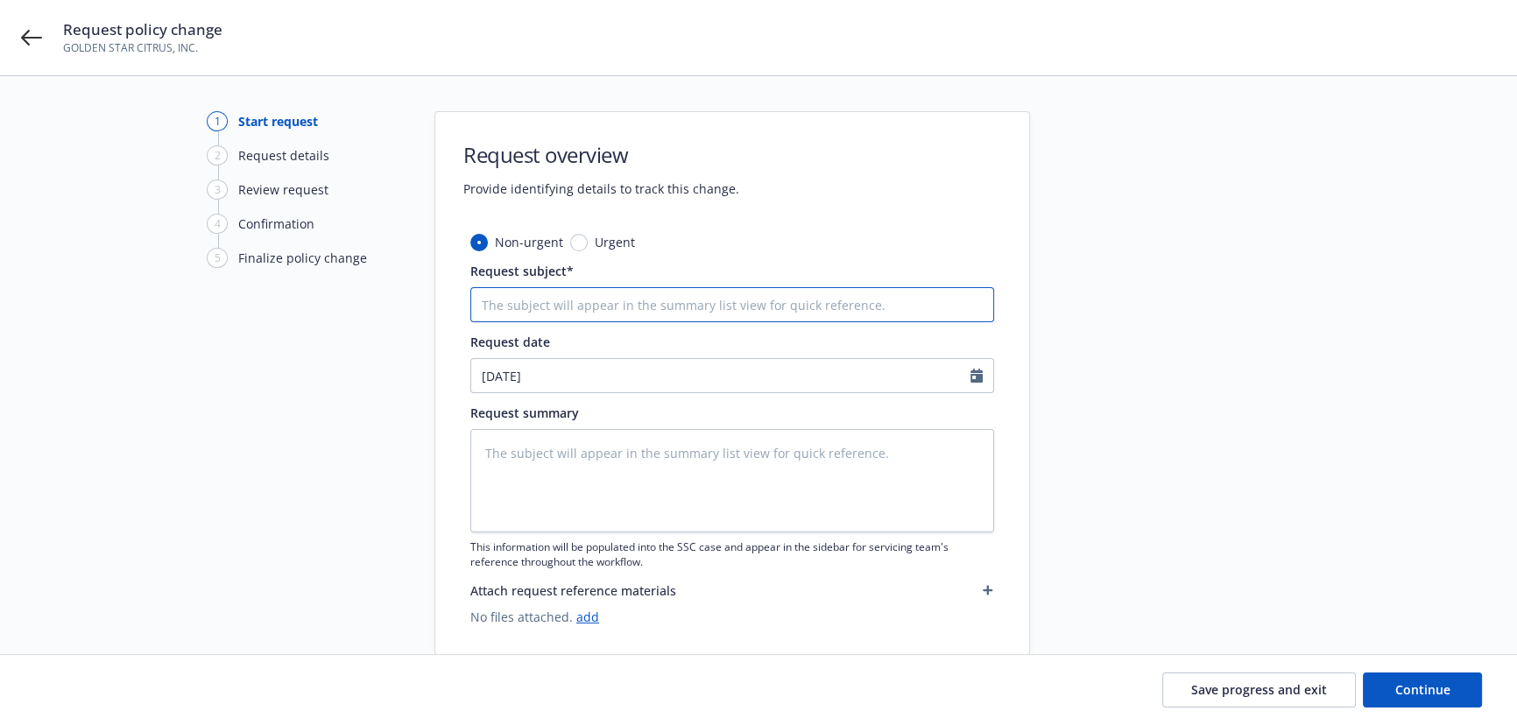
click at [517, 308] on input "Request subject*" at bounding box center [732, 304] width 524 height 35
type textarea "x"
type input "2"
type textarea "x"
type input "25"
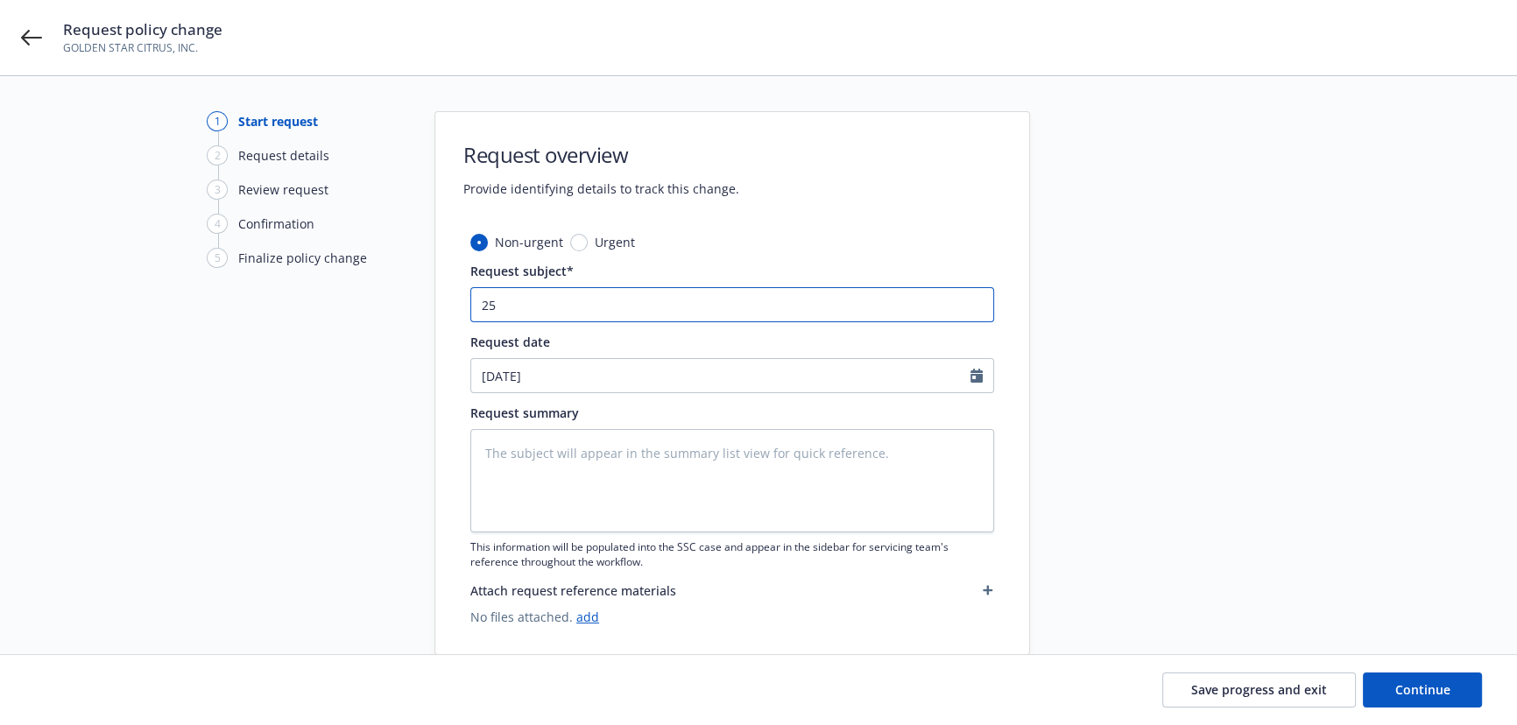
type textarea "x"
type input "25"
type textarea "x"
type input "25 W"
type textarea "x"
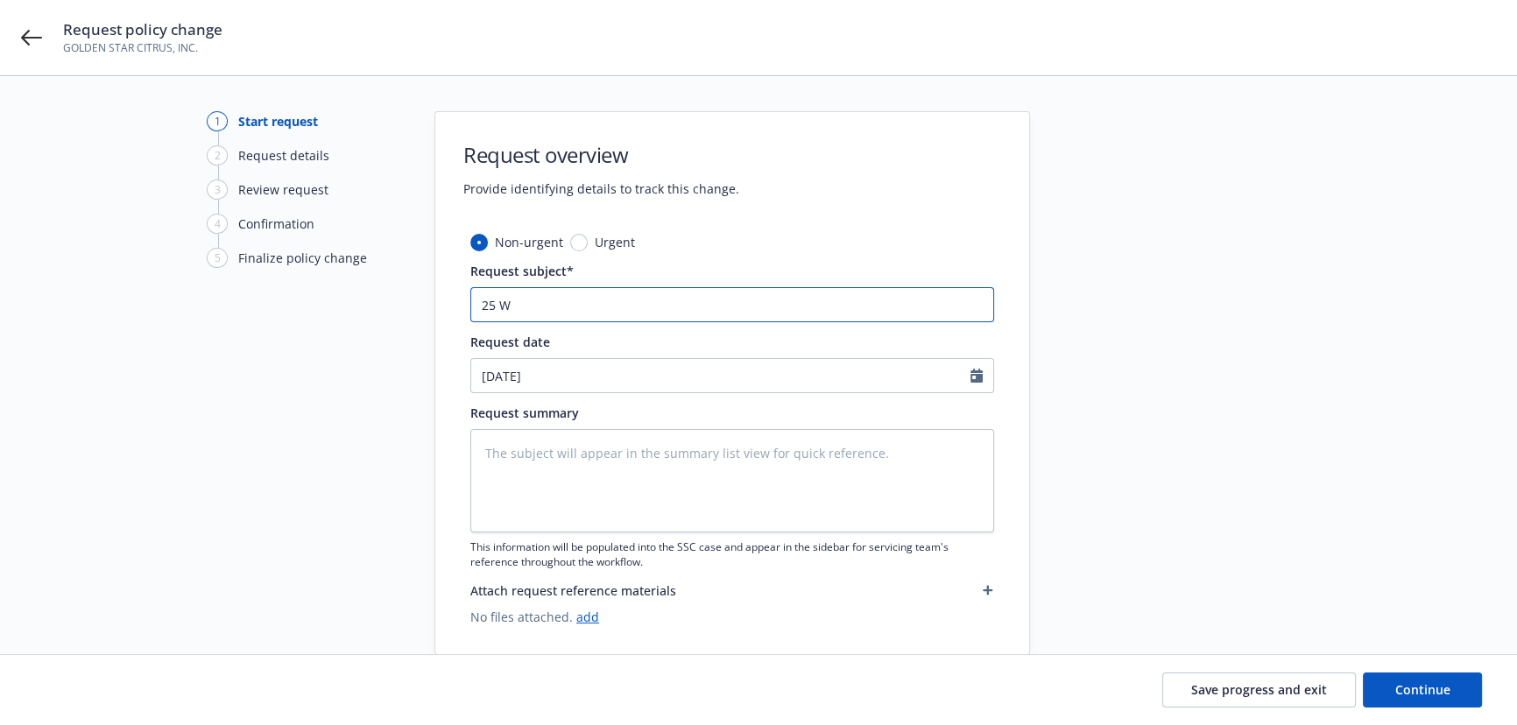
type input "25 WC"
type textarea "x"
paste input "Preferred Employers Insurance"
type input "25 WC Preferred Employers Insurance"
type textarea "x"
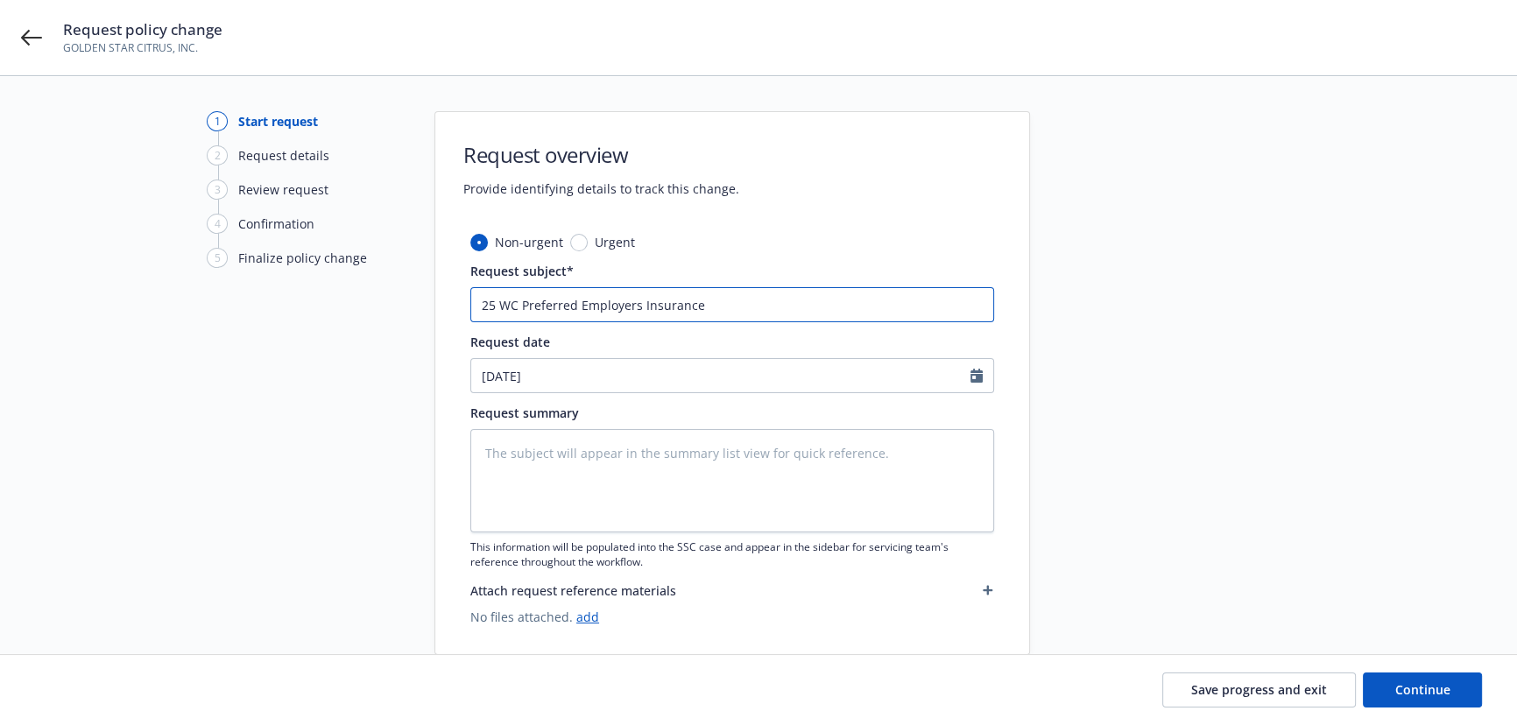
type input "25 WC Preferred Employers Insurance"
type textarea "x"
type input "25 WC Preferred Employers Insurance -"
type textarea "x"
type input "25 WC Preferred Employers Insurance -"
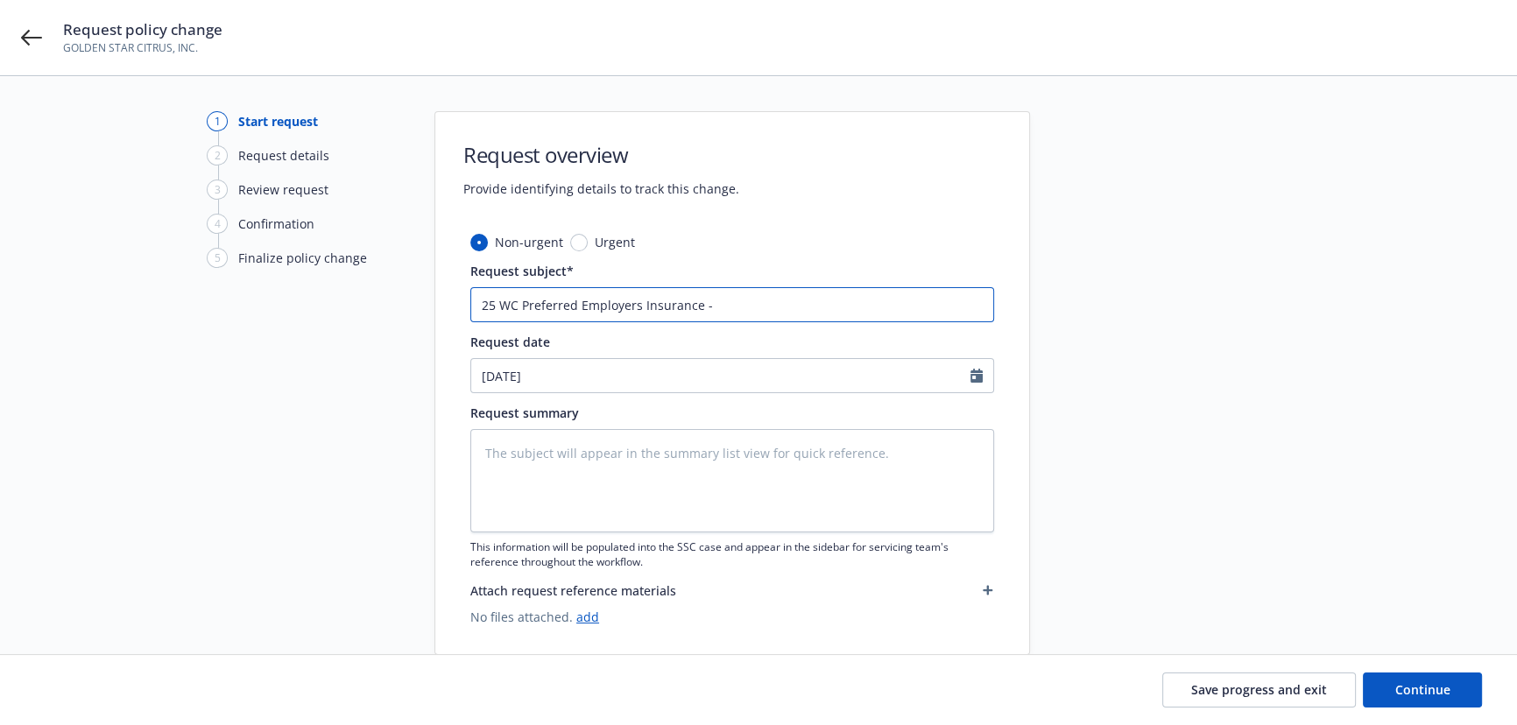
type textarea "x"
type input "25 WC Preferred Employers Insurance - S"
type textarea "x"
type input "25 WC Preferred Employers Insurance -"
type textarea "x"
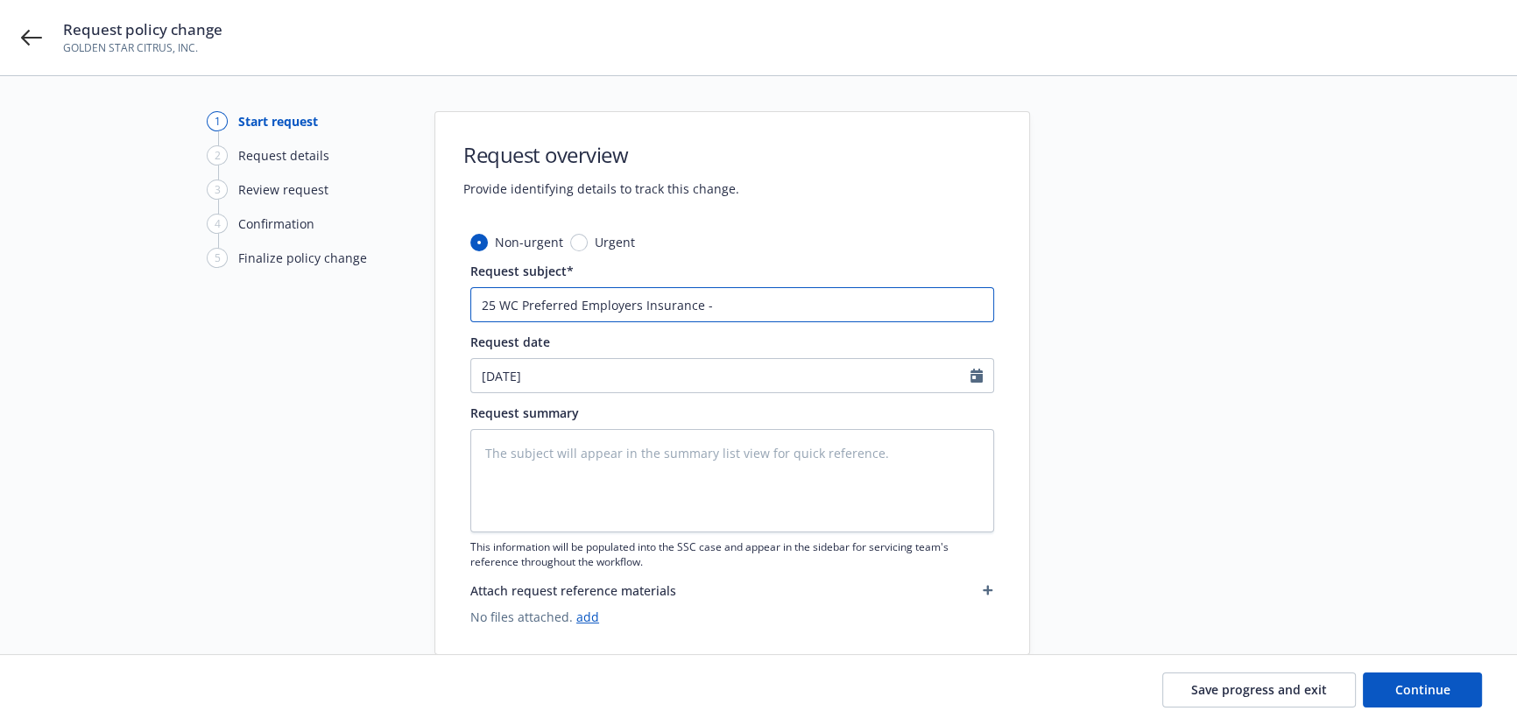
type input "25 WC Preferred Employers Insurance - A"
type textarea "x"
type input "25 WC Preferred Employers Insurance - Am"
type textarea "x"
type input "25 WC Preferred Employers Insurance - Ame"
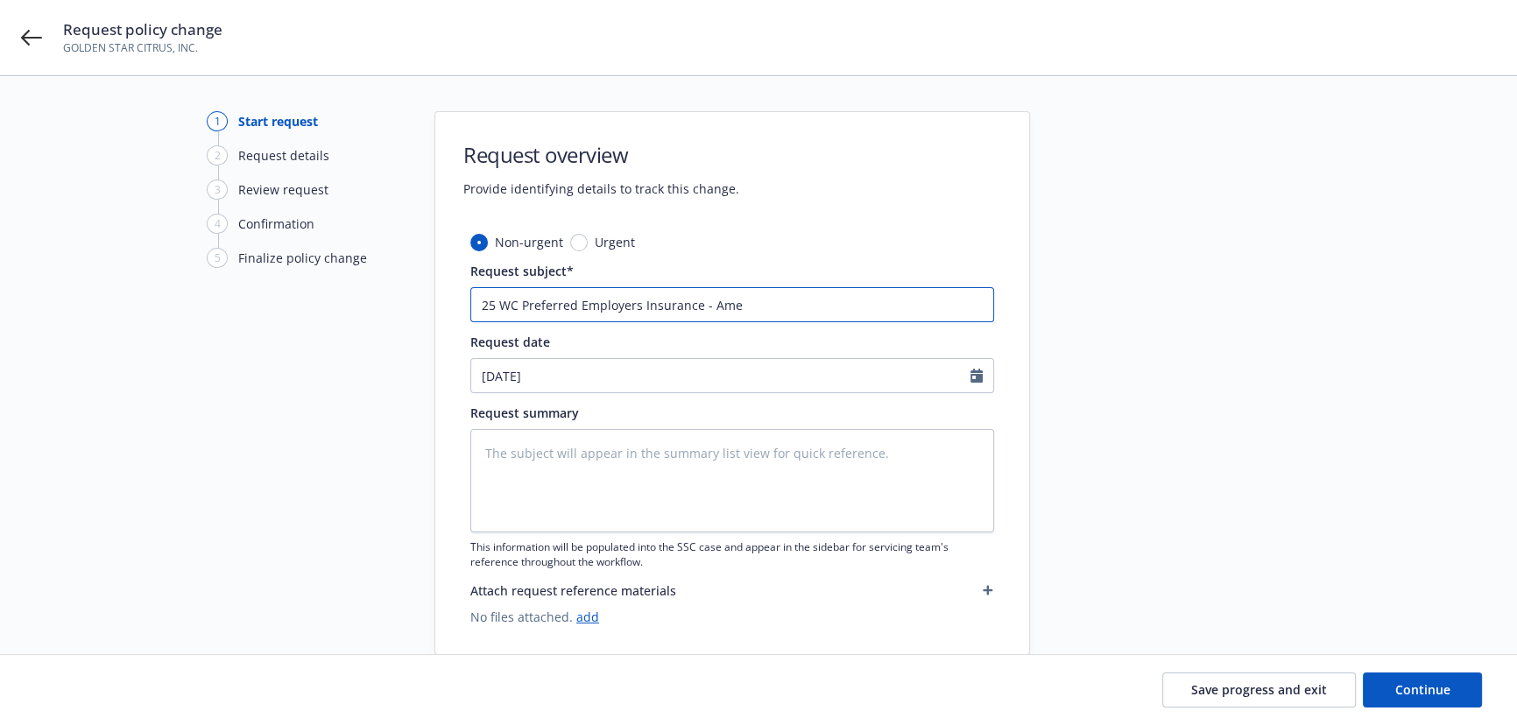
type textarea "x"
type input "25 WC Preferred Employers Insurance - [MEDICAL_DATA]"
type textarea "x"
type input "25 WC Preferred Employers Insurance - Amend"
type textarea "x"
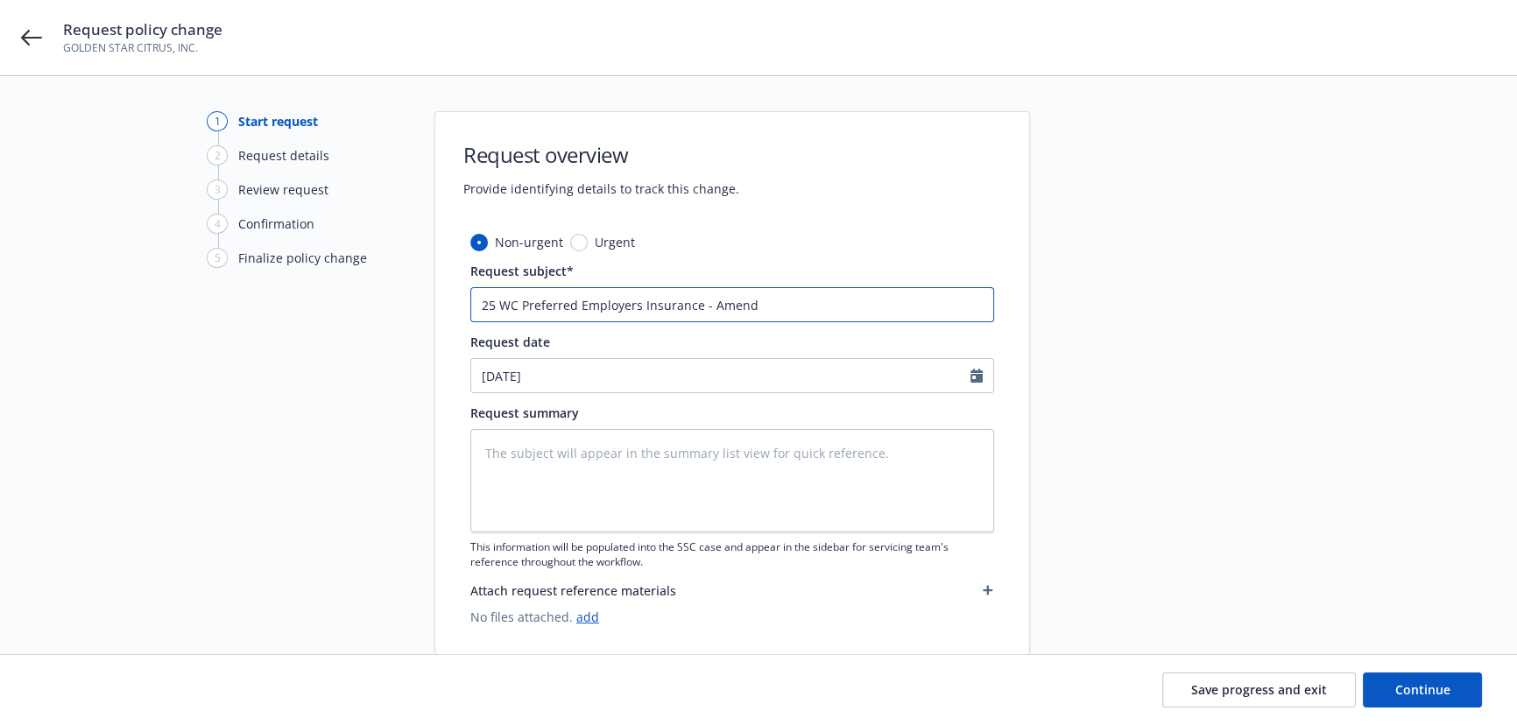
type input "25 WC Preferred Employers Insurance - Amend X"
type textarea "x"
type input "25 WC Preferred Employers Insurance - Amend X-"
type textarea "x"
type input "25 WC Preferred Employers Insurance - Amend X-M"
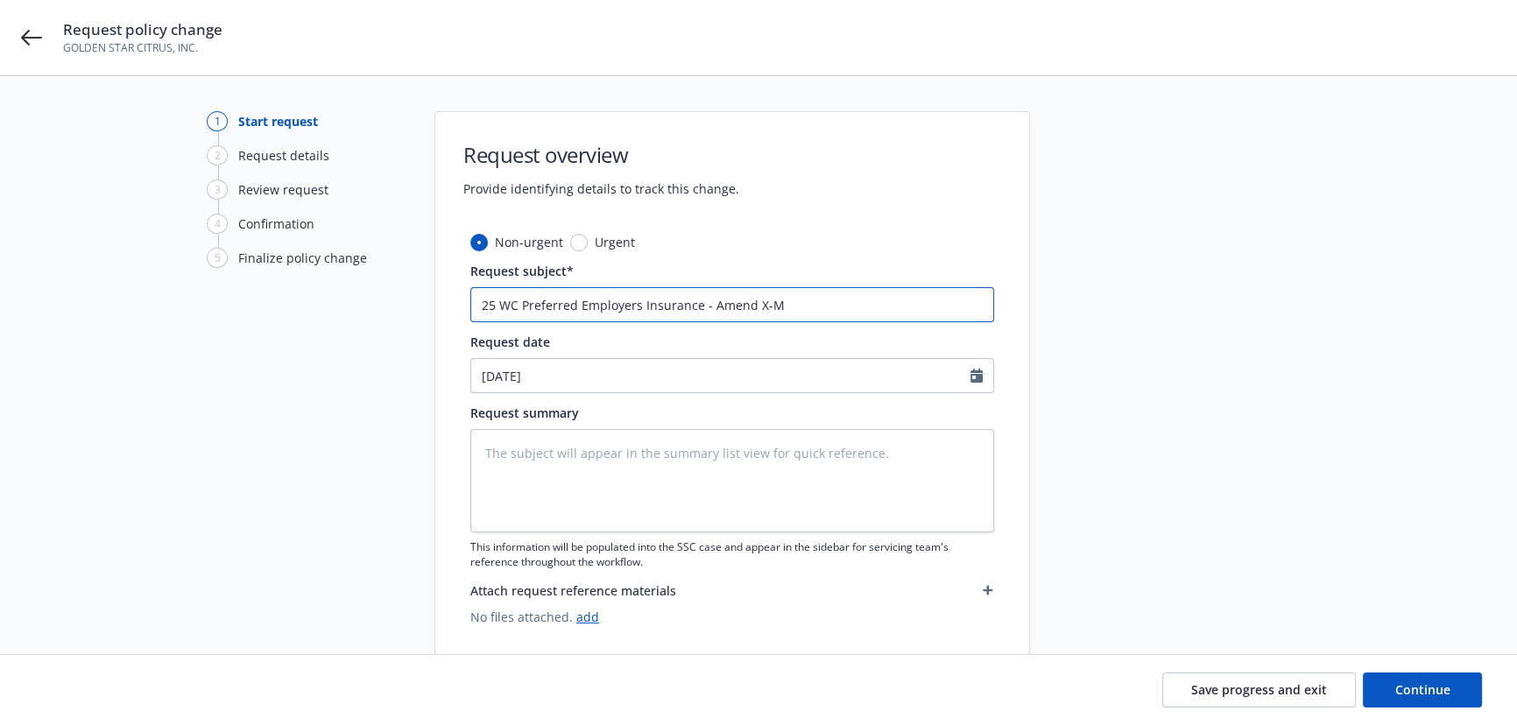
type textarea "x"
type input "25 WC Preferred Employers Insurance - Amend X-Mo"
type textarea "x"
type input "25 WC Preferred Employers Insurance - Amend X-Mod"
type textarea "x"
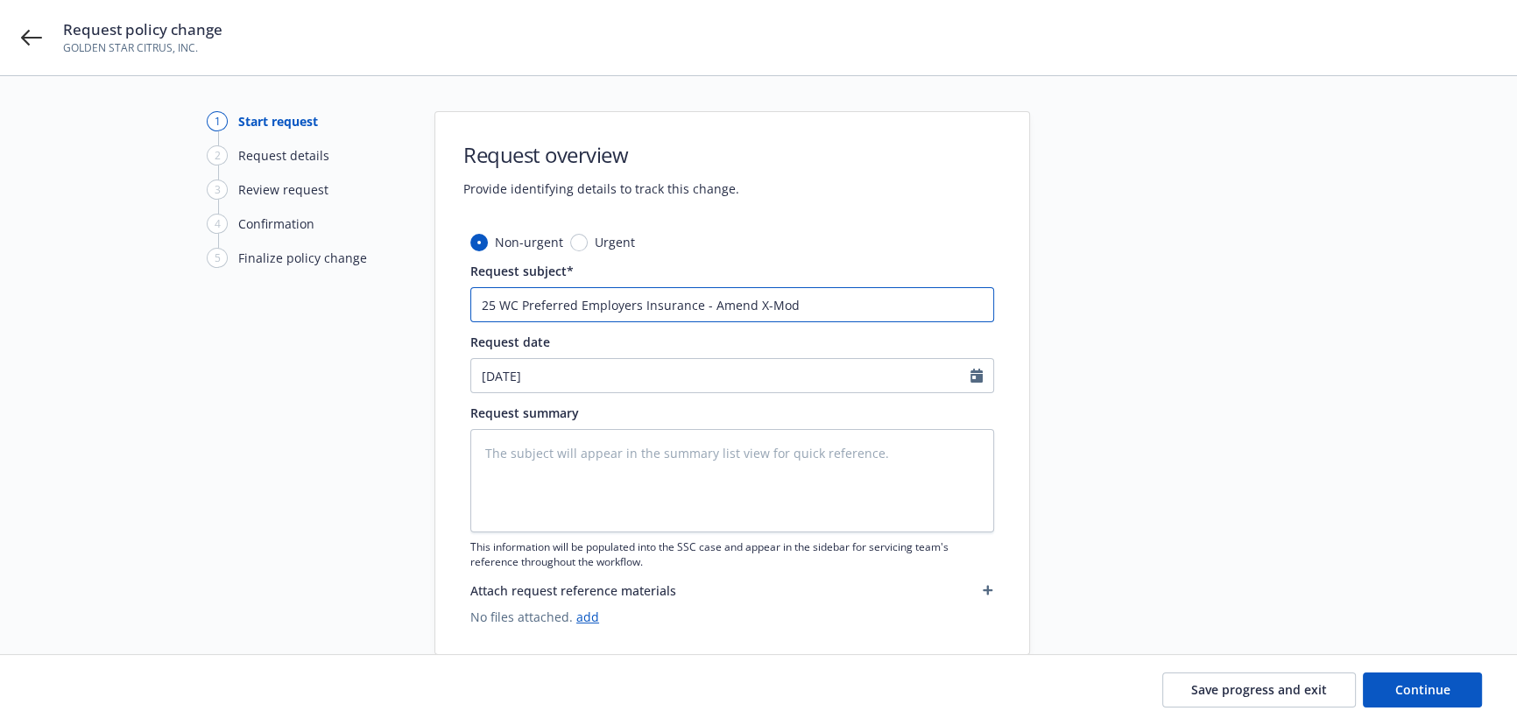
type input "25 WC Preferred Employers Insurance - Amend X-Mod"
type textarea "x"
type input "25 WC Preferred Employers Insurance - Amend X-Mod t"
type textarea "x"
type input "25 WC Preferred Employers Insurance - Amend X-Mod to"
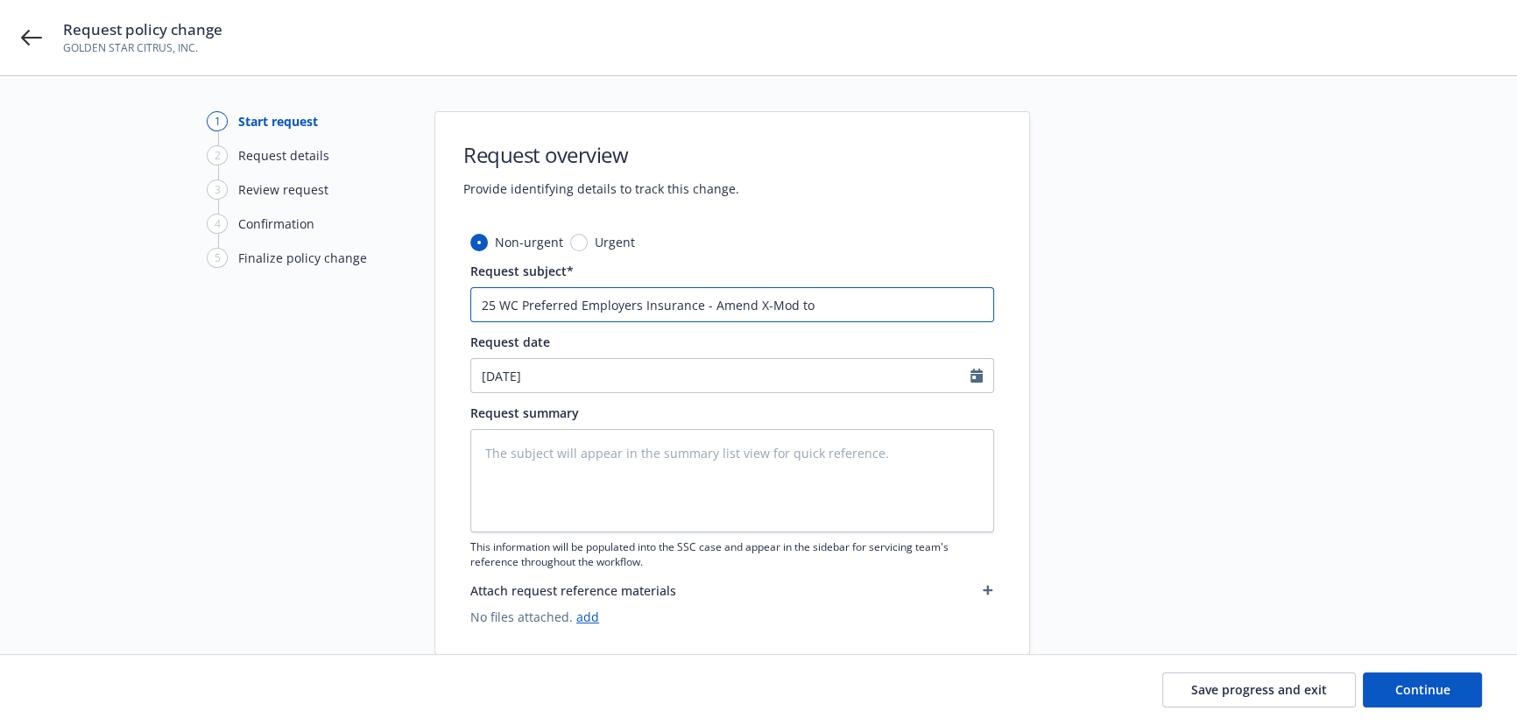
type textarea "x"
type input "25 WC Preferred Employers Insurance - Amend X-Mod to"
type textarea "x"
type input "25 WC Preferred Employers Insurance - Amend X-Mod to 0"
type textarea "x"
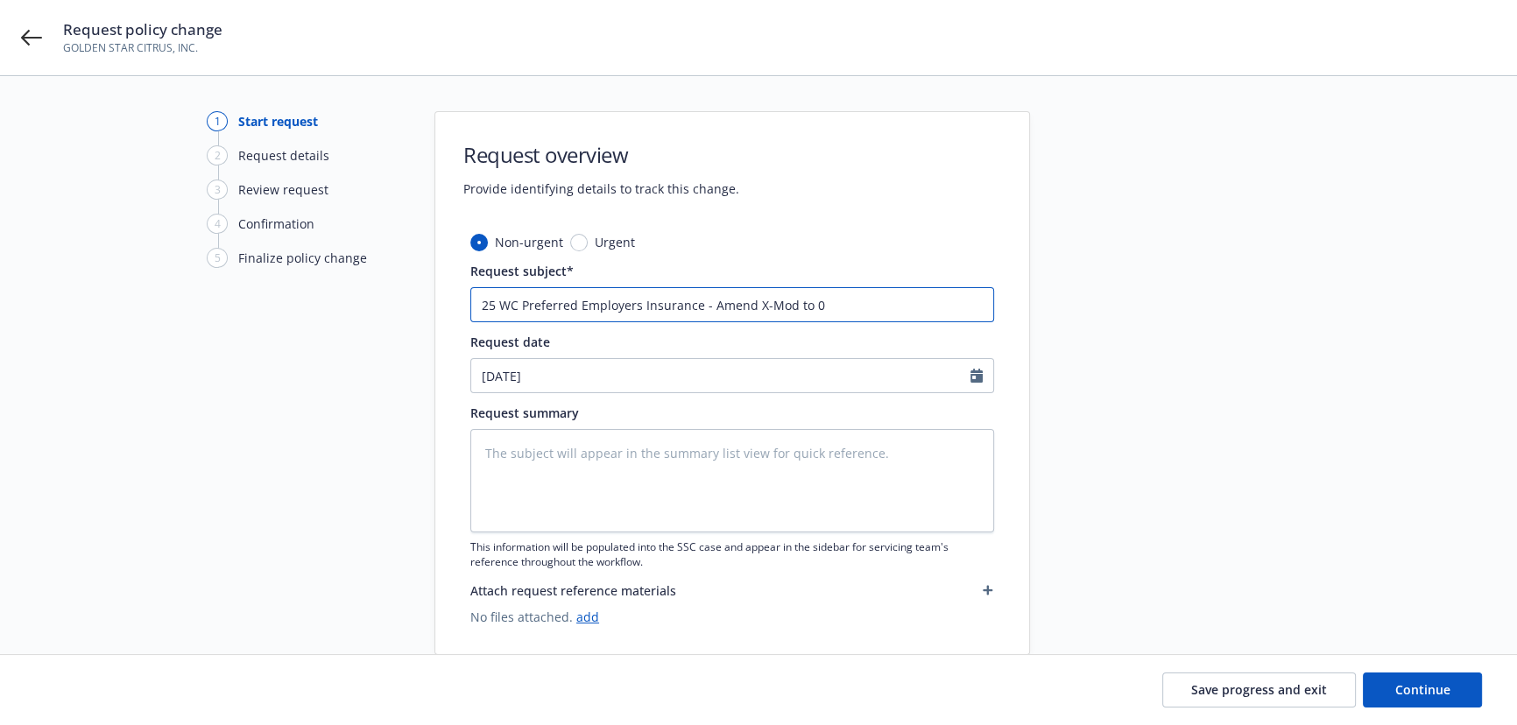
type input "25 WC Preferred Employers Insurance - Amend X-Mod to 0."
type textarea "x"
type input "25 WC Preferred Employers Insurance - Amend X-Mod to 0.8"
type textarea "x"
type input "25 WC Preferred Employers Insurance - Amend X-Mod to 0.85"
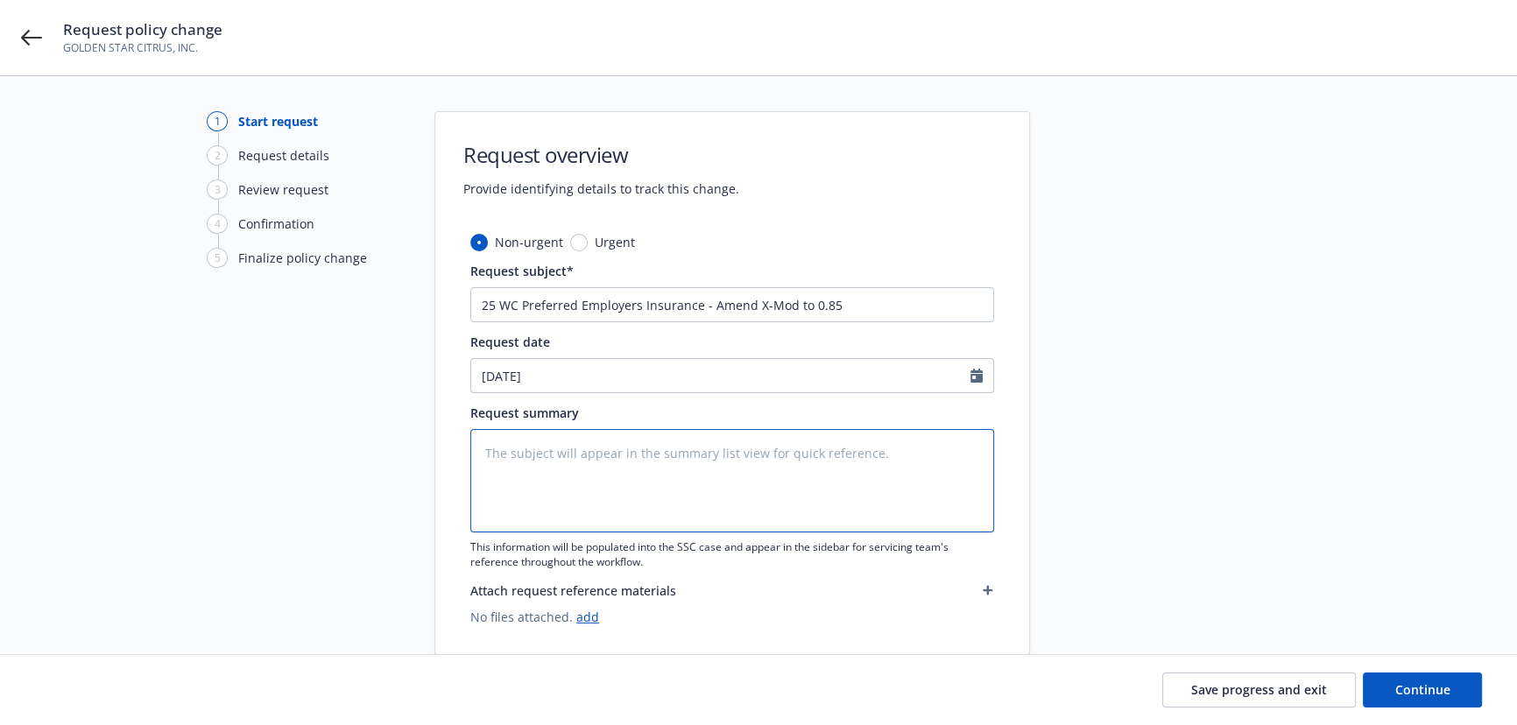
click at [605, 462] on textarea at bounding box center [732, 480] width 524 height 103
paste textarea "Per WCIRB ex-mod effective [DATE] should be 0.85"
type textarea "Per WCIRB ex-mod effective [DATE] should be 0.85"
click at [580, 458] on textarea "Per WCIRB ex-mod effective [DATE] should be 0.85" at bounding box center [732, 480] width 524 height 103
paste textarea "Per WCIRB ex-mod effective [DATE] should be 0.85"
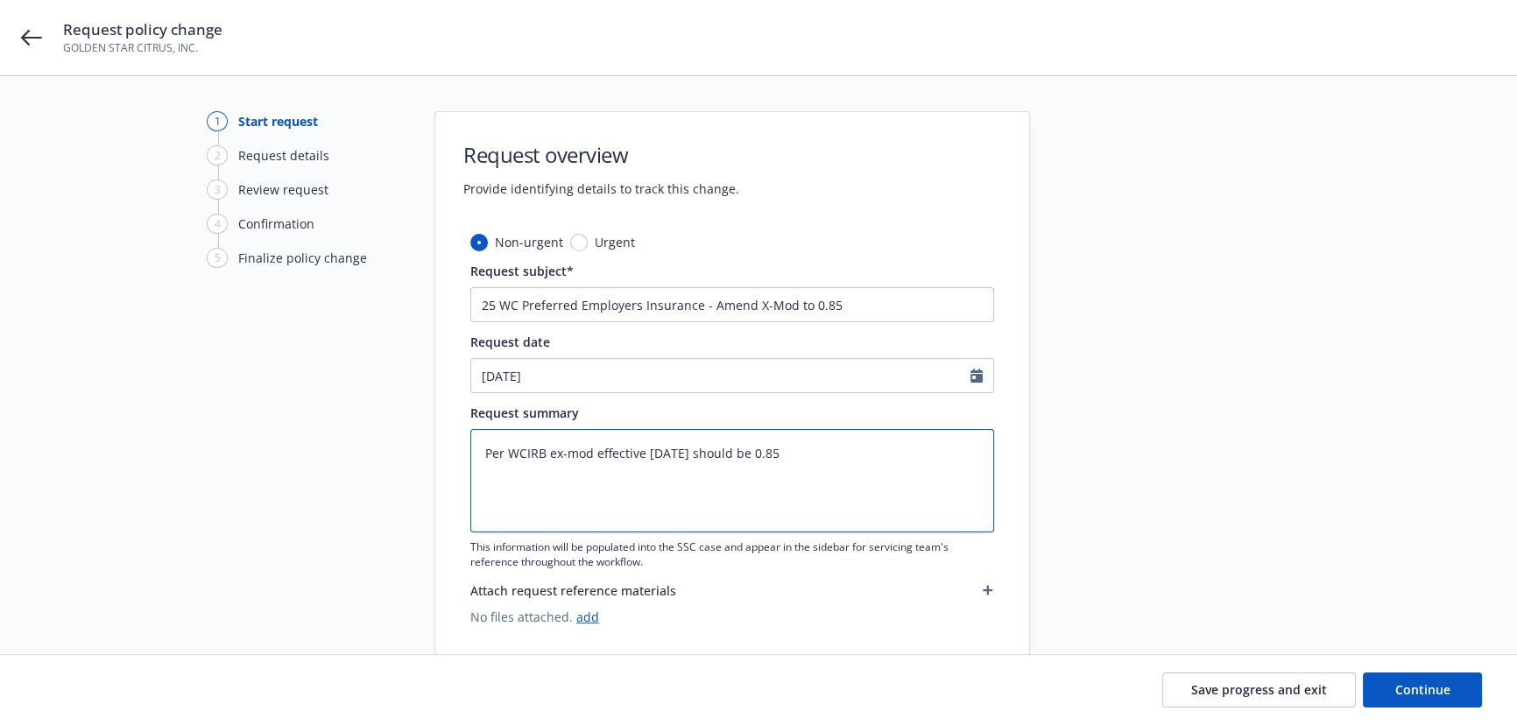
type textarea "x"
type textarea "Per WCIRB ex-mod effective [DATE] should be 0.85"
type textarea "x"
type textarea "Per WCIRB ex-mod effective [DATE] should be 0.85"
click at [1428, 685] on span "Continue" at bounding box center [1422, 689] width 55 height 17
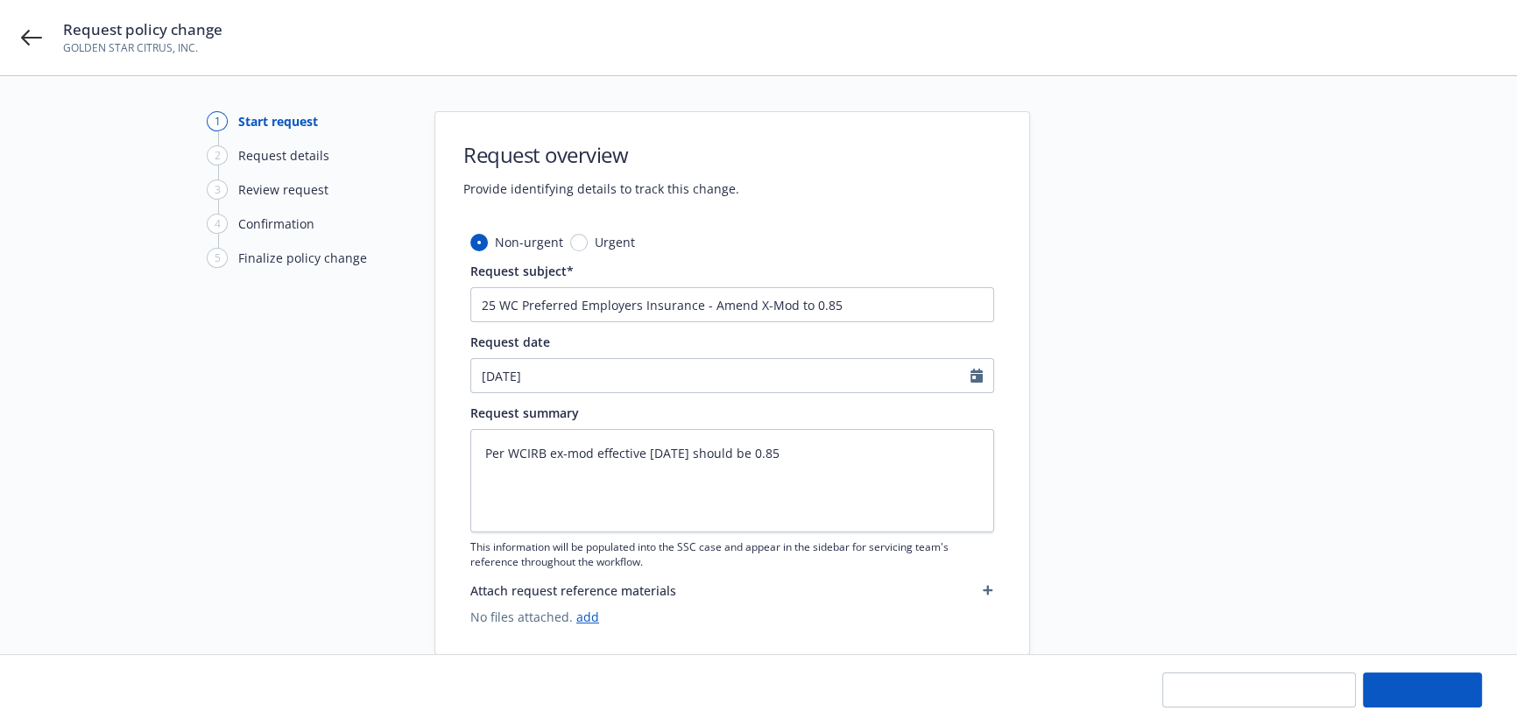
type textarea "x"
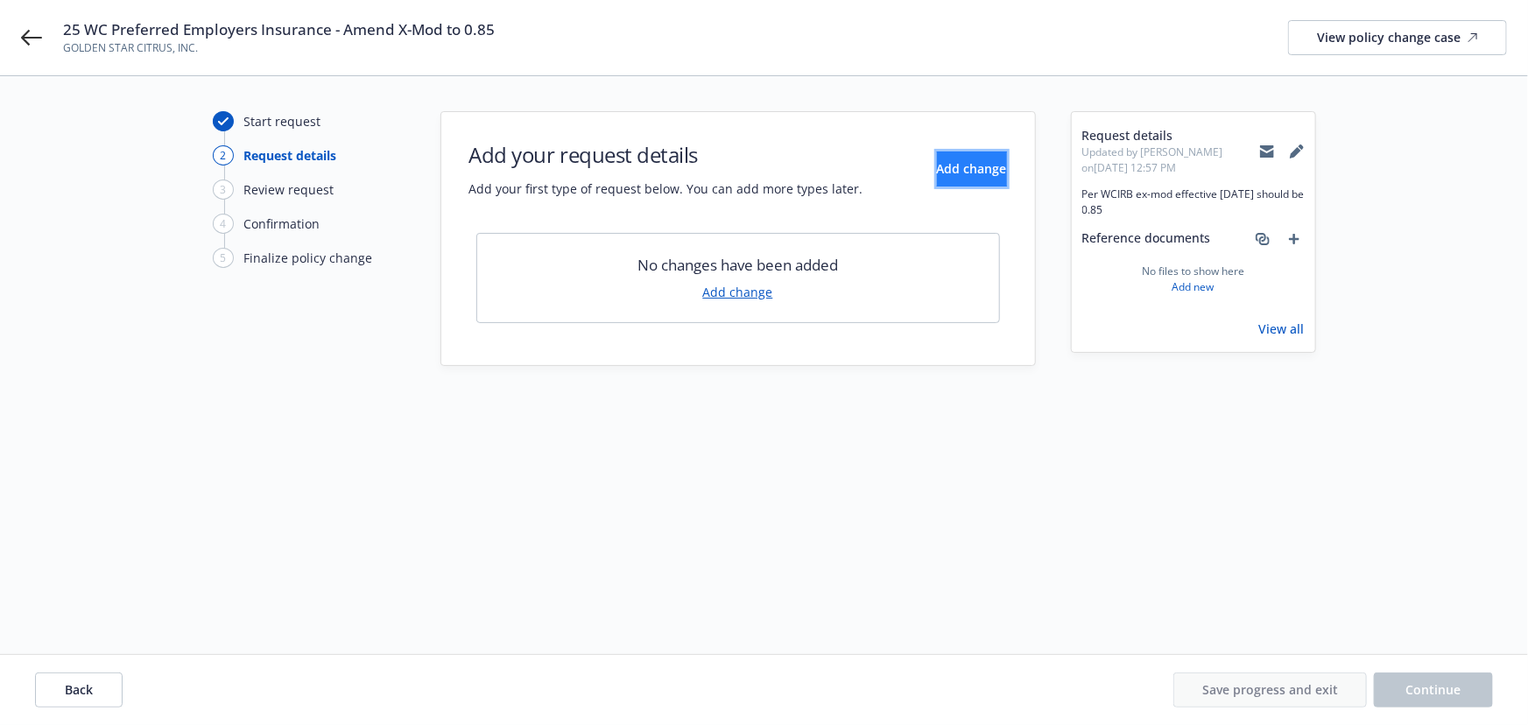
click at [981, 170] on button "Add change" at bounding box center [972, 169] width 70 height 35
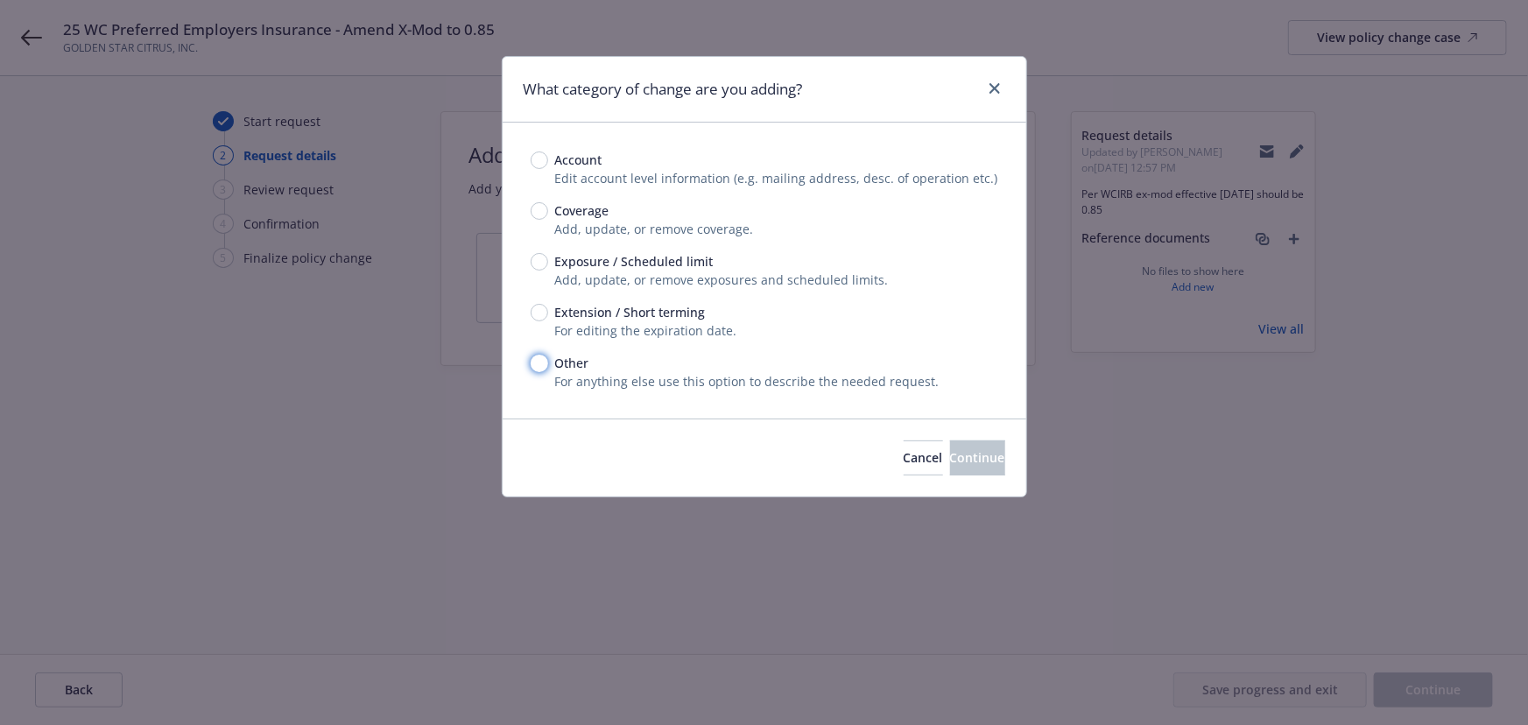
click at [537, 360] on input "Other" at bounding box center [540, 364] width 18 height 18
radio input "true"
click at [970, 469] on button "Continue" at bounding box center [977, 458] width 55 height 35
type textarea "x"
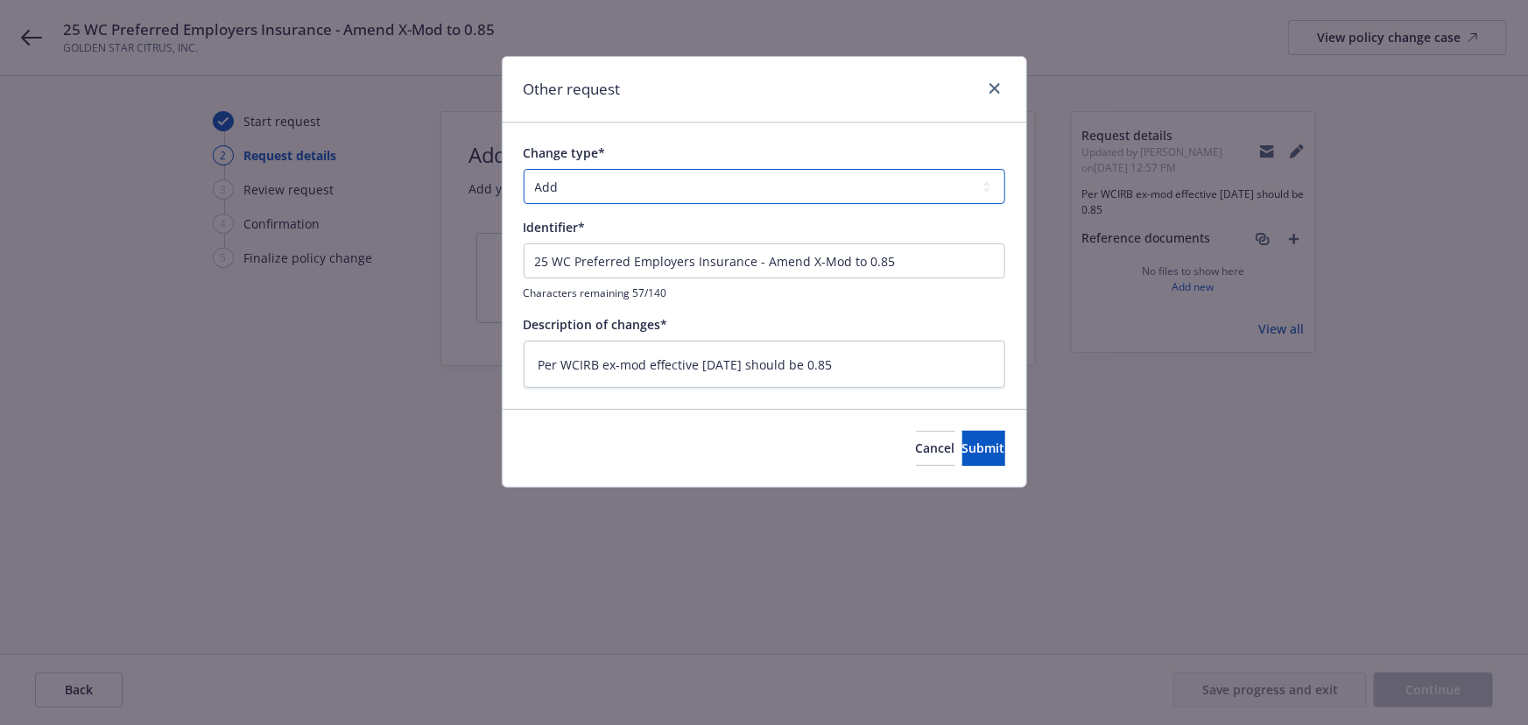
click at [653, 183] on select "Add Audit Change Remove" at bounding box center [765, 186] width 482 height 35
select select "CHANGE"
click at [524, 169] on select "Add Audit Change Remove" at bounding box center [765, 186] width 482 height 35
drag, startPoint x: 750, startPoint y: 260, endPoint x: 106, endPoint y: 186, distance: 648.0
click at [110, 186] on div "Other request Change type* Add Audit Change Remove Identifier* 25 WC Preferred …" at bounding box center [764, 362] width 1528 height 725
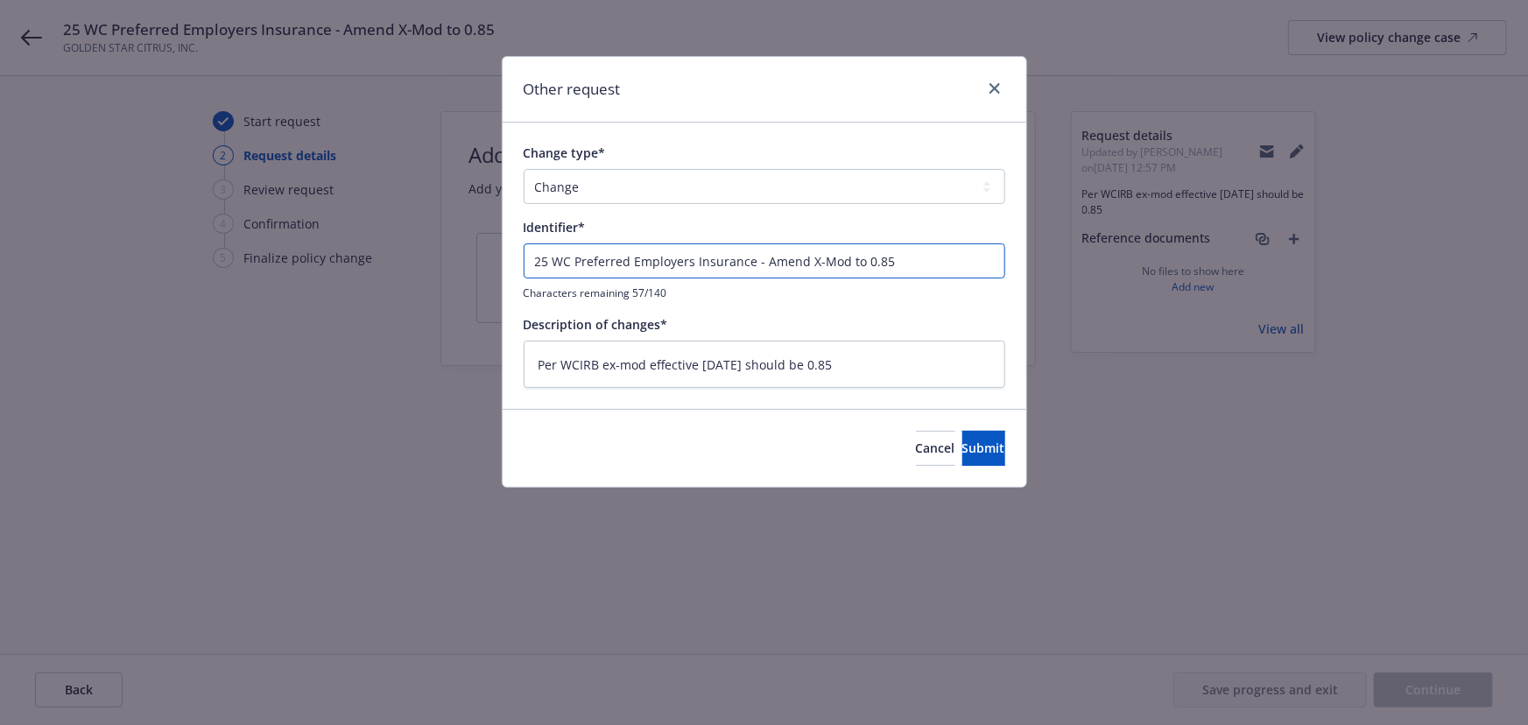
type textarea "x"
type input "E - Amend X-Mod to 0.85"
type textarea "x"
type input "EN - Amend X-Mod to 0.85"
type textarea "x"
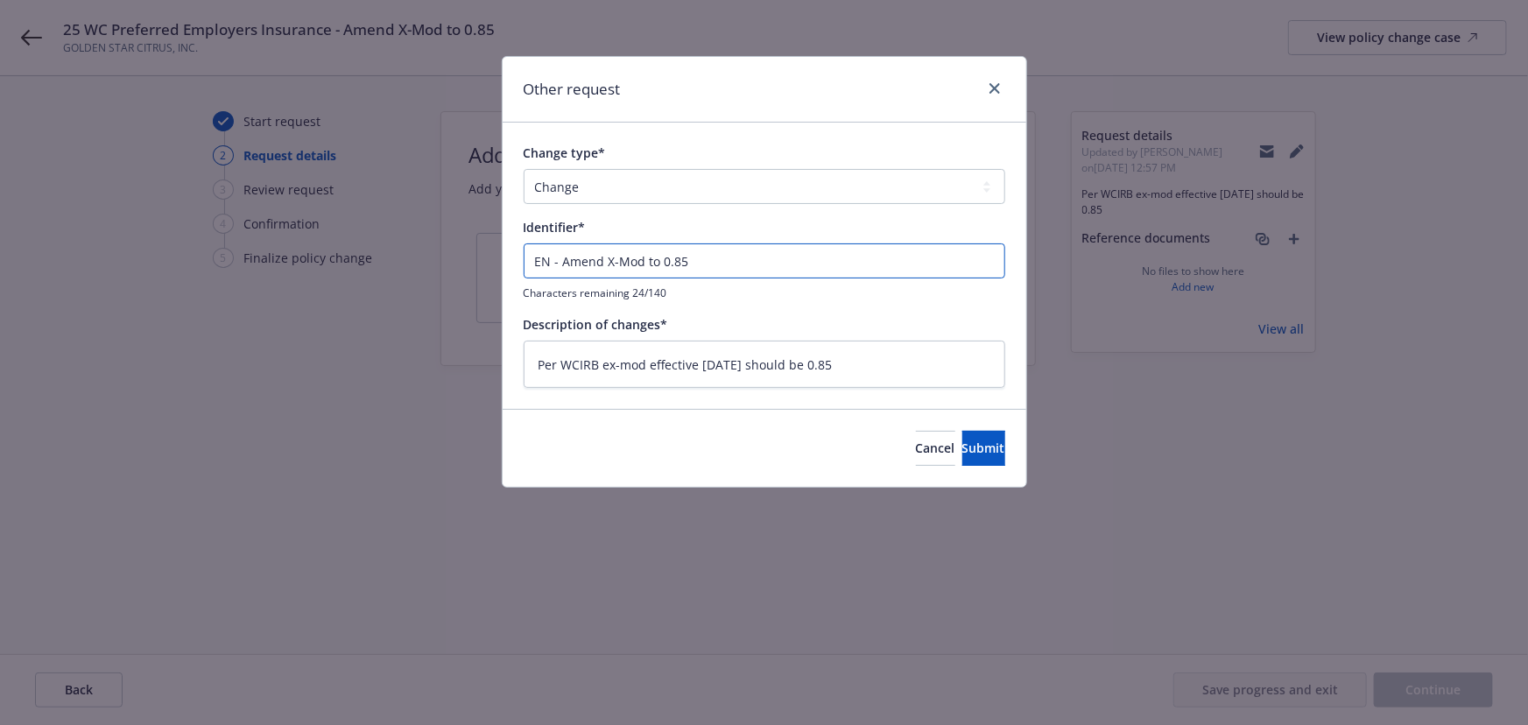
type input "END - Amend X-Mod to 0.85"
type textarea "x"
type input "ENDT - Amend X-Mod to 0.85"
type textarea "x"
type input "ENDT - Amend X-Mod to 0.85"
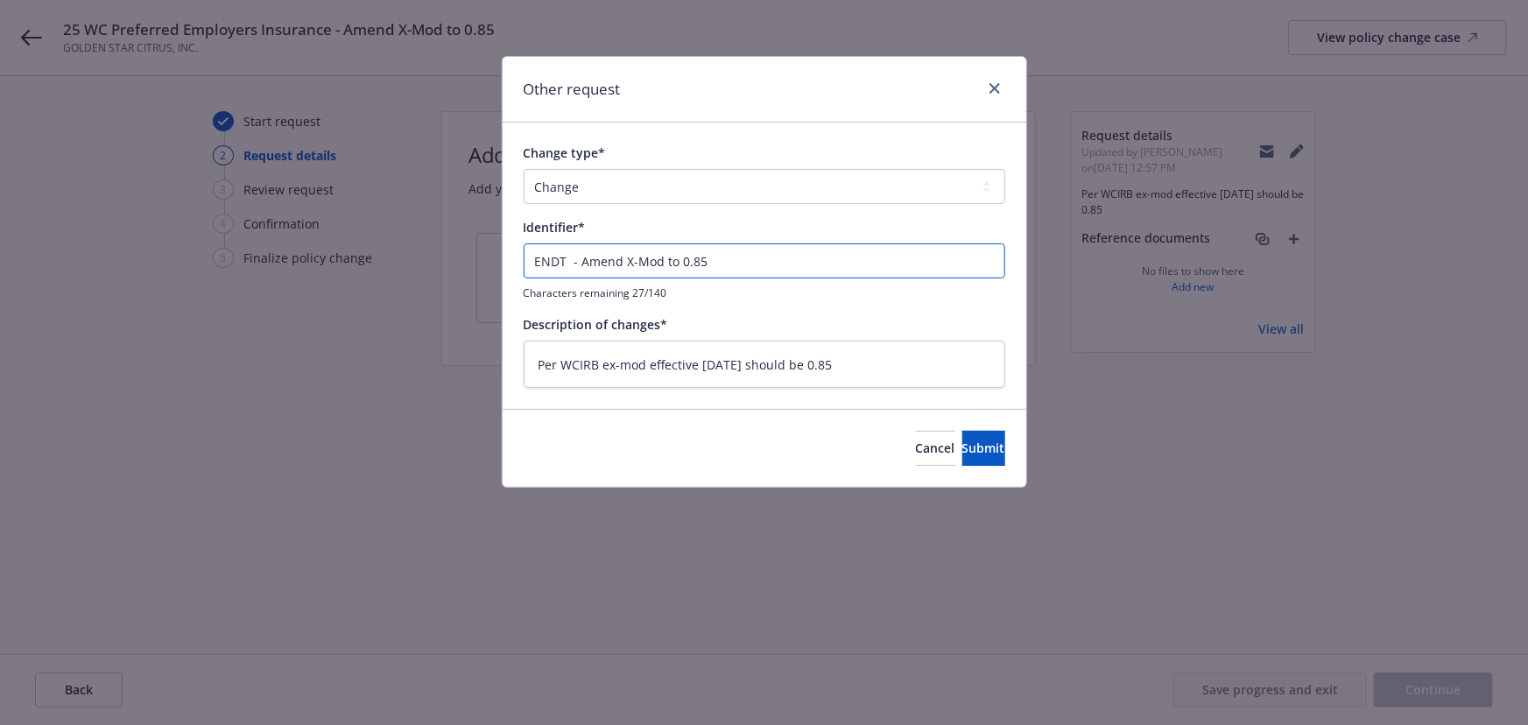
type textarea "x"
type input "ENDT # - Amend X-Mod to 0.85"
type textarea "x"
type input "ENDT # - Amend X-Mod to 0.85"
type textarea "x"
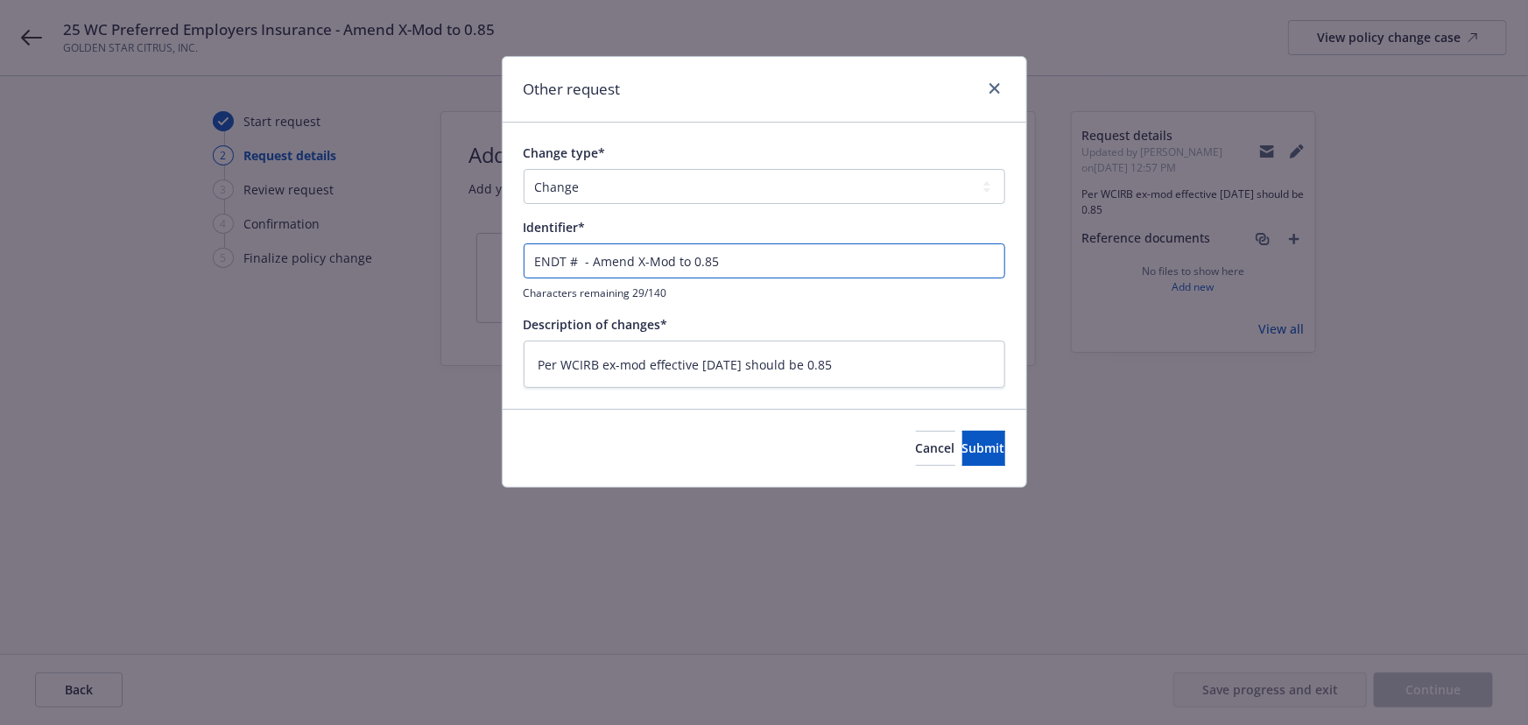
type input "ENDT # 1 - Amend X-Mod to 0.85"
type textarea "x"
type input "ENDT # 1 - Amend X-Mod to 0.85"
type textarea "x"
type input "ENDT # 1 - Amend X-Mod to 0.85"
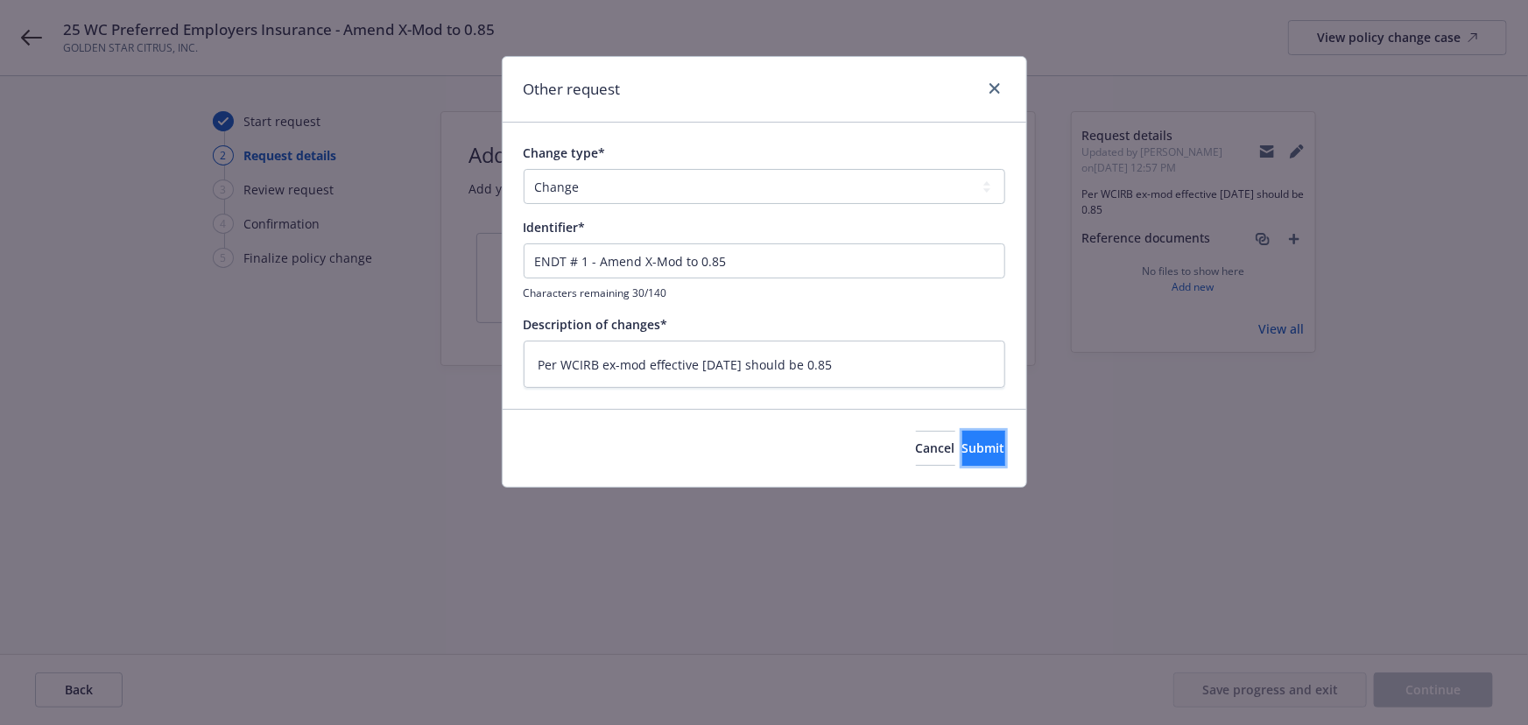
click at [962, 442] on span "Submit" at bounding box center [983, 448] width 43 height 17
type textarea "x"
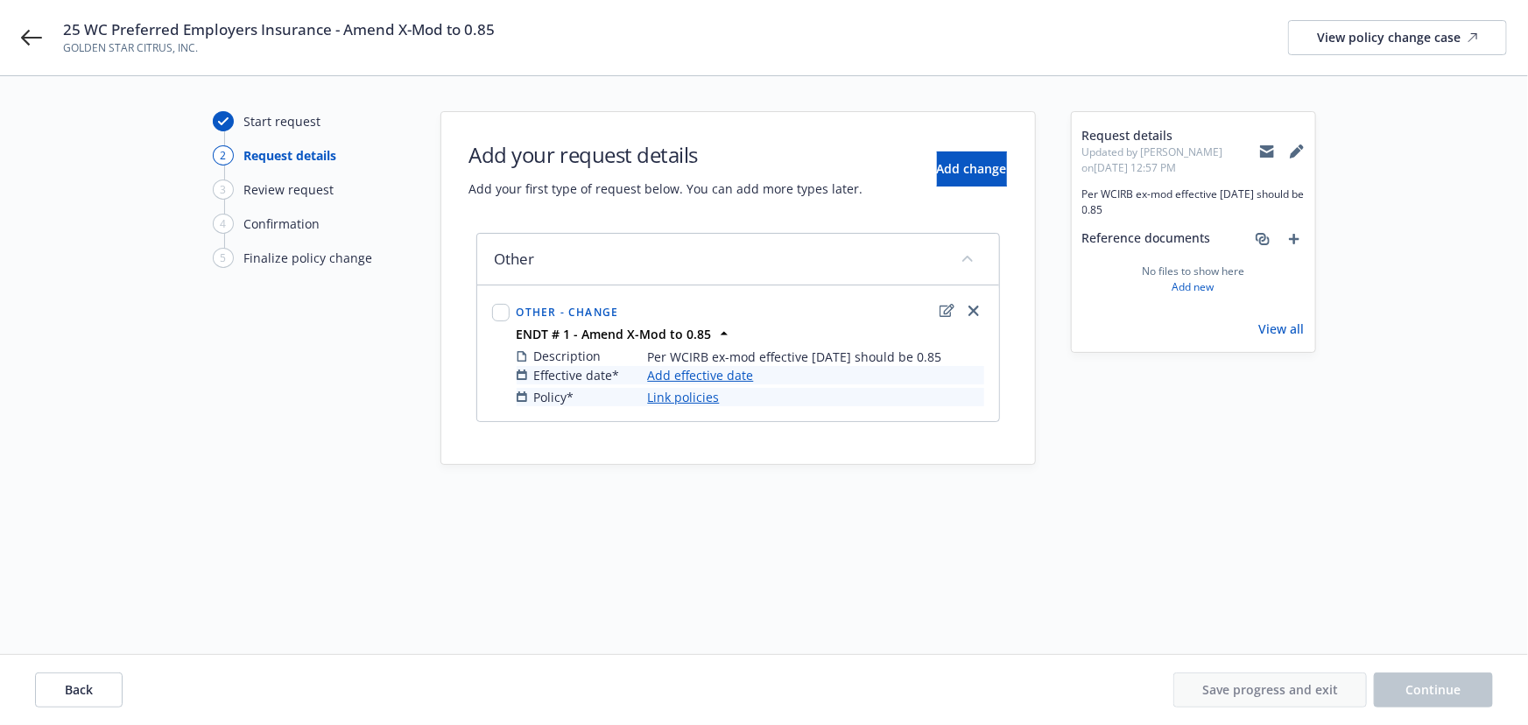
click at [709, 372] on link "Add effective date" at bounding box center [701, 375] width 106 height 18
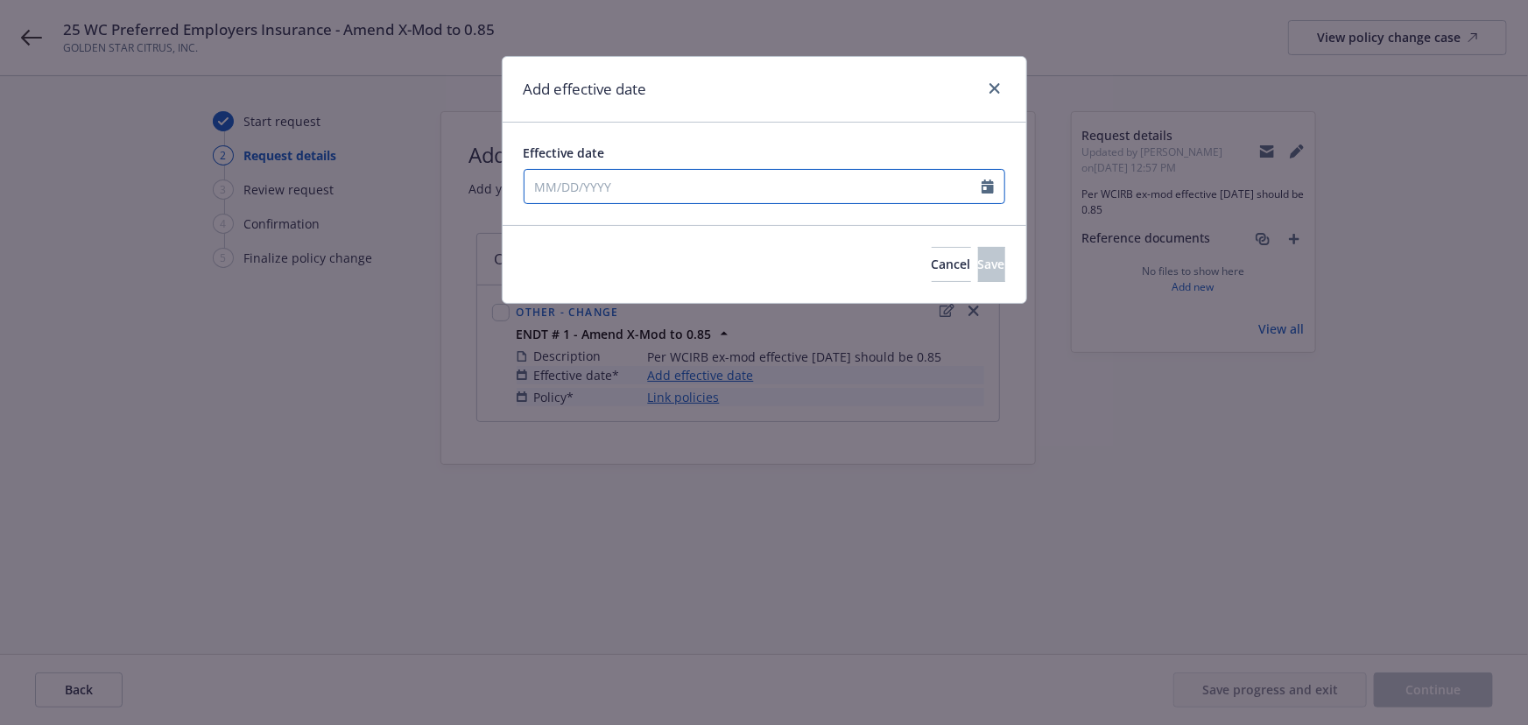
click at [606, 192] on input "Effective date" at bounding box center [753, 186] width 457 height 33
select select "9"
type input "[DATE]"
click at [773, 103] on div "Add effective date" at bounding box center [765, 90] width 524 height 66
click at [978, 272] on button "Save" at bounding box center [991, 264] width 27 height 35
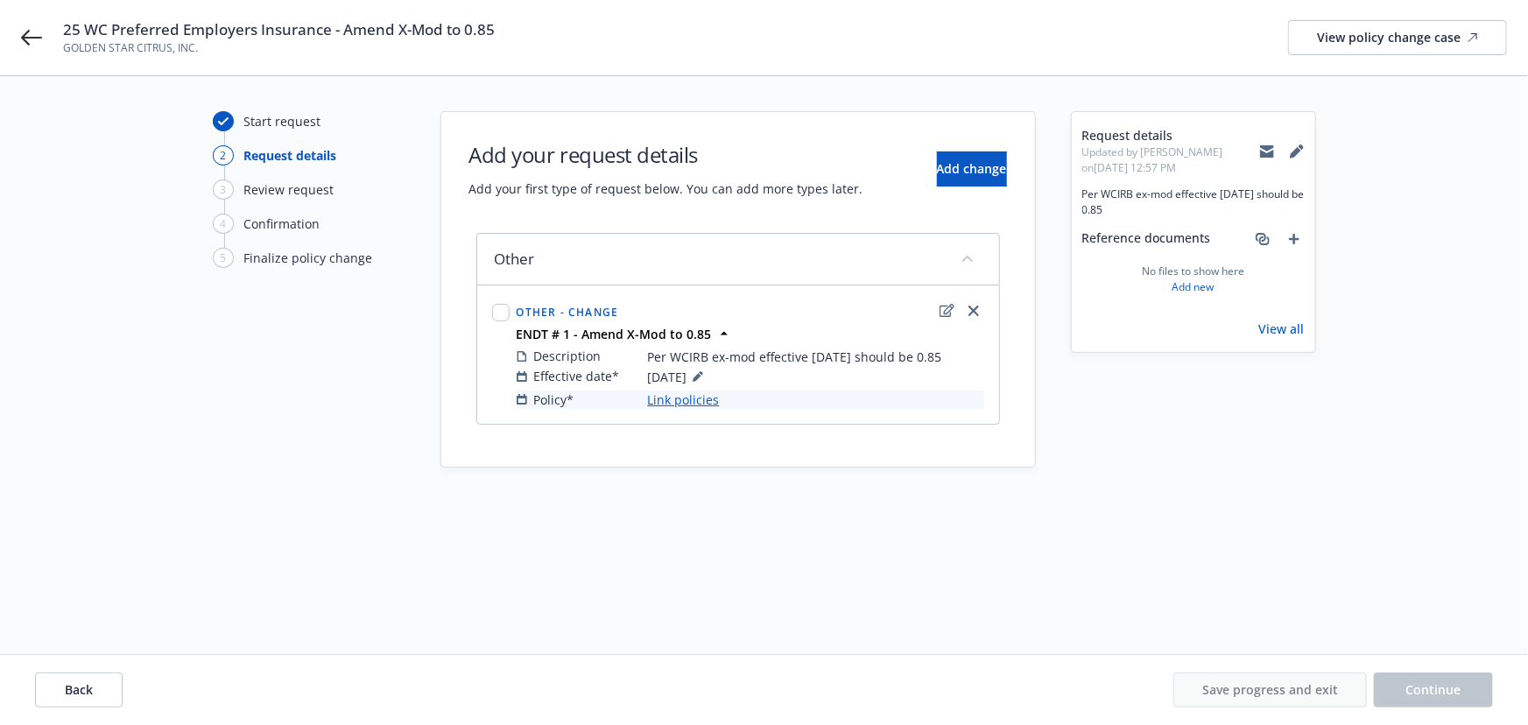
click at [692, 398] on link "Link policies" at bounding box center [684, 400] width 72 height 18
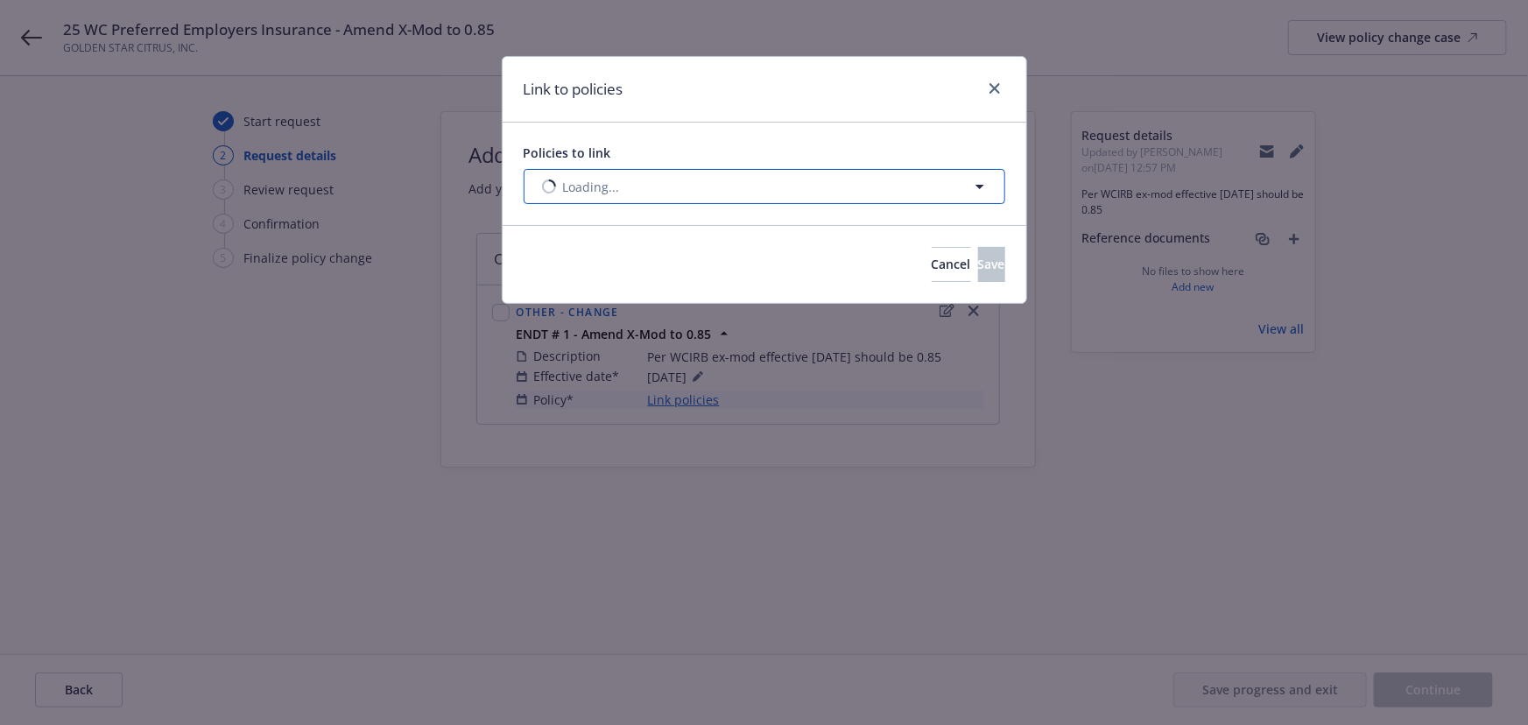
click at [573, 178] on span "Loading..." at bounding box center [591, 187] width 57 height 18
select select "ACTIVE"
type input "8"
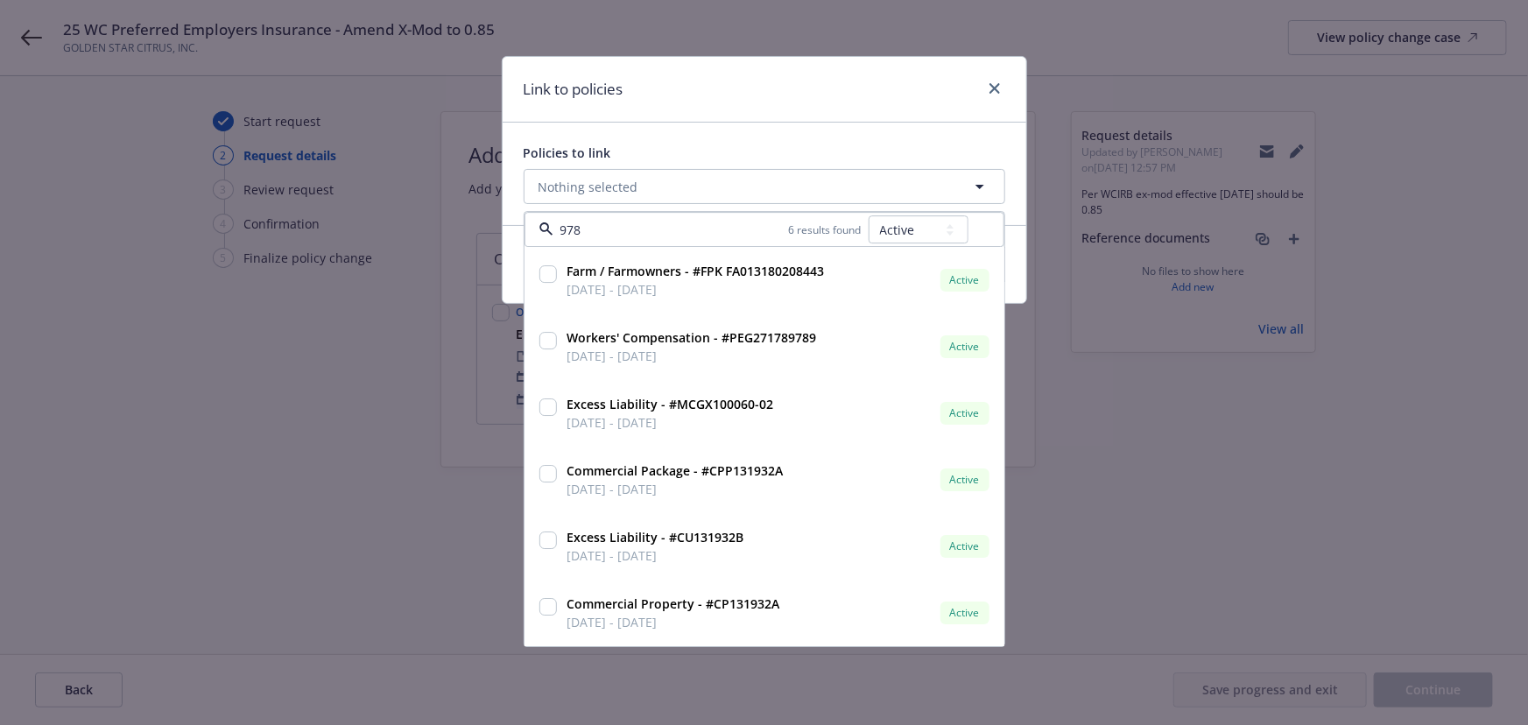
type input "9789"
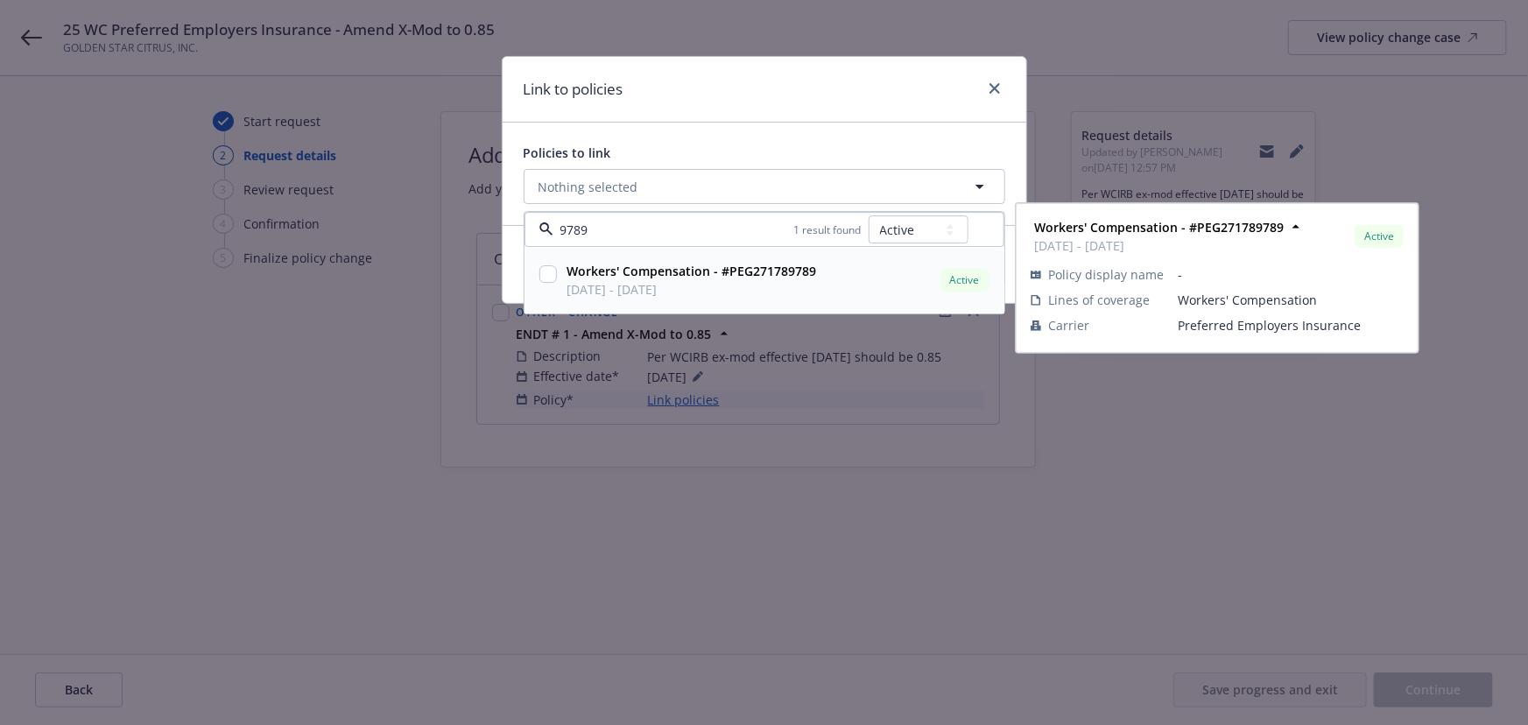
click at [647, 283] on span "[DATE] - [DATE]" at bounding box center [693, 290] width 250 height 18
checkbox input "true"
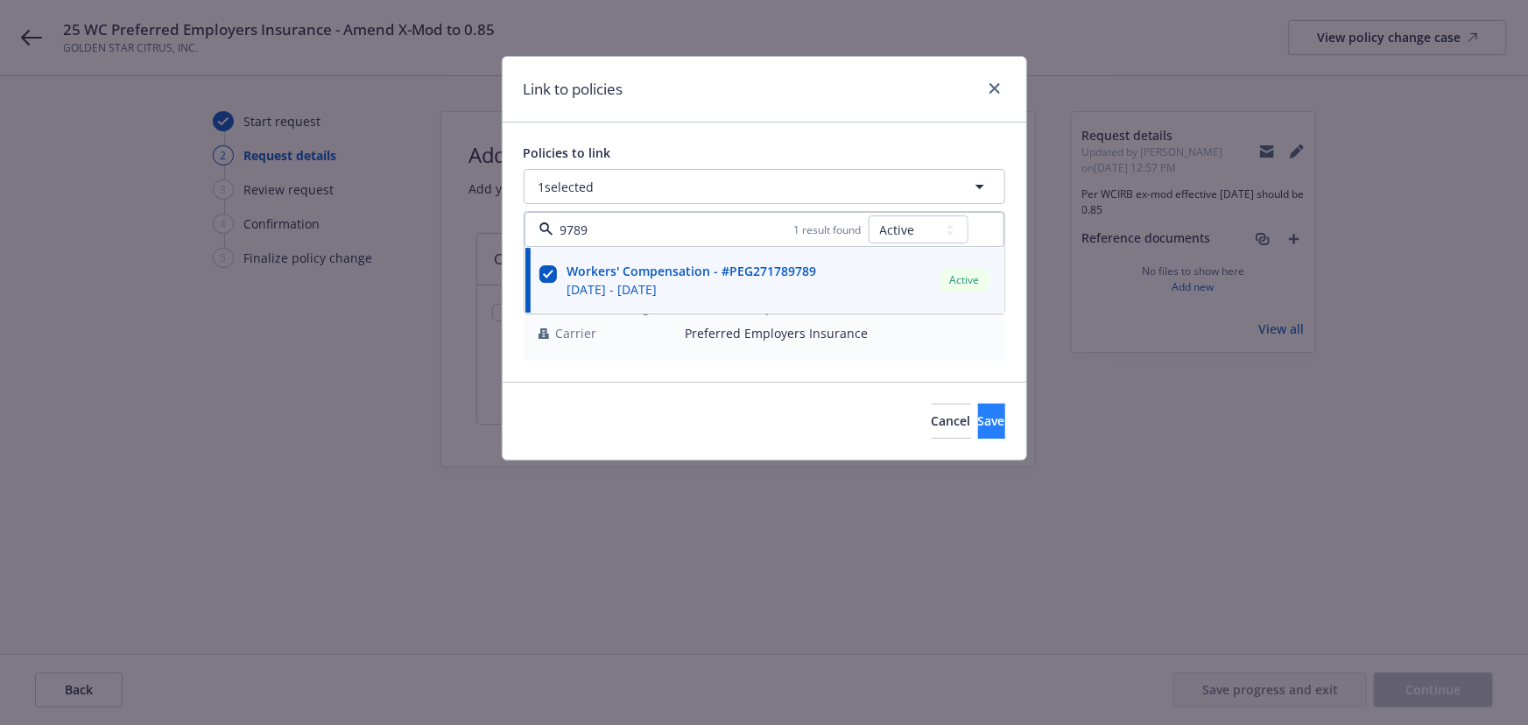
type input "9789"
click at [978, 420] on span "Save" at bounding box center [991, 420] width 27 height 17
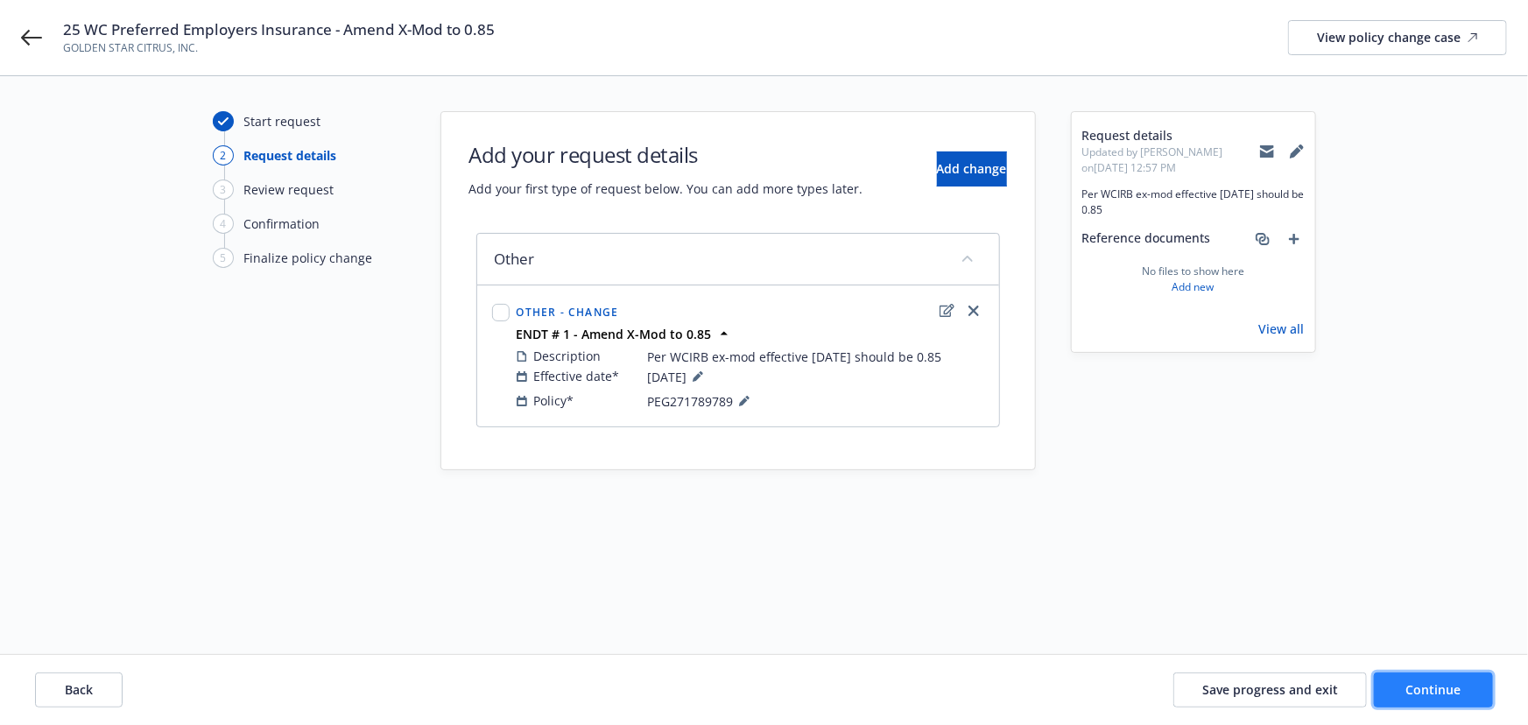
click at [1448, 702] on button "Continue" at bounding box center [1433, 690] width 119 height 35
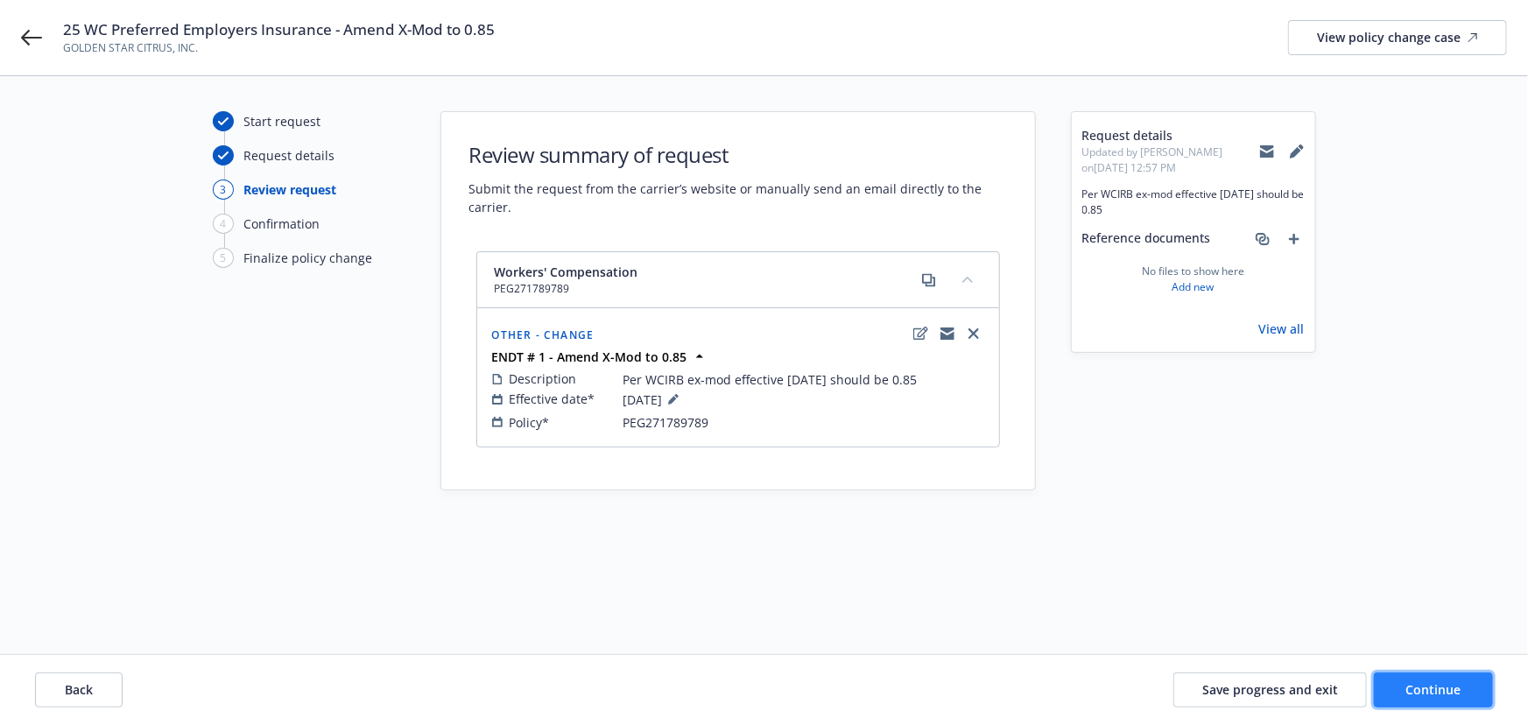
click at [1403, 697] on button "Continue" at bounding box center [1433, 690] width 119 height 35
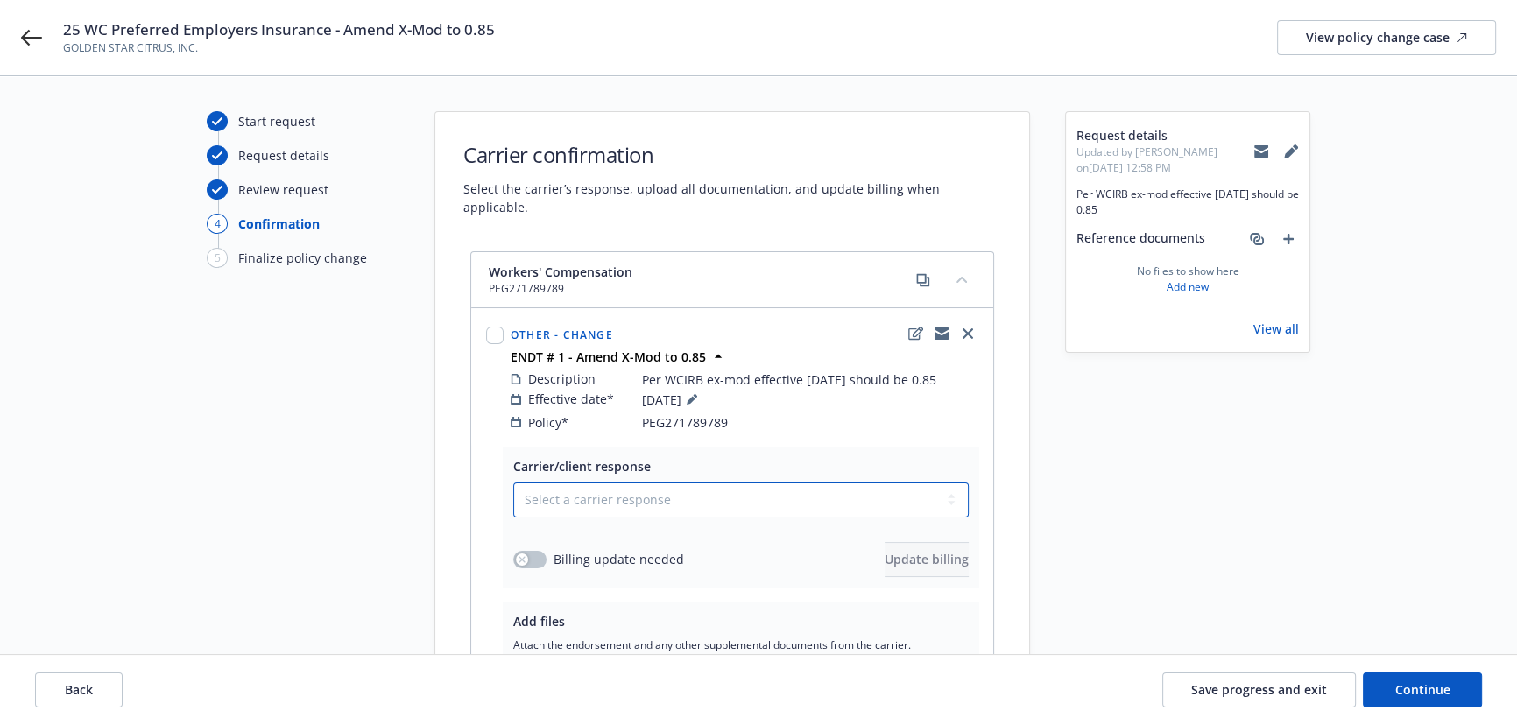
click at [594, 483] on select "Select a carrier response Accepted Accepted with revision No endorsement needed…" at bounding box center [740, 500] width 455 height 35
select select "ACCEPTED"
click at [513, 483] on select "Select a carrier response Accepted Accepted with revision No endorsement needed…" at bounding box center [740, 500] width 455 height 35
drag, startPoint x: 525, startPoint y: 545, endPoint x: 611, endPoint y: 546, distance: 85.8
click at [540, 551] on button "button" at bounding box center [529, 560] width 33 height 18
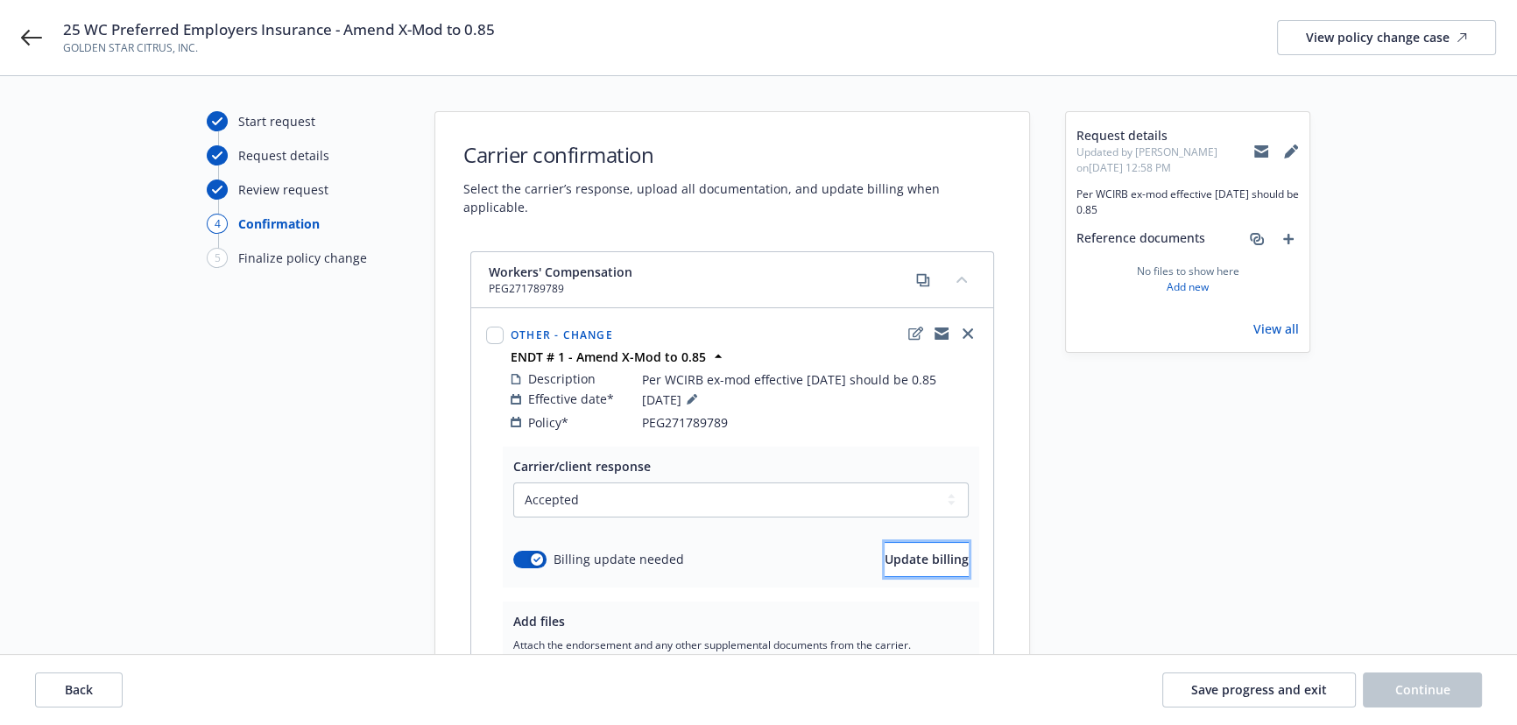
click at [928, 551] on span "Update billing" at bounding box center [927, 559] width 84 height 17
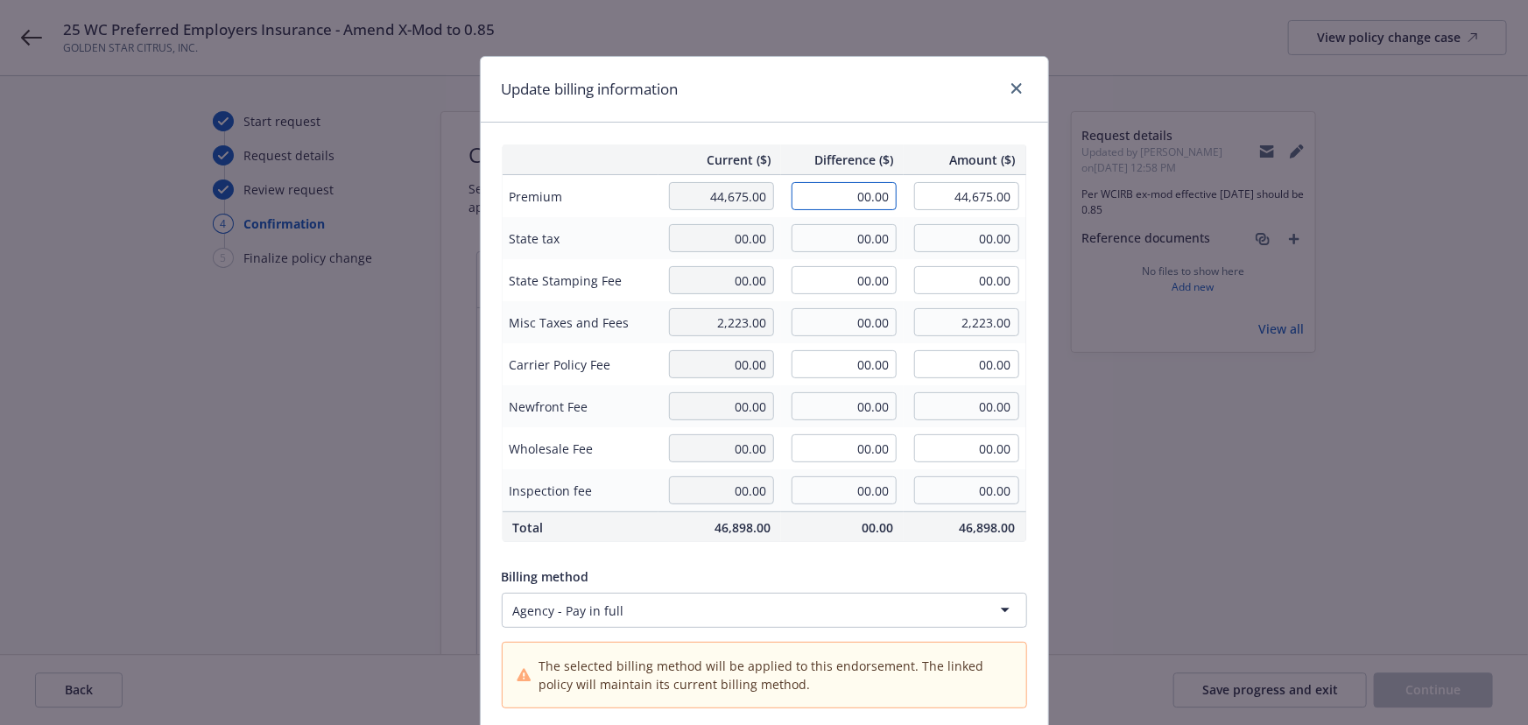
drag, startPoint x: 833, startPoint y: 201, endPoint x: 933, endPoint y: 208, distance: 100.2
click at [930, 208] on tr "Premium 44,675.00 00.00 44,675.00" at bounding box center [764, 196] width 525 height 43
type input "-4,208.00"
type input "40,467.00"
type input "-504.96"
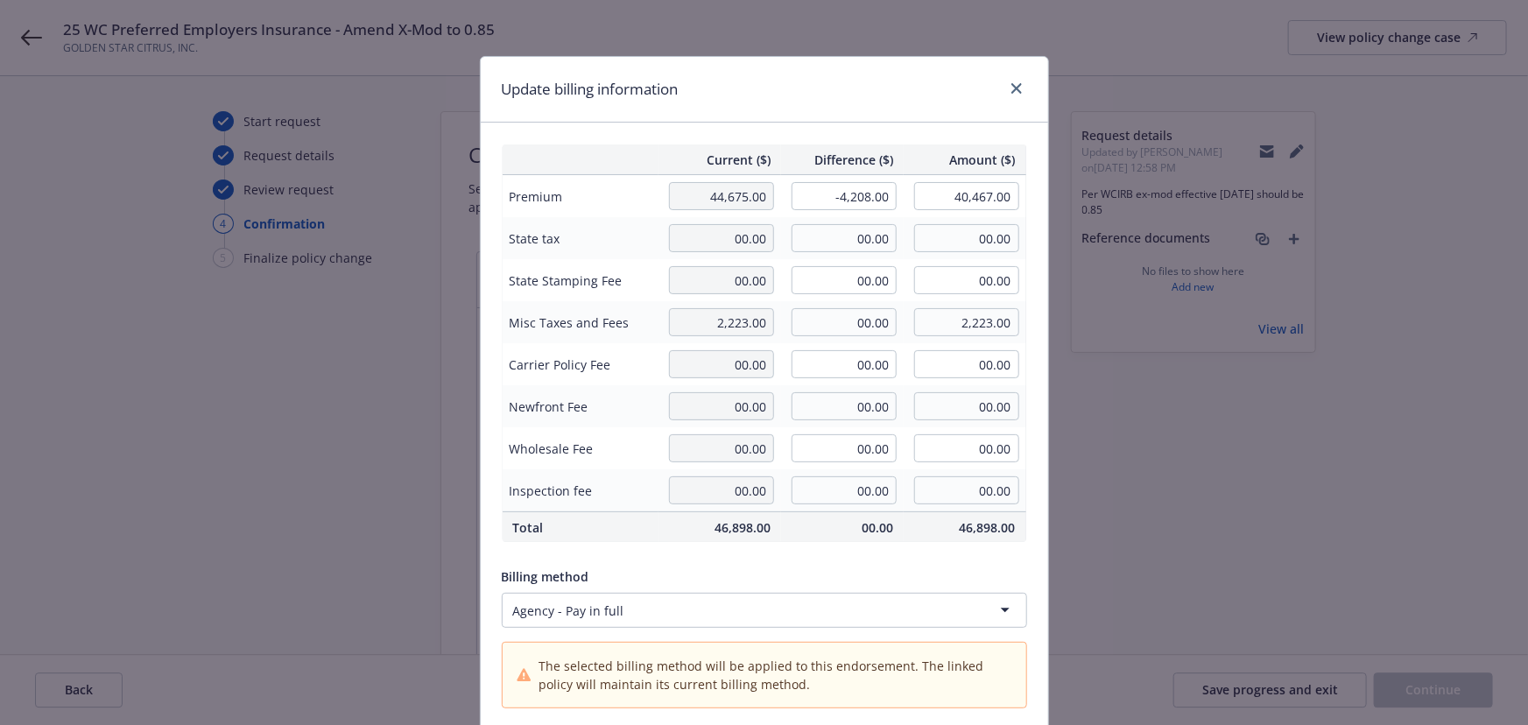
click at [855, 121] on div "Update billing information" at bounding box center [765, 90] width 568 height 66
drag, startPoint x: 942, startPoint y: 200, endPoint x: 1014, endPoint y: 190, distance: 72.5
click at [1014, 190] on td "40,467.00" at bounding box center [965, 196] width 123 height 43
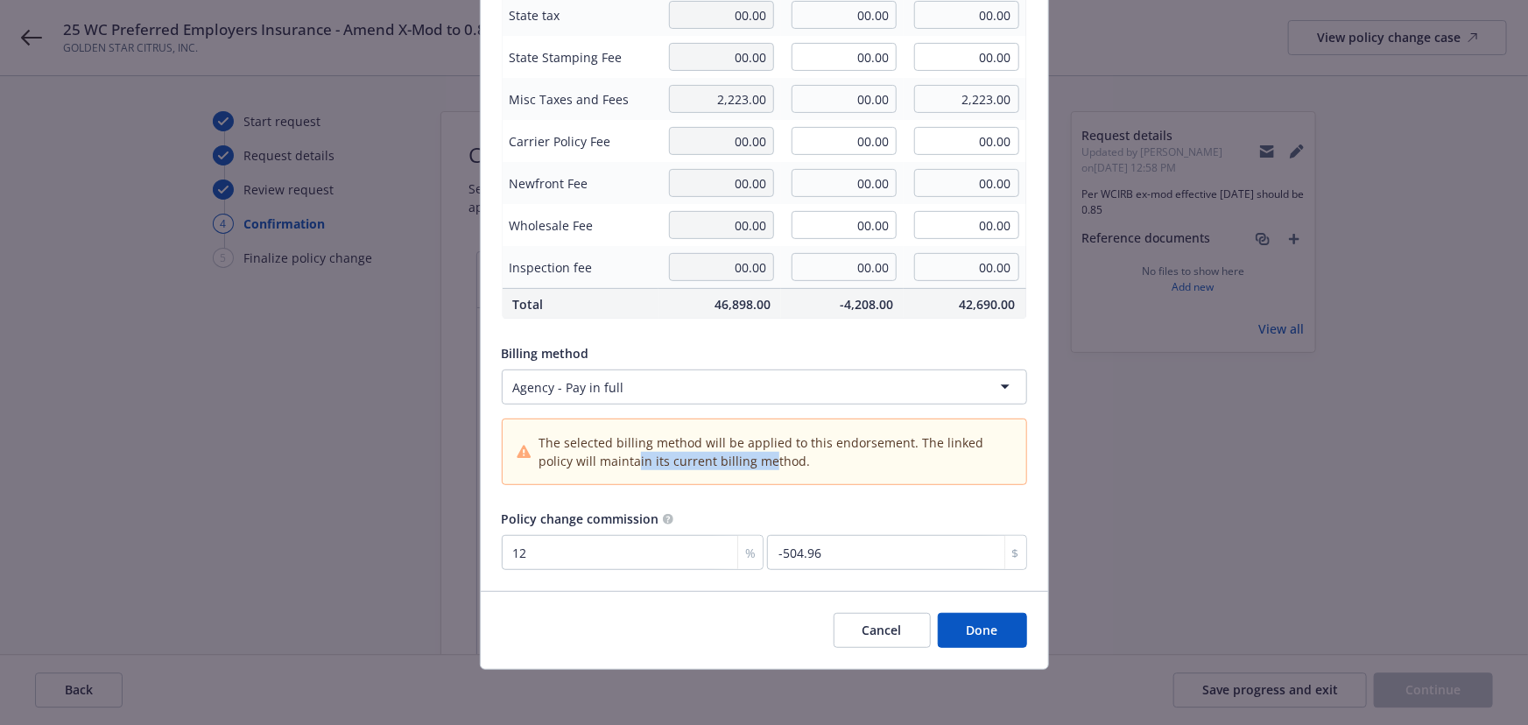
drag, startPoint x: 593, startPoint y: 461, endPoint x: 728, endPoint y: 467, distance: 135.0
click at [728, 467] on span "The selected billing method will be applied to this endorsement. The linked pol…" at bounding box center [775, 452] width 473 height 37
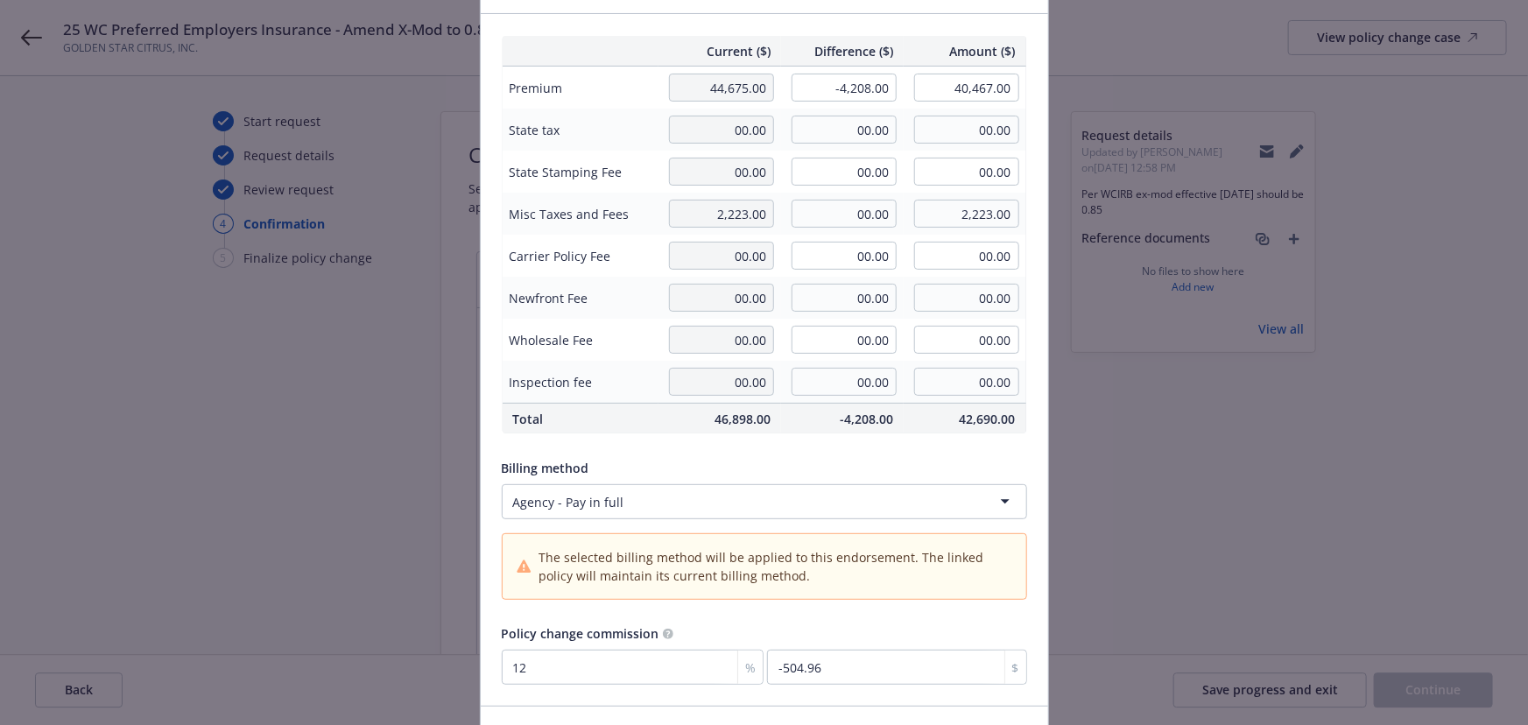
scroll to position [0, 0]
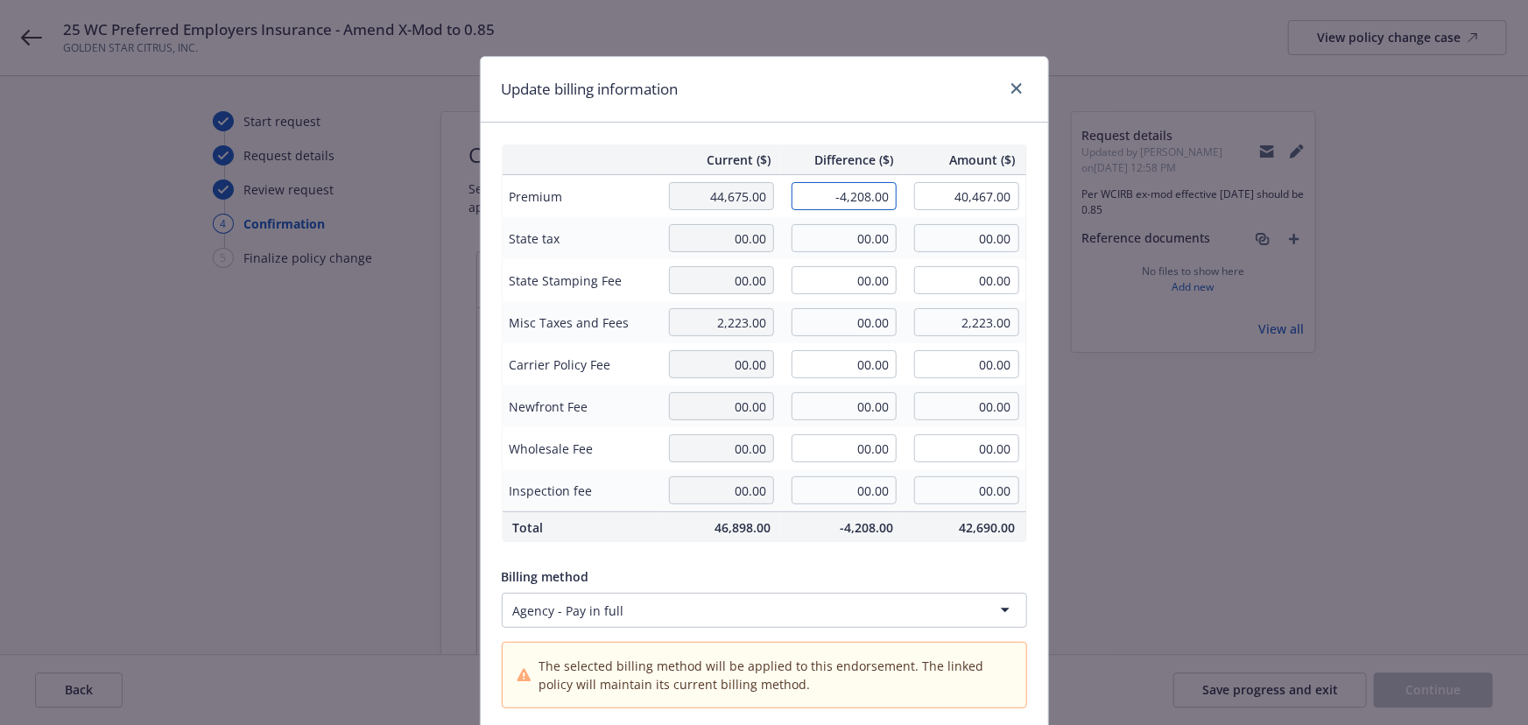
drag, startPoint x: 822, startPoint y: 192, endPoint x: 979, endPoint y: 215, distance: 158.4
click at [979, 215] on tr "Premium 44,675.00 -4,208.00 40,467.00" at bounding box center [764, 196] width 525 height 43
type input "-4,005.00"
type input "40,670.00"
type input "-480.6"
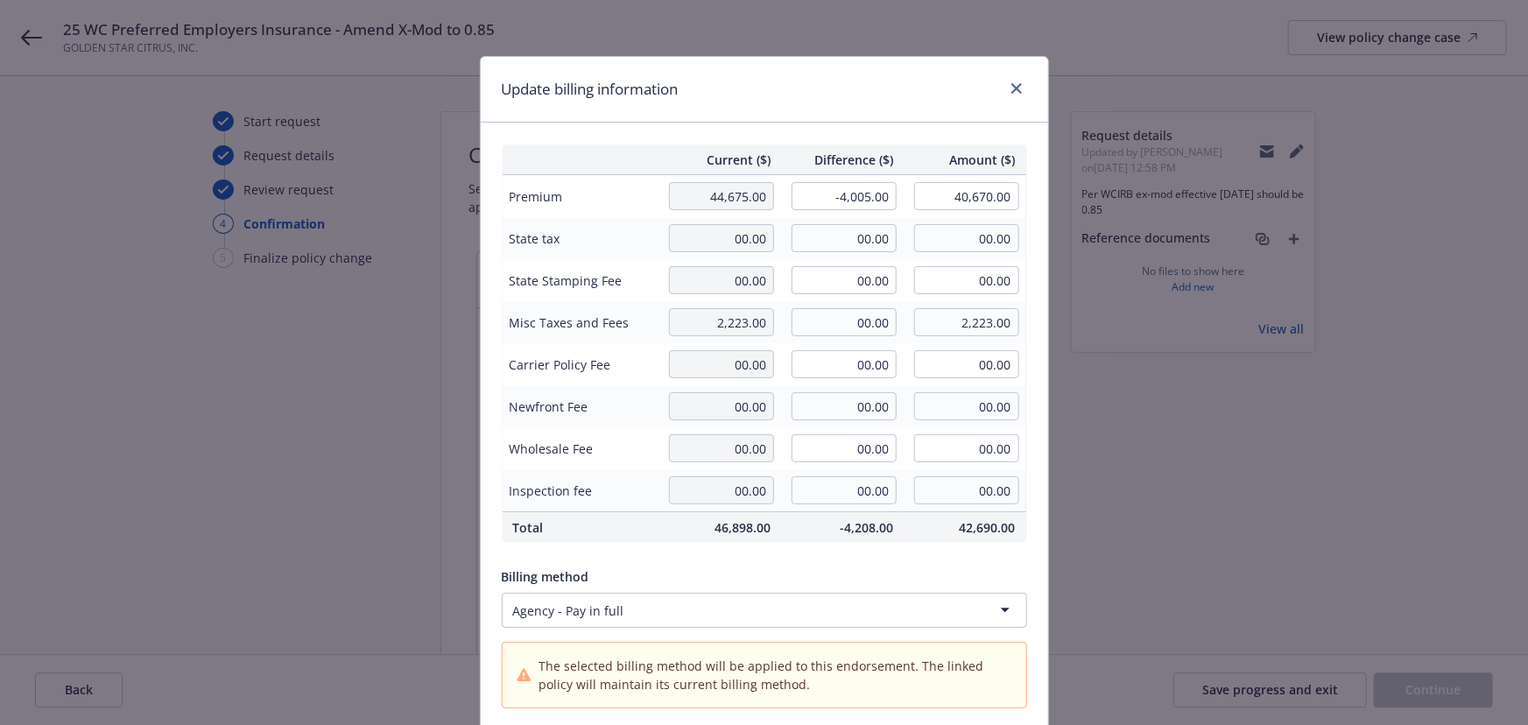
click at [890, 140] on div "Current ($) Difference ($) Amount ($) Premium 44,675.00 -4,005.00 40,670.00 Sta…" at bounding box center [765, 469] width 568 height 692
click at [858, 323] on input "00.00" at bounding box center [844, 322] width 105 height 28
type input "-203.00"
type input "2,020.00"
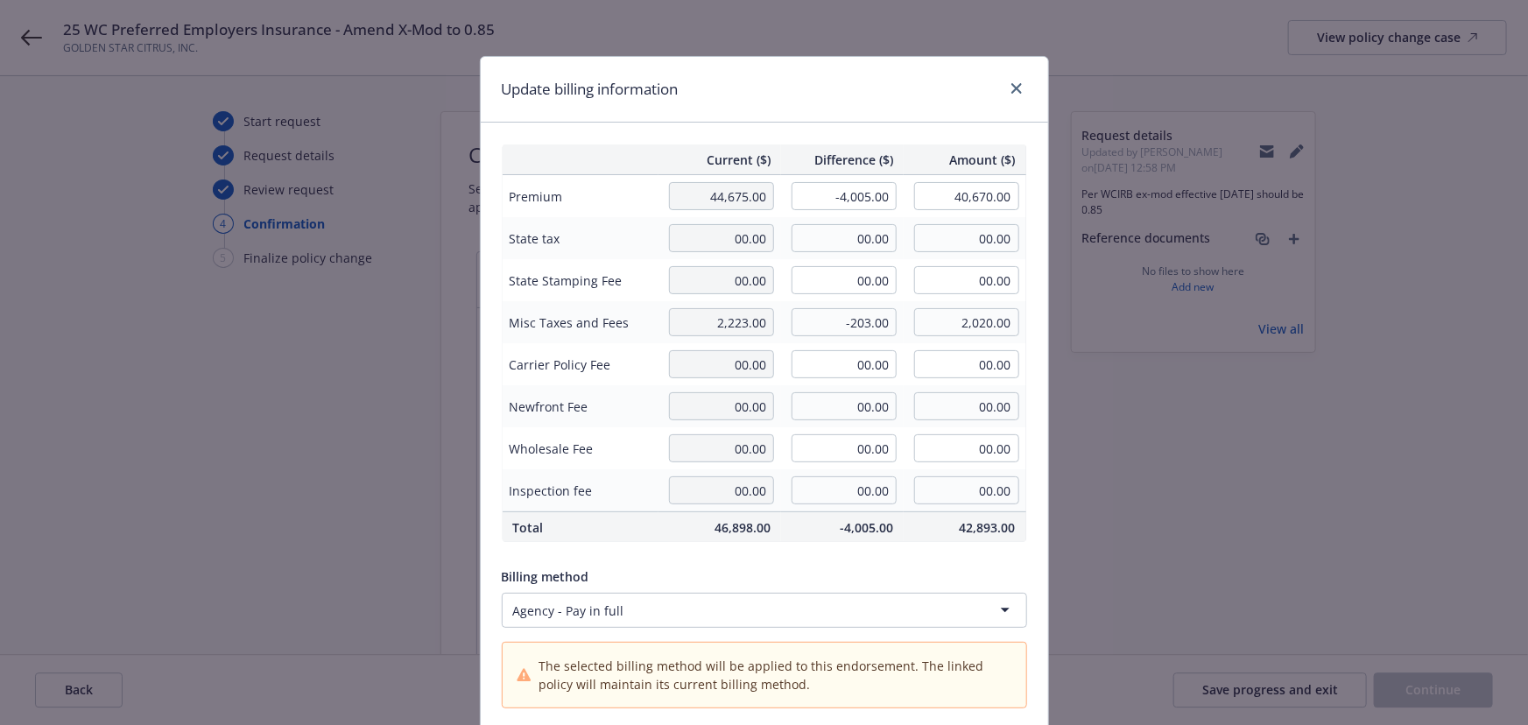
click at [796, 95] on div "Update billing information" at bounding box center [765, 90] width 568 height 66
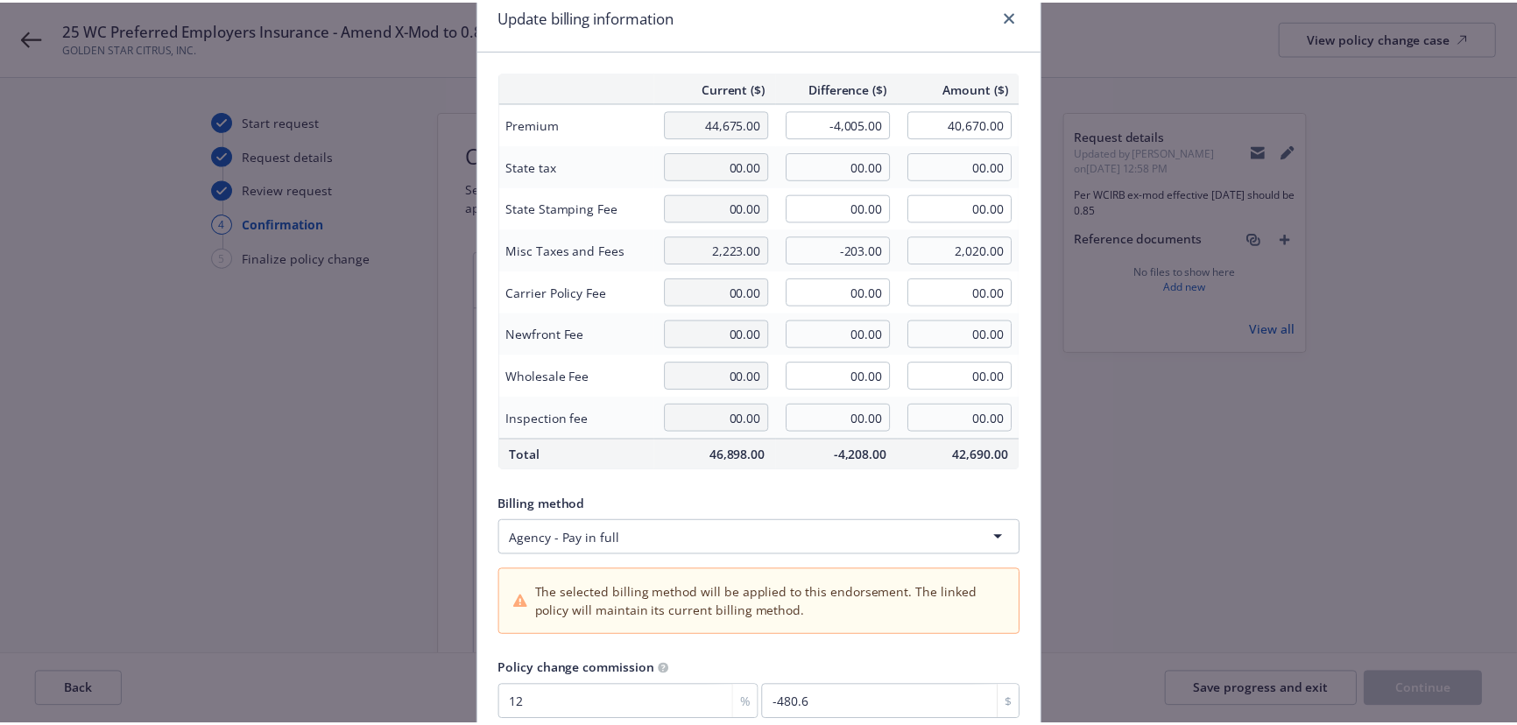
scroll to position [159, 0]
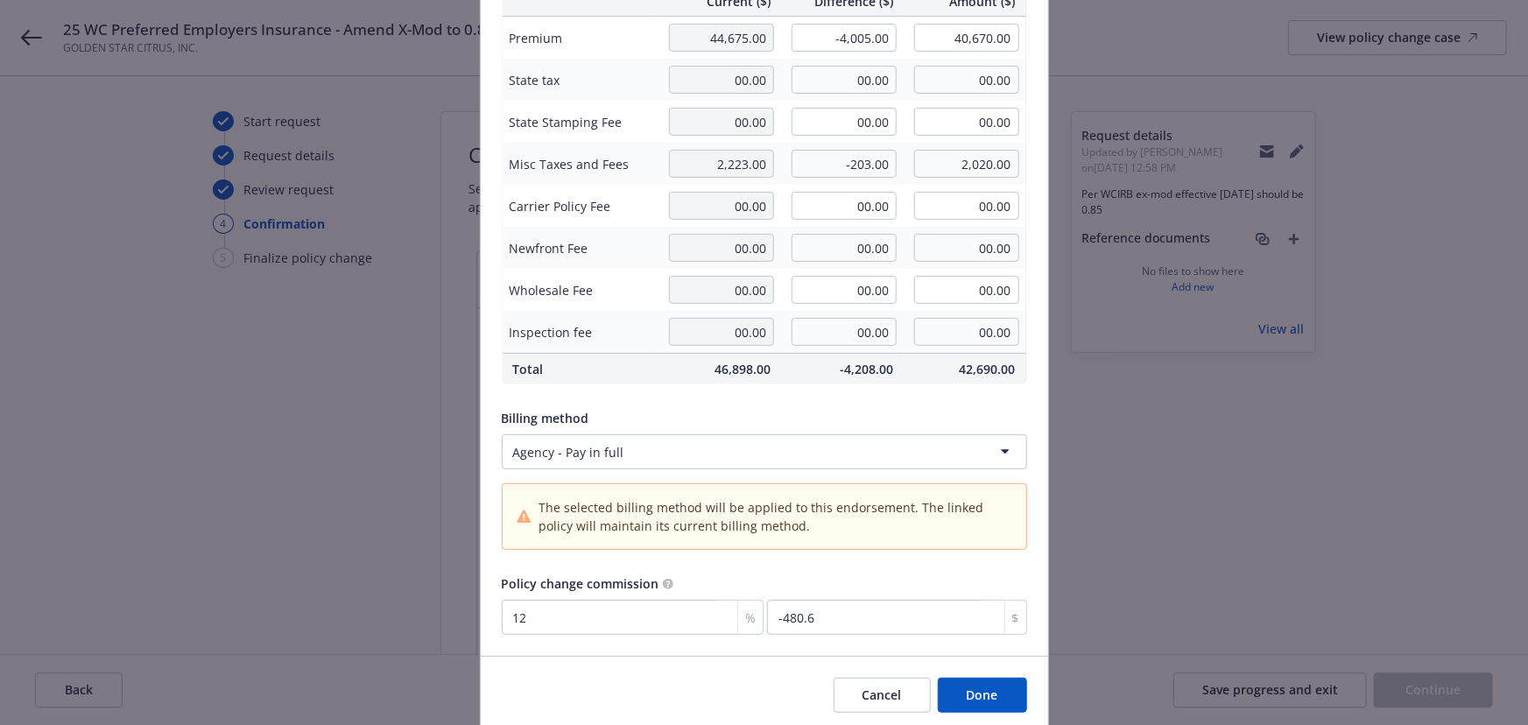
click at [970, 687] on button "Done" at bounding box center [982, 695] width 89 height 35
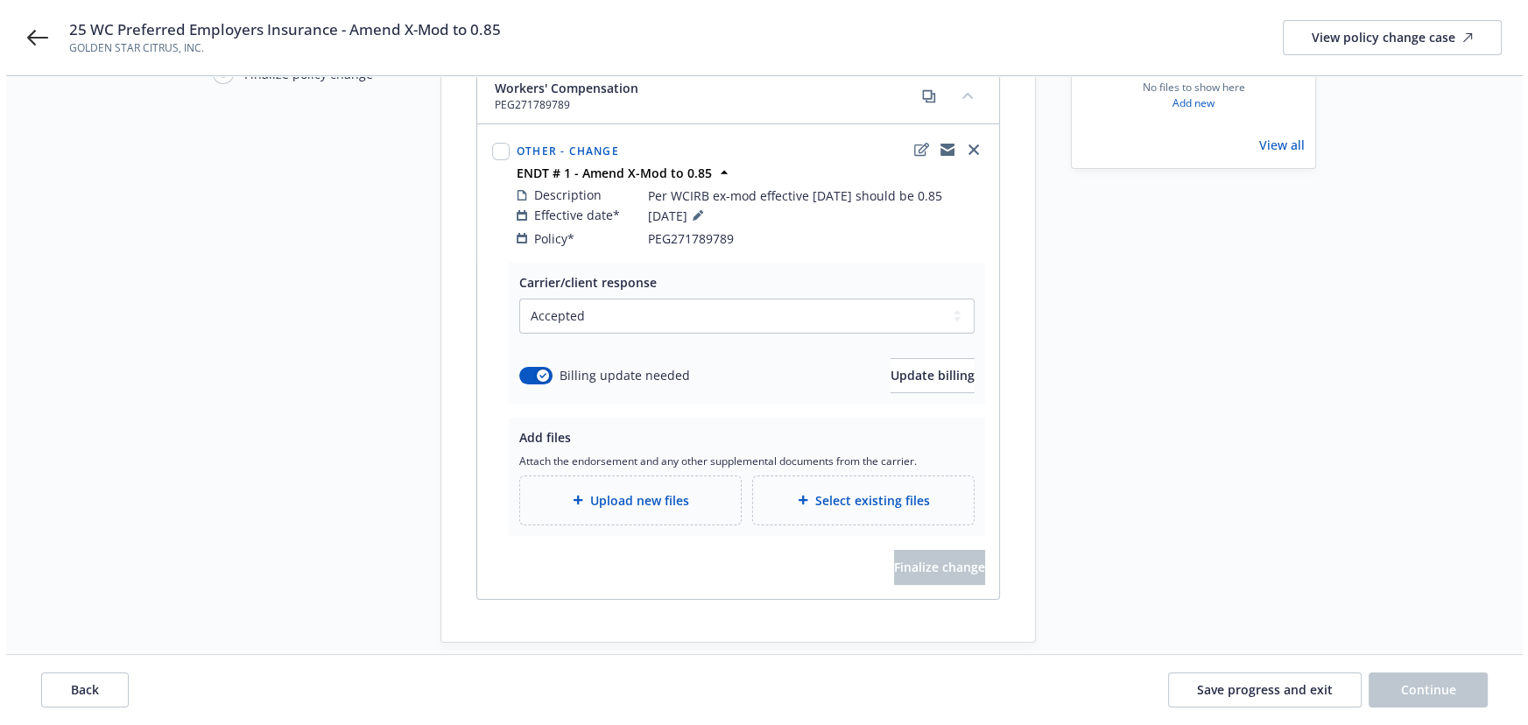
scroll to position [187, 0]
drag, startPoint x: 502, startPoint y: 18, endPoint x: 342, endPoint y: 34, distance: 161.1
click at [342, 34] on div "25 WC Preferred Employers Insurance - Amend X-Mod to 0.85 GOLDEN STAR CITRUS, I…" at bounding box center [758, 37] width 1517 height 75
copy span "Amend X-Mod to 0.85"
click at [691, 503] on div "Add files Attach the endorsement and any other supplemental documents from the …" at bounding box center [741, 473] width 476 height 118
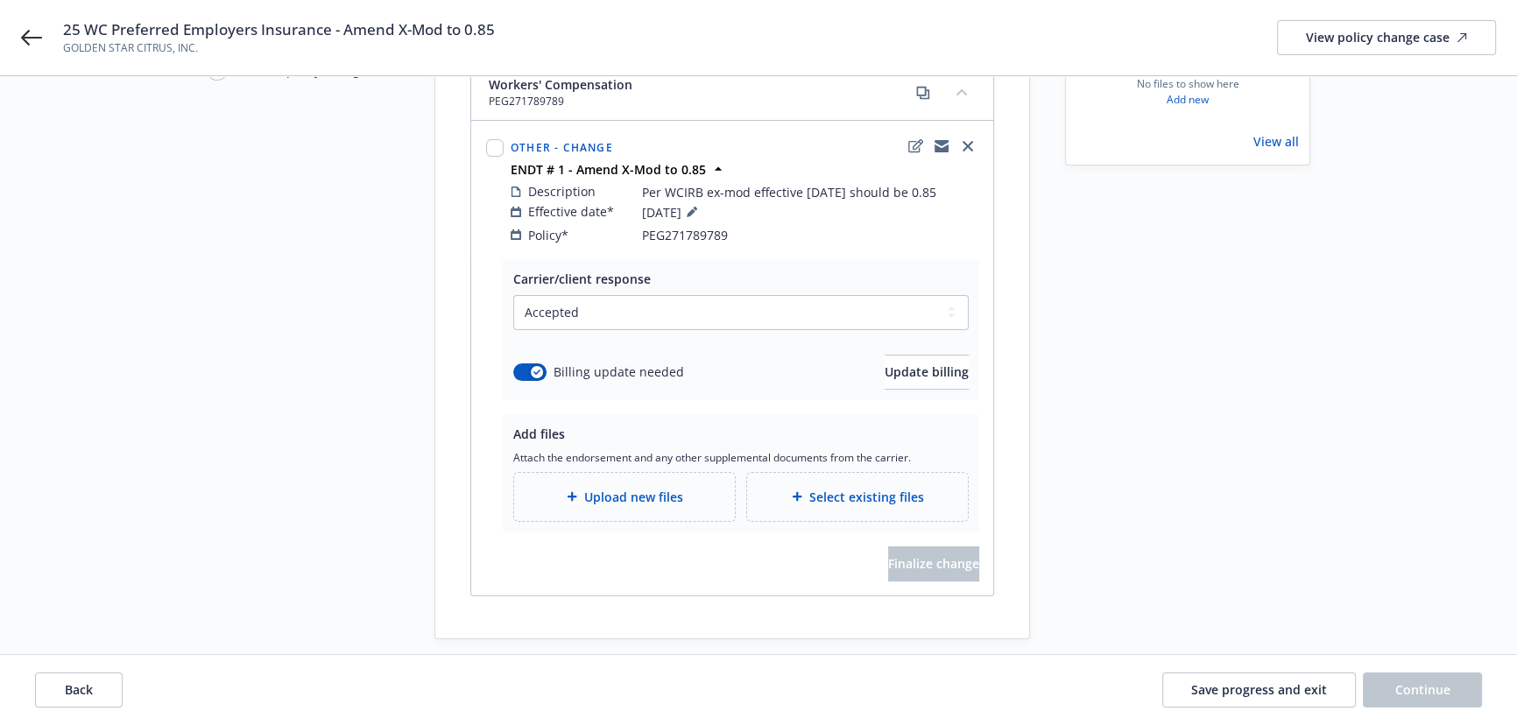
click at [687, 497] on div "Upload new files" at bounding box center [624, 497] width 221 height 48
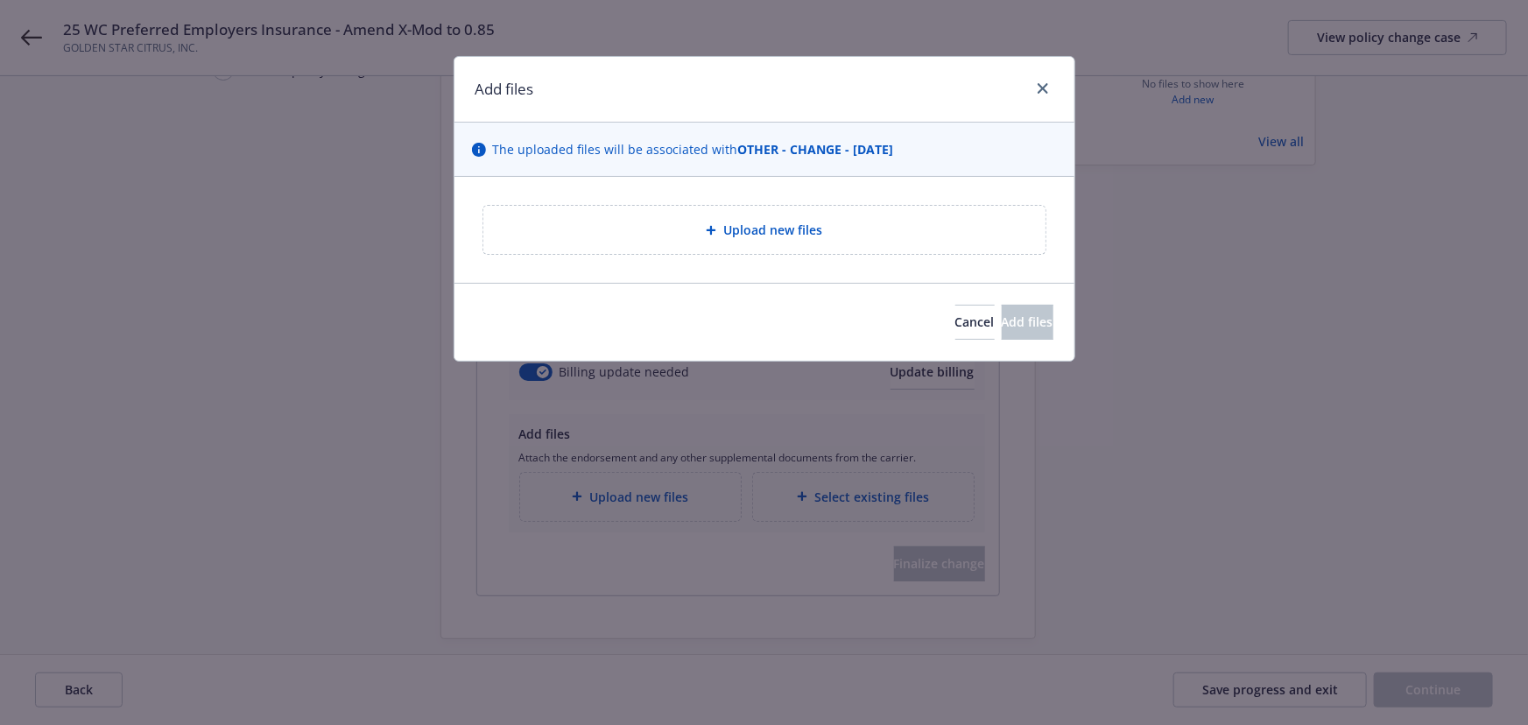
click at [749, 223] on span "Upload new files" at bounding box center [772, 230] width 99 height 18
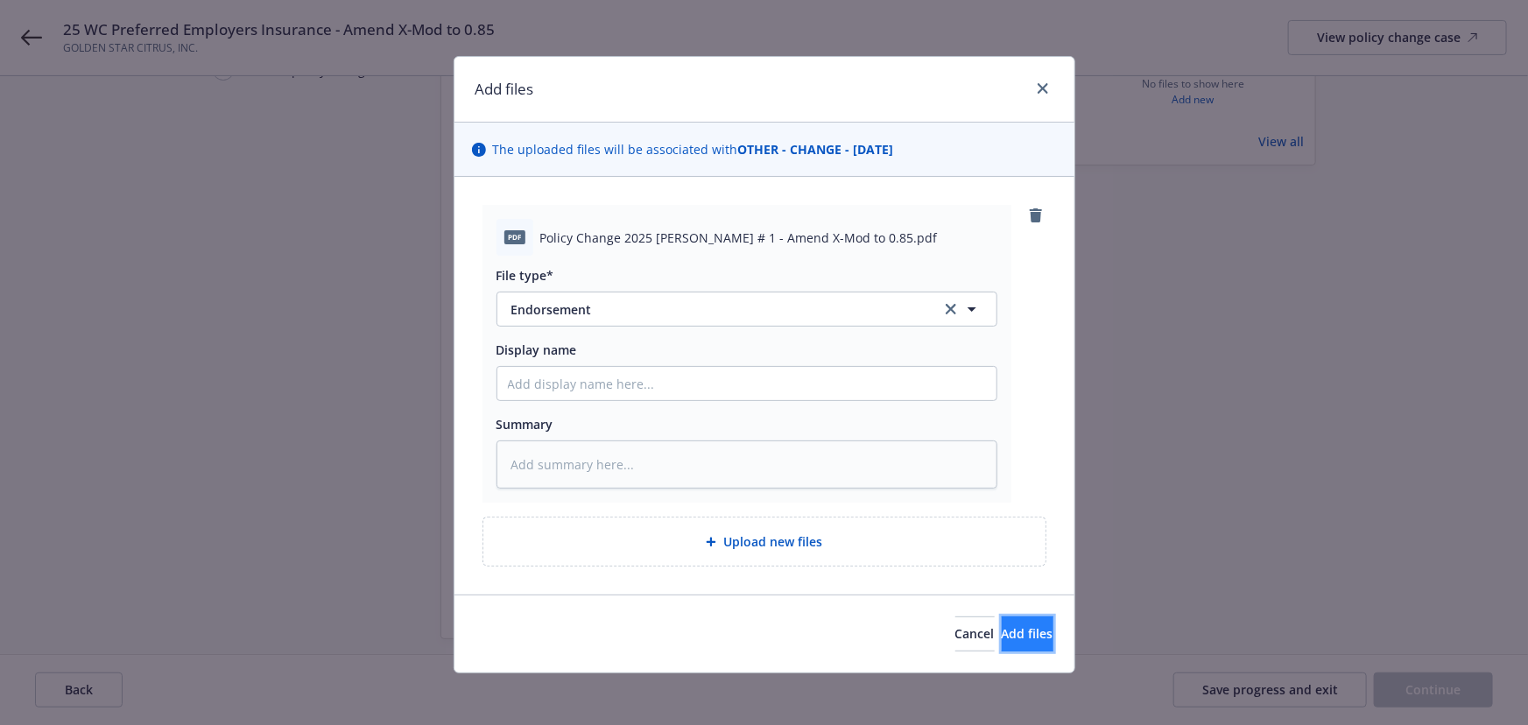
click at [1002, 631] on span "Add files" at bounding box center [1028, 633] width 52 height 17
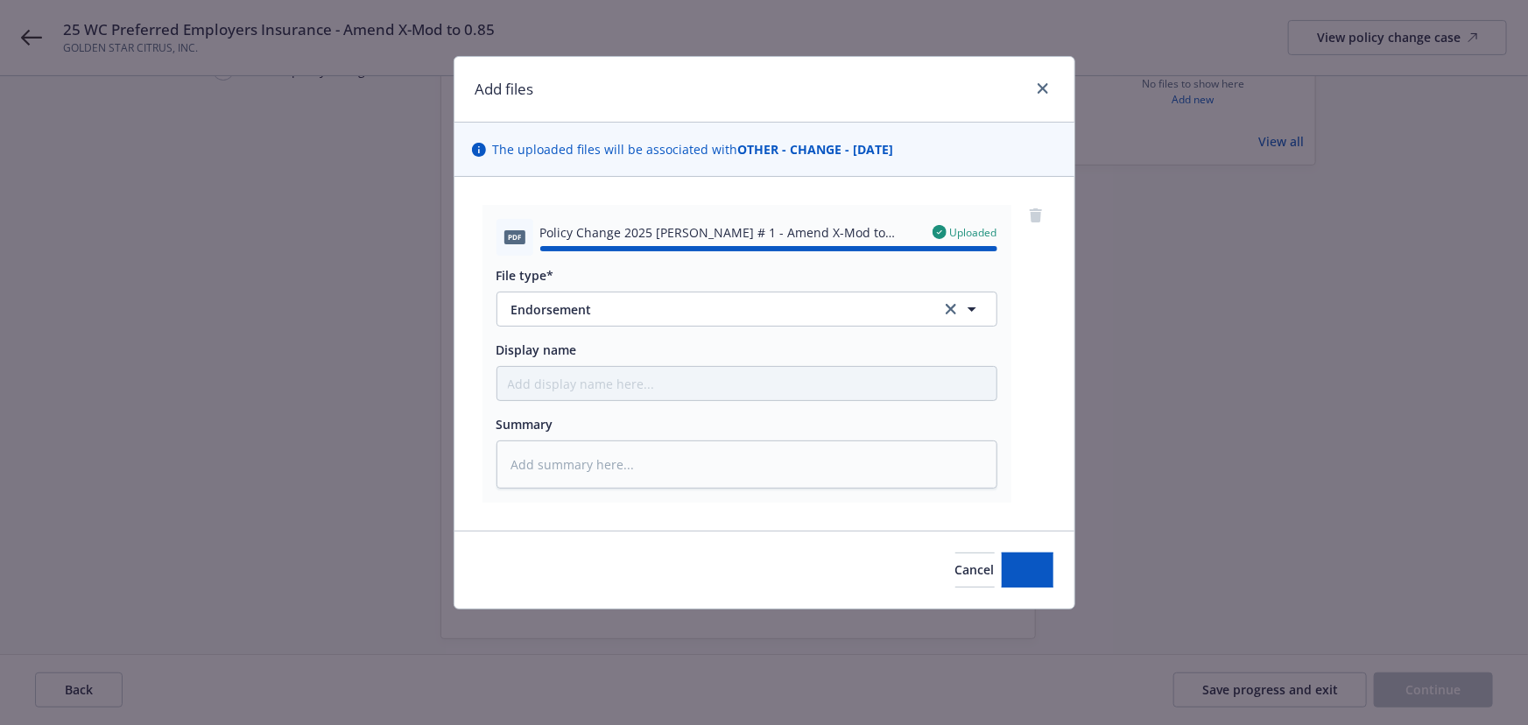
type textarea "x"
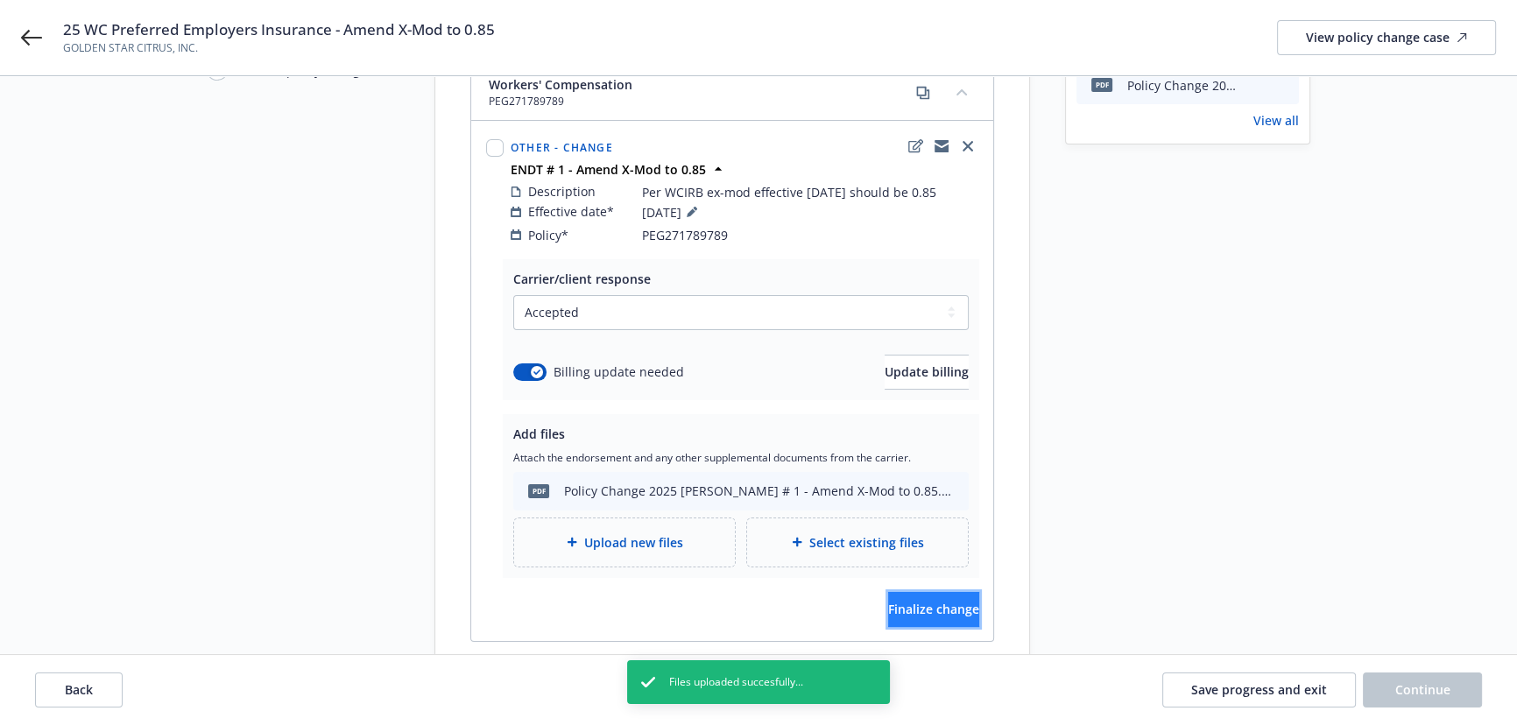
click at [892, 601] on span "Finalize change" at bounding box center [933, 609] width 91 height 17
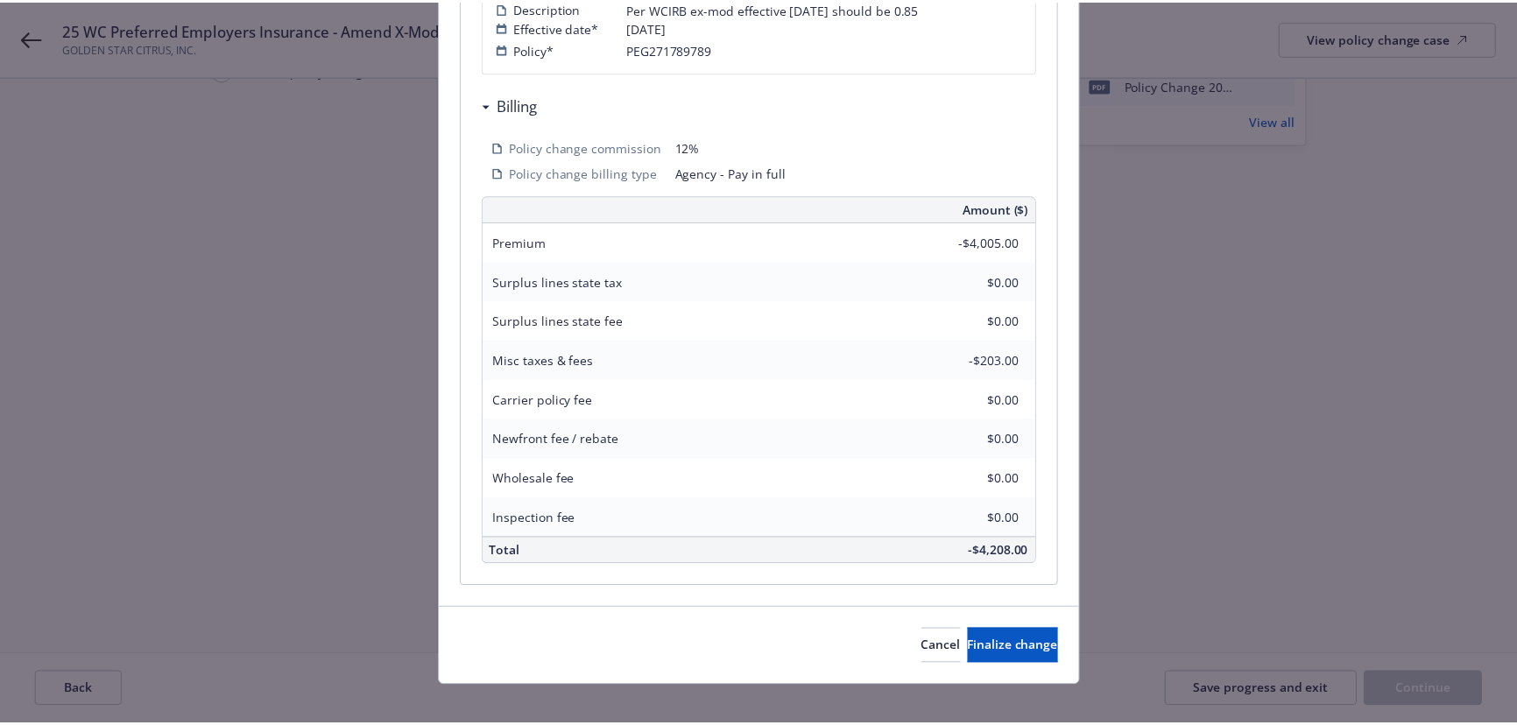
scroll to position [457, 0]
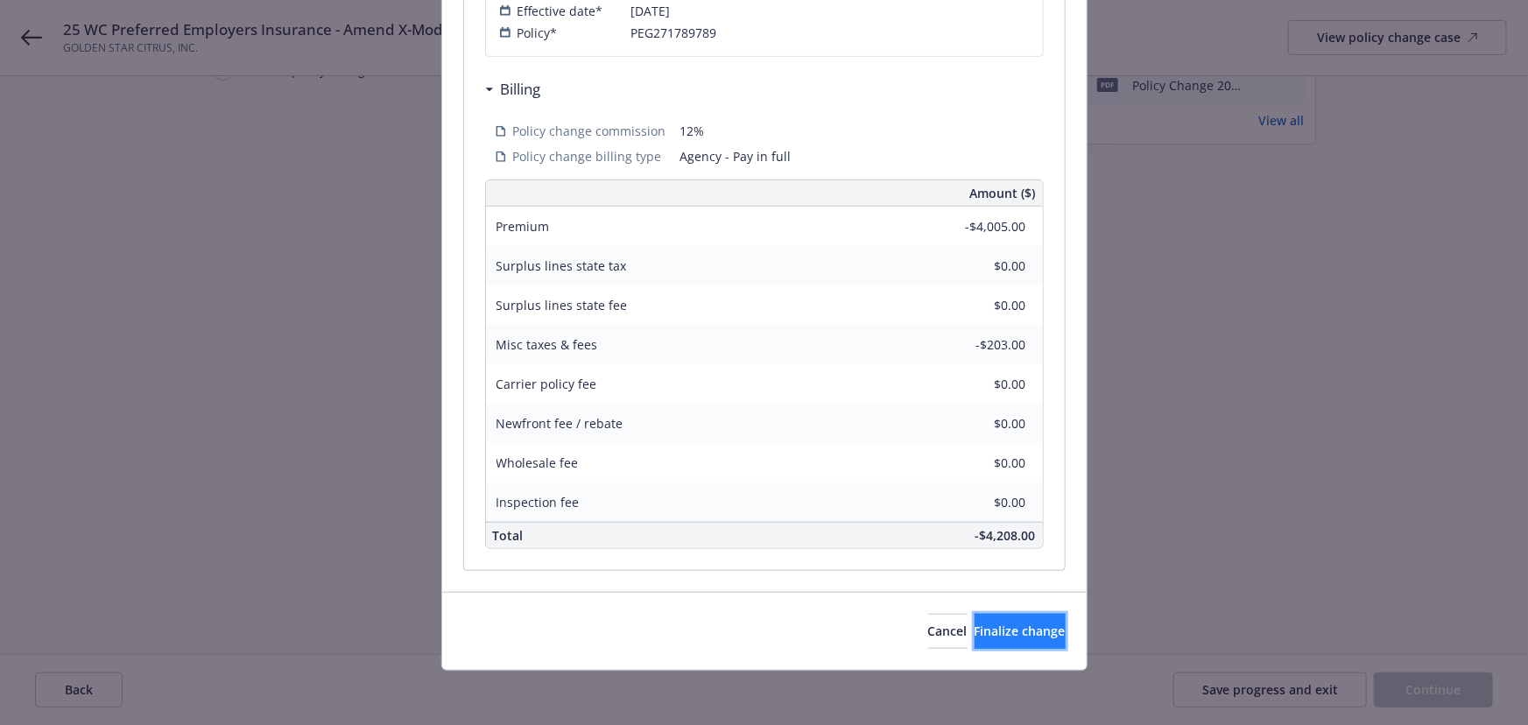
click at [975, 628] on span "Finalize change" at bounding box center [1020, 631] width 91 height 17
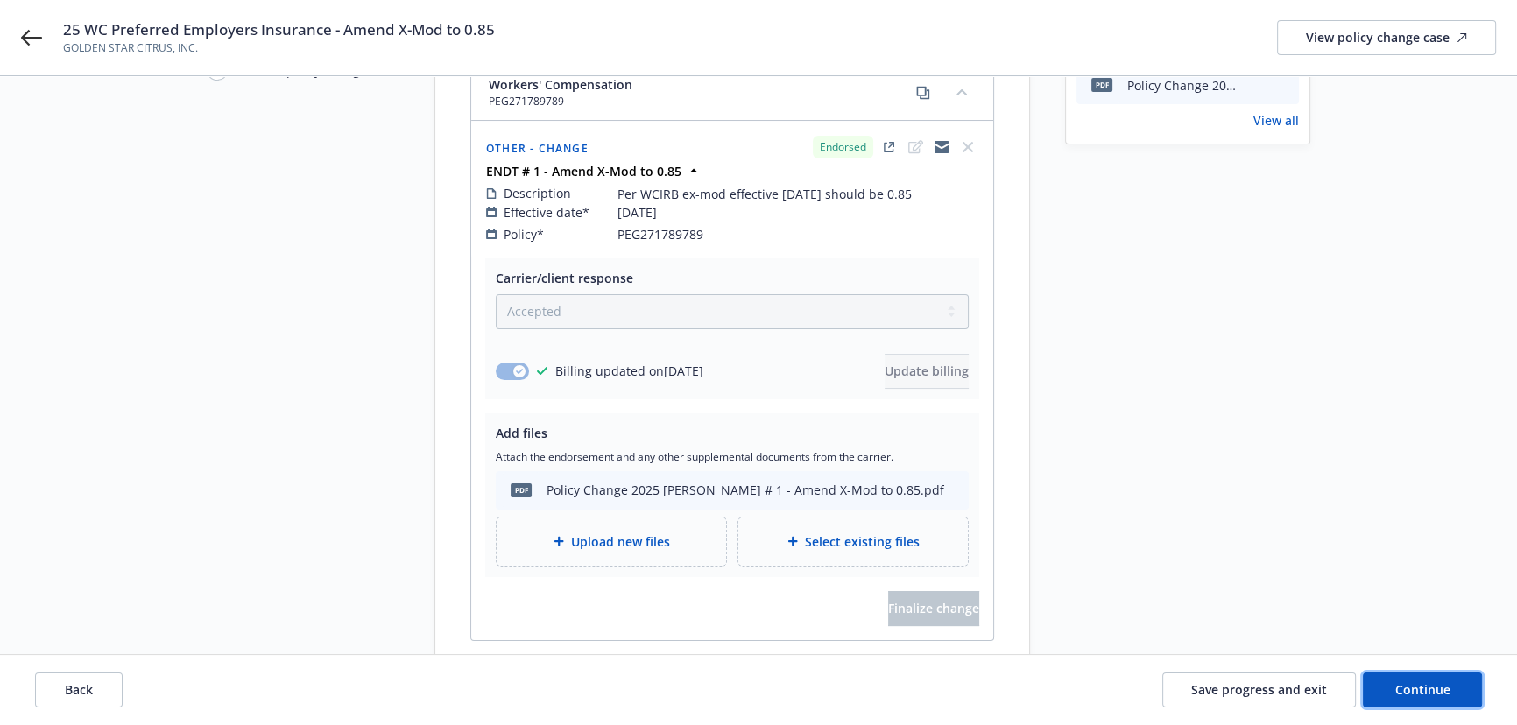
click at [1389, 686] on button "Continue" at bounding box center [1422, 690] width 119 height 35
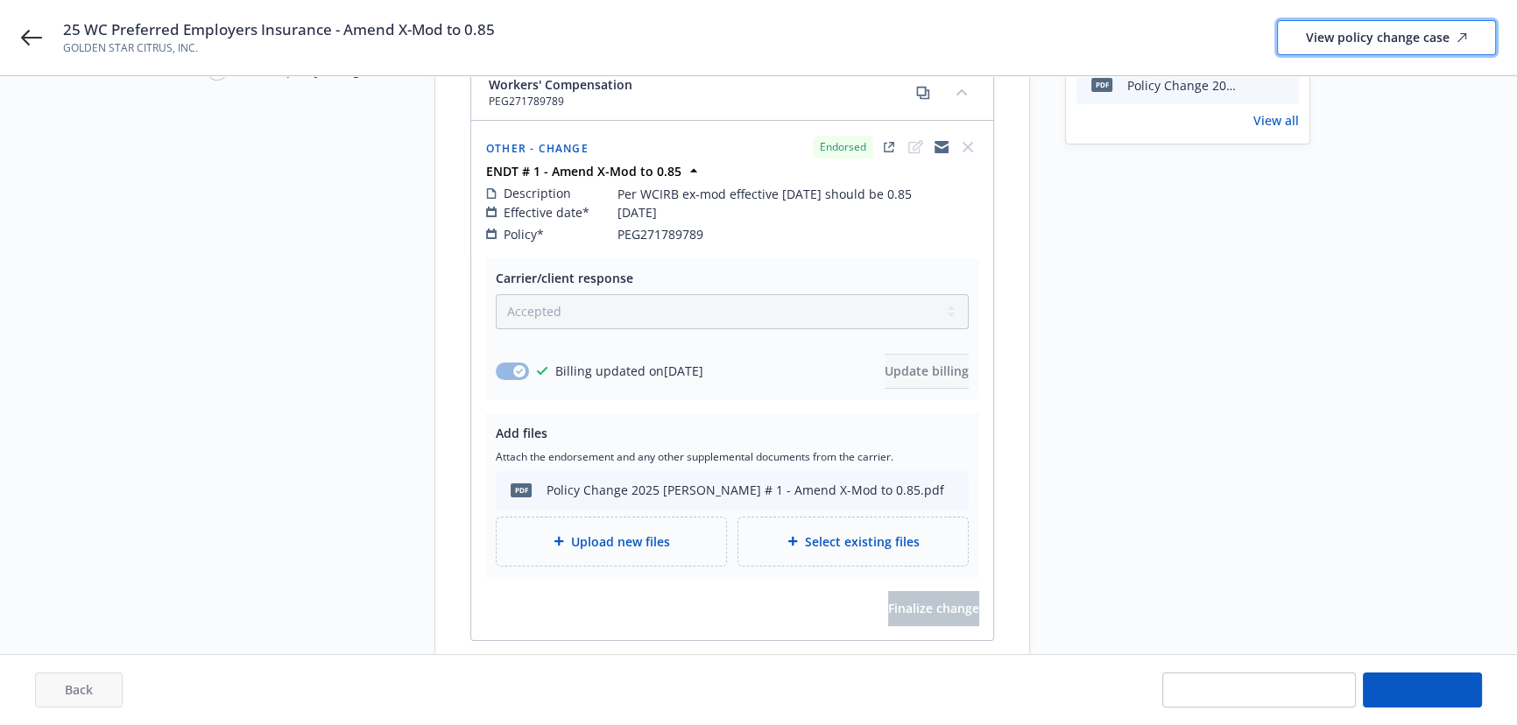
click at [1395, 39] on div "View policy change case" at bounding box center [1386, 37] width 161 height 33
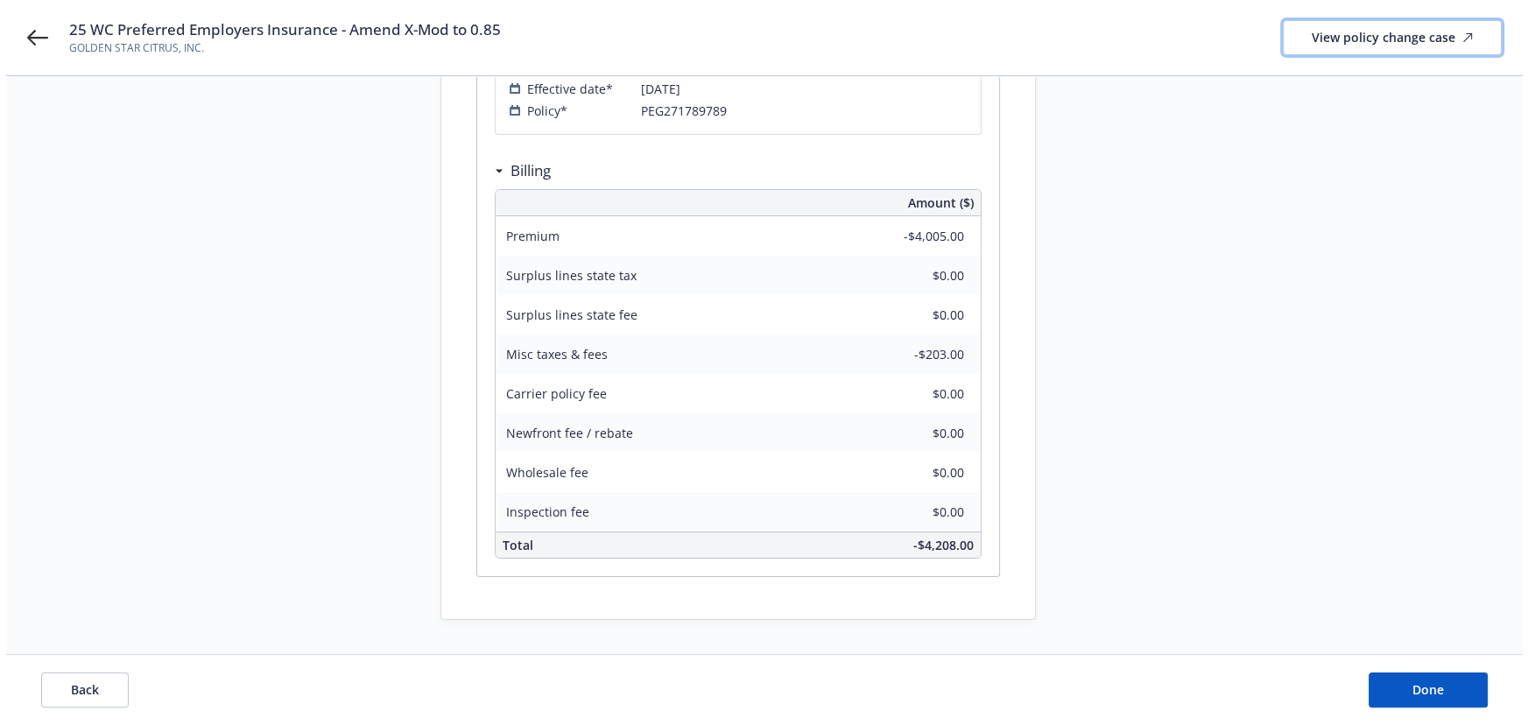
scroll to position [0, 0]
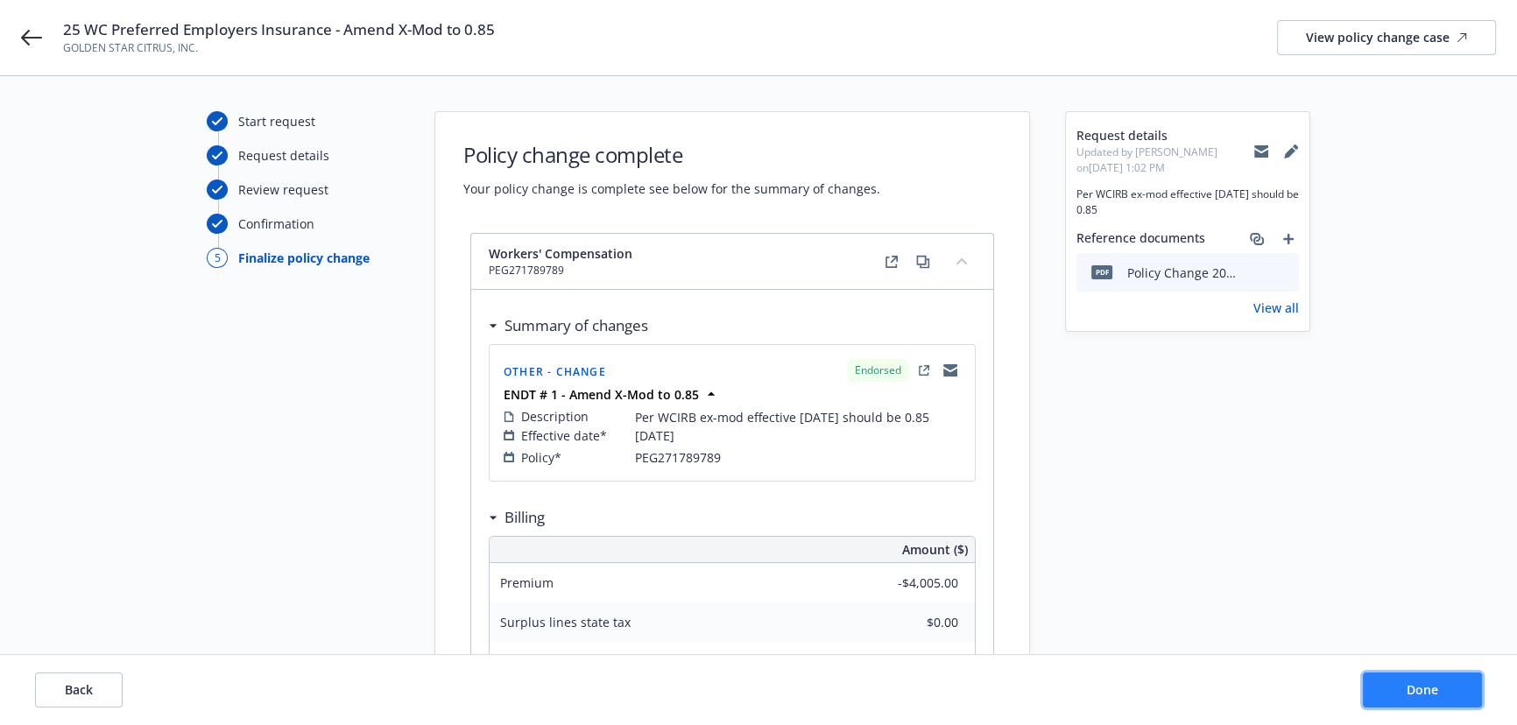
click at [1411, 683] on span "Done" at bounding box center [1423, 689] width 32 height 17
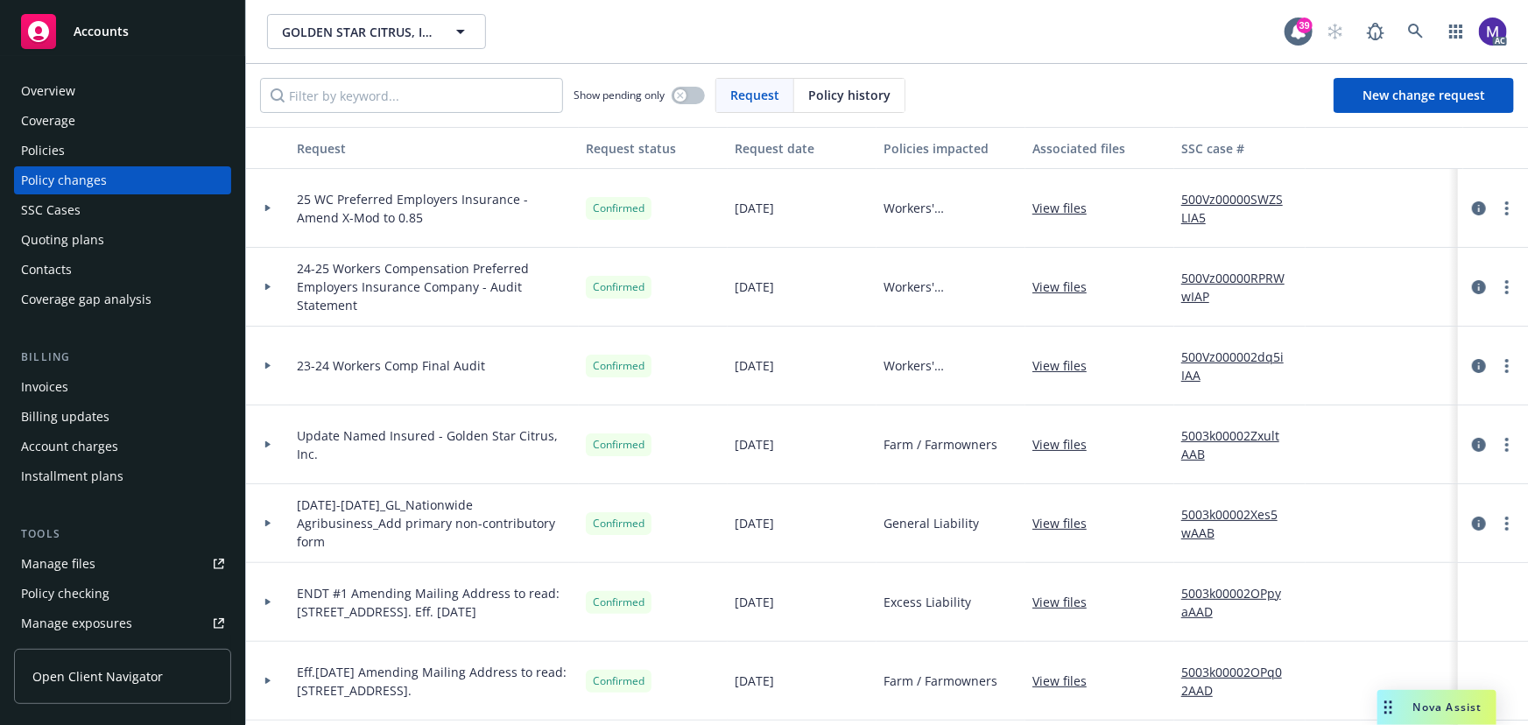
click at [273, 218] on div at bounding box center [268, 208] width 44 height 79
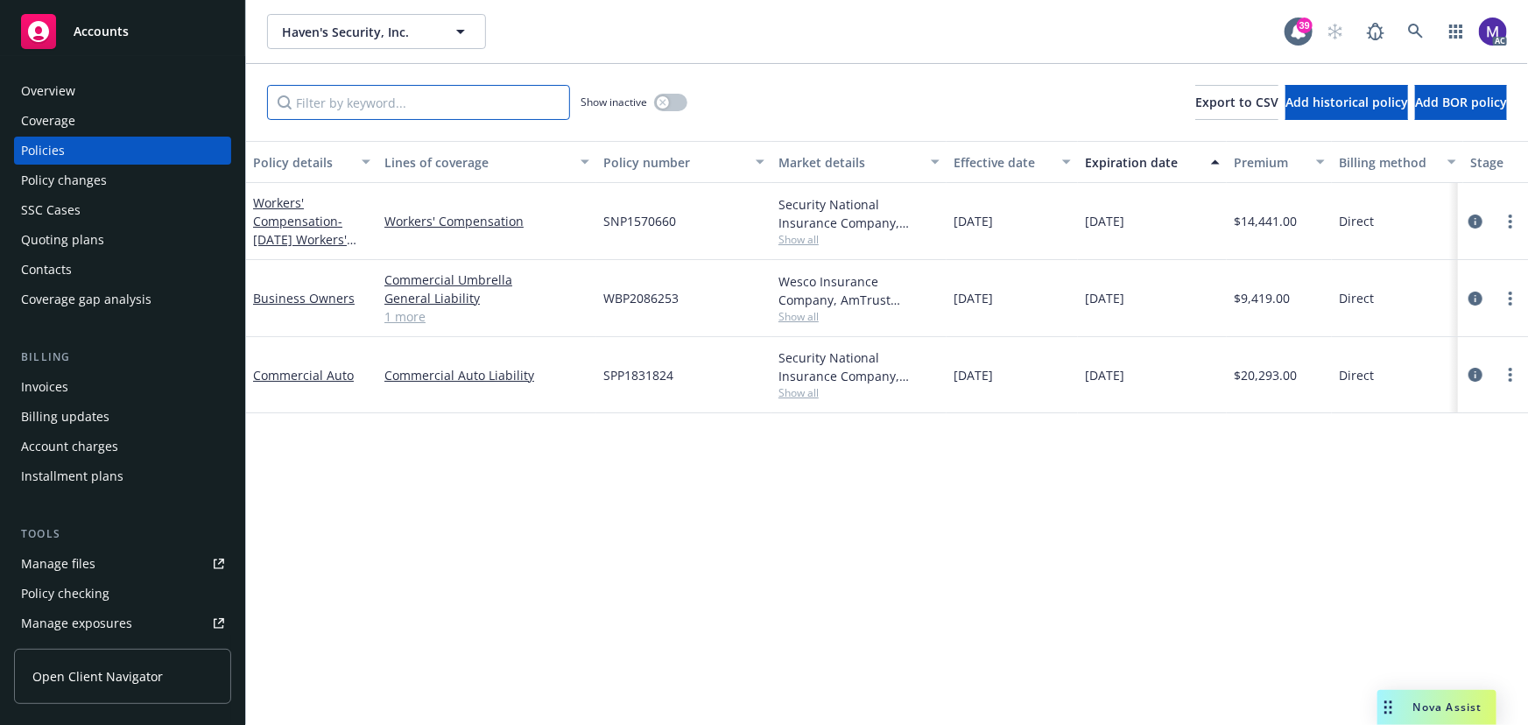
click at [403, 104] on input "Filter by keyword..." at bounding box center [418, 102] width 303 height 35
click at [368, 102] on input "Filter by keyword..." at bounding box center [418, 102] width 303 height 35
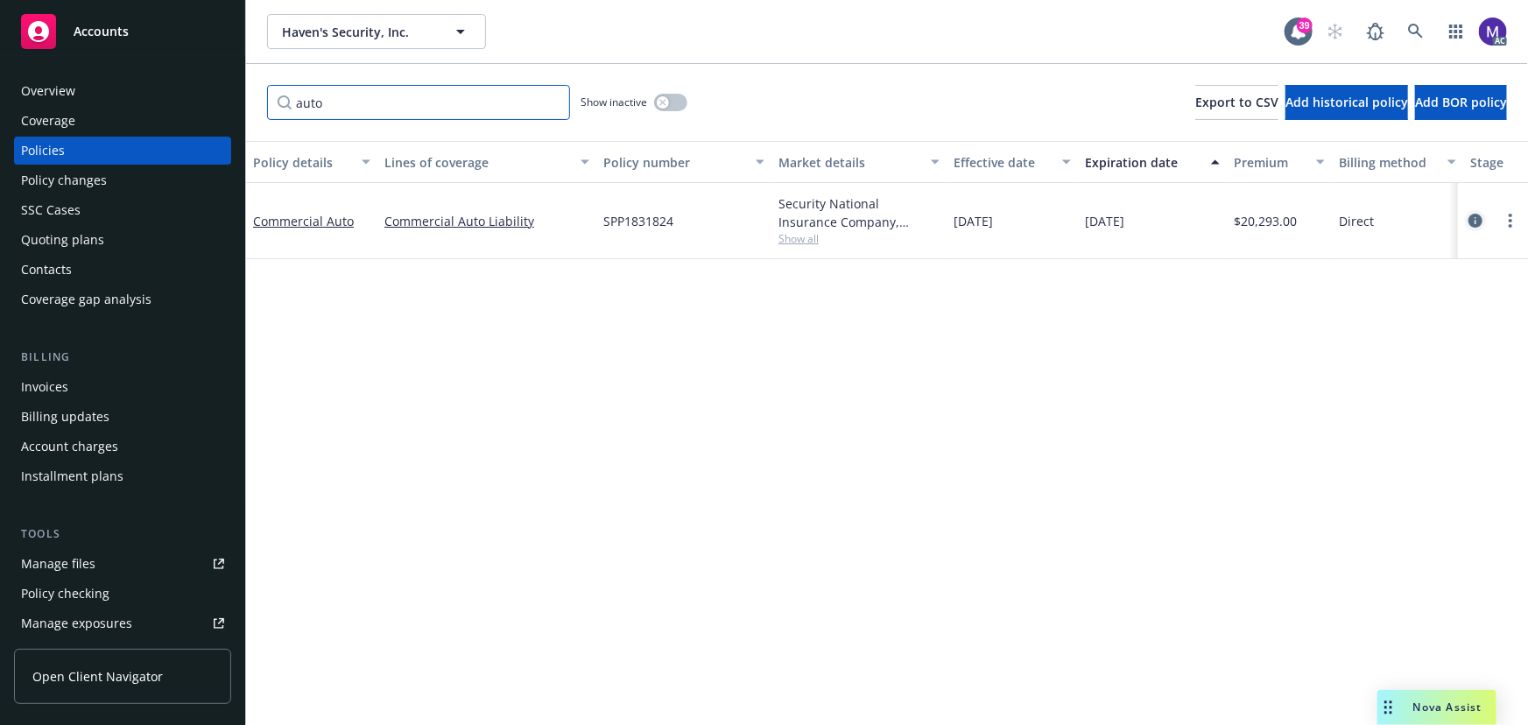
type input "auto"
click at [1480, 222] on icon "circleInformation" at bounding box center [1476, 221] width 14 height 14
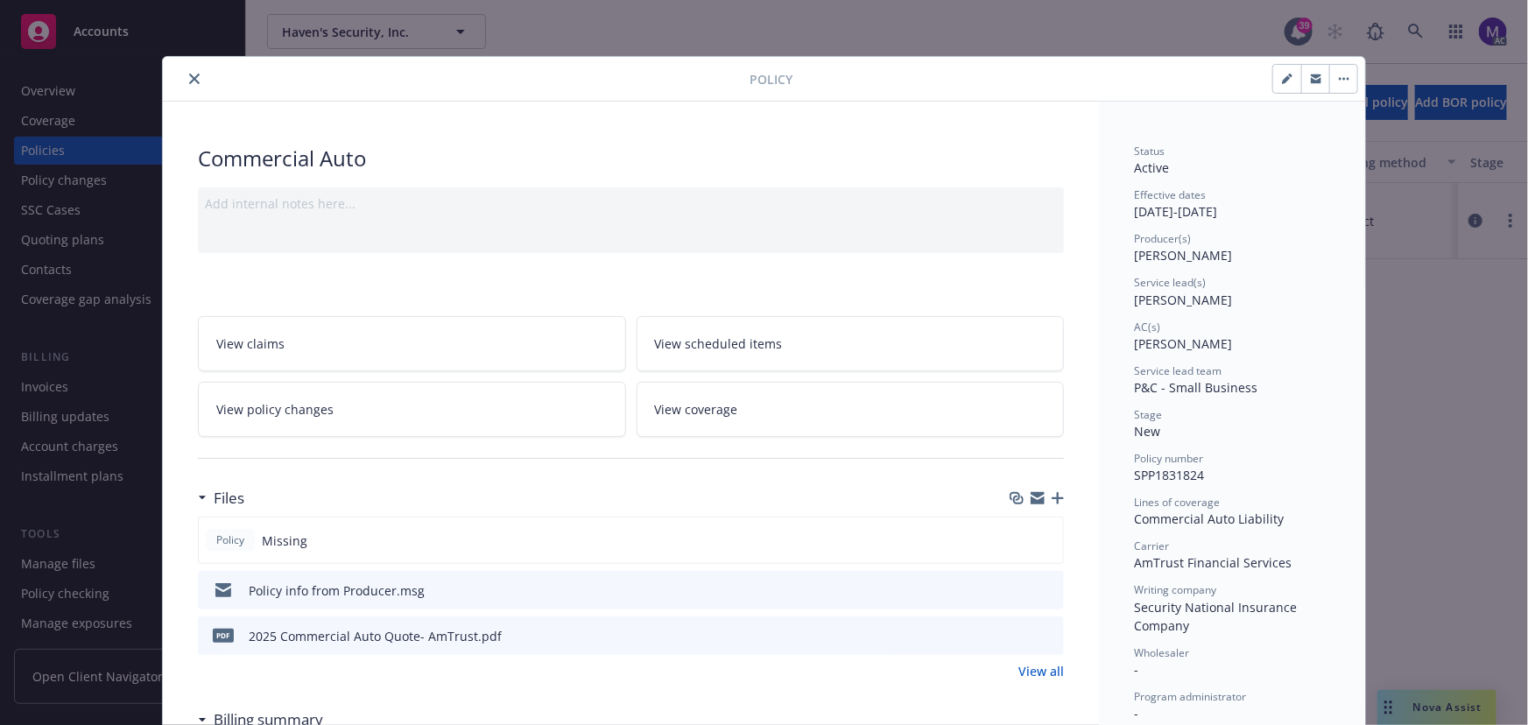
click at [315, 405] on span "View policy changes" at bounding box center [274, 409] width 117 height 18
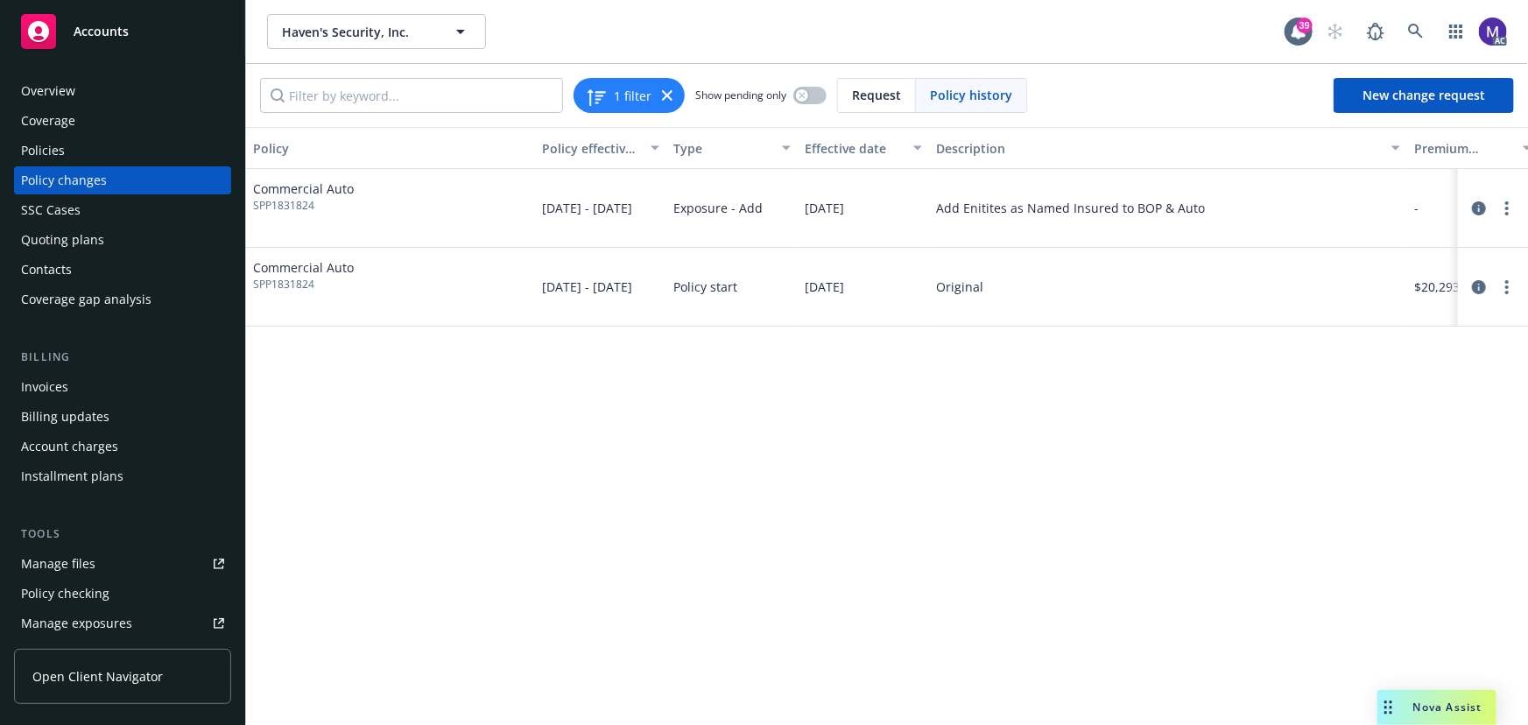
scroll to position [0, 474]
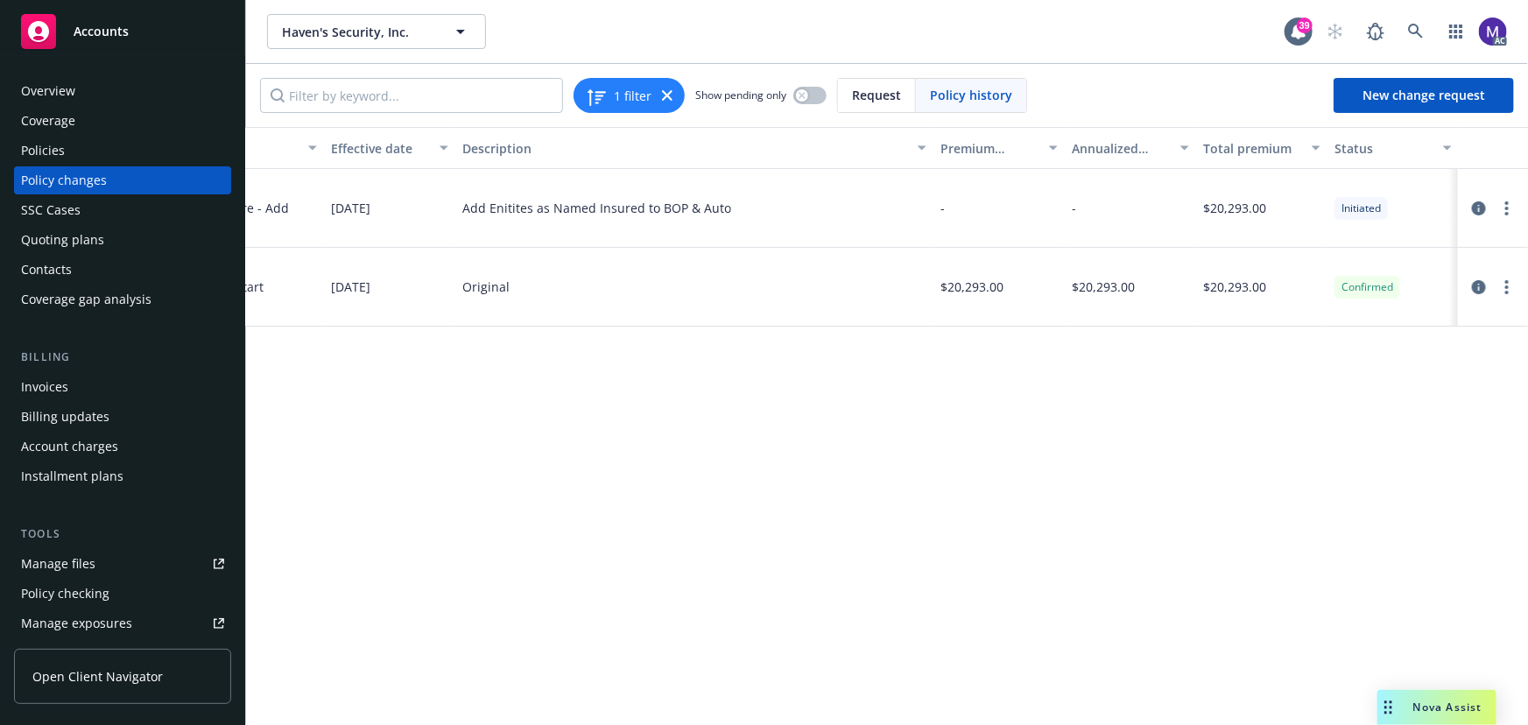
click at [146, 181] on div "Policy changes" at bounding box center [122, 180] width 203 height 28
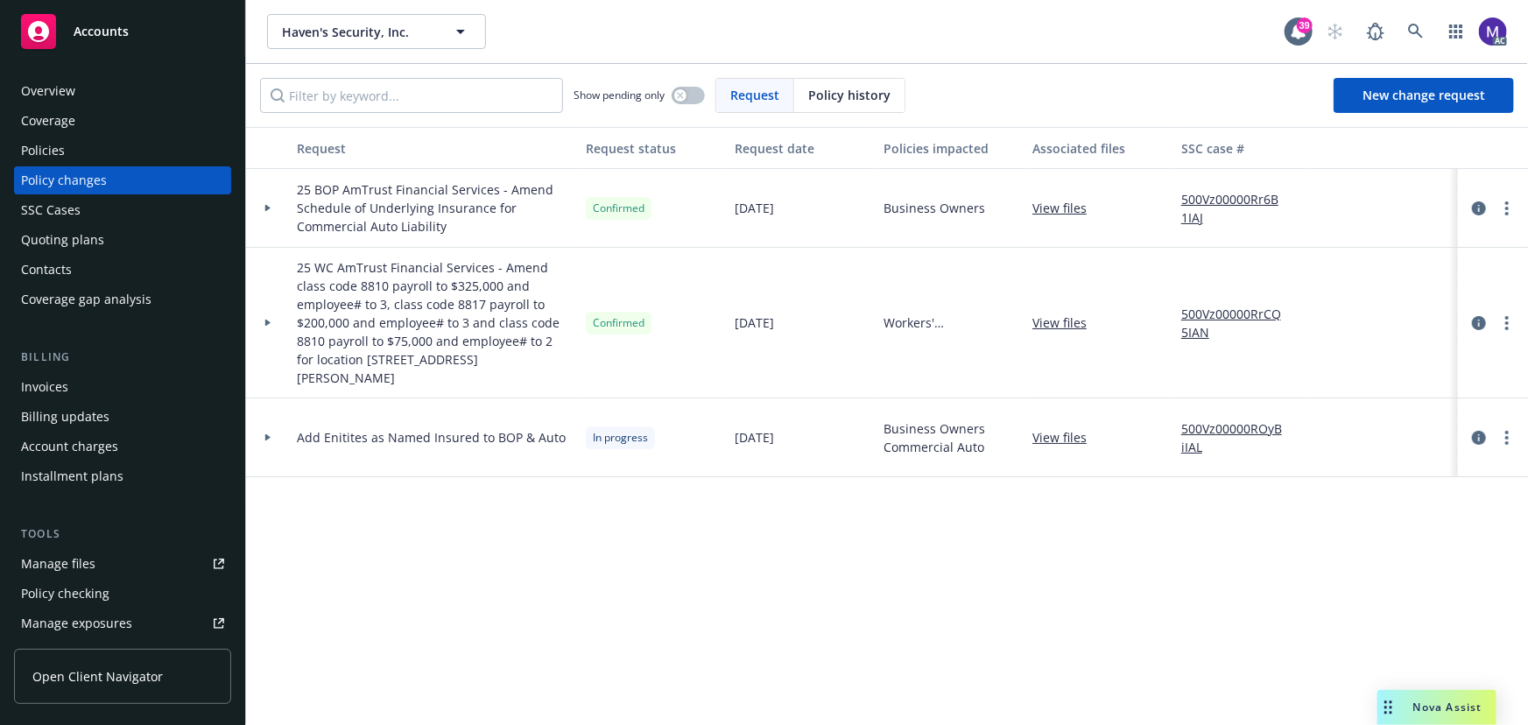
click at [271, 422] on div at bounding box center [268, 437] width 44 height 79
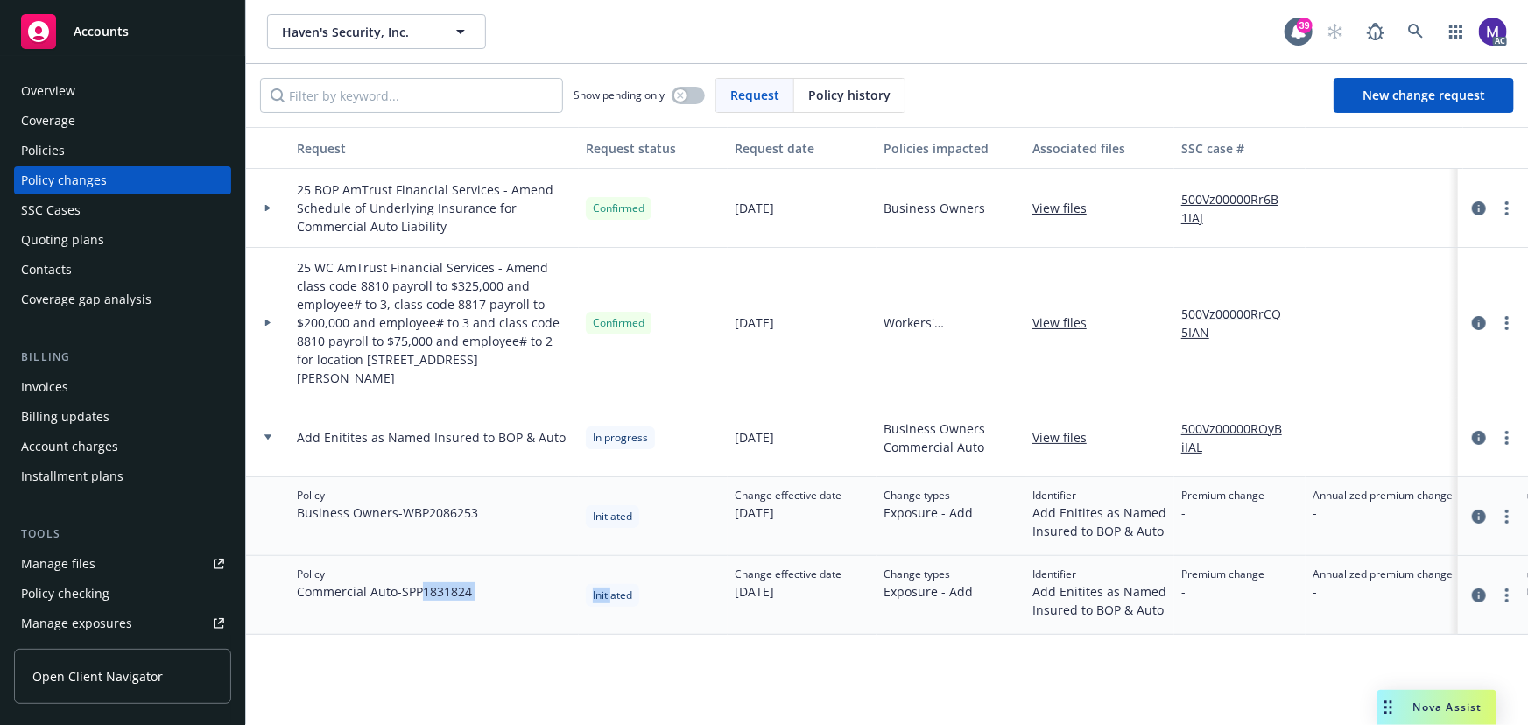
drag, startPoint x: 428, startPoint y: 573, endPoint x: 611, endPoint y: 571, distance: 183.0
click at [611, 571] on div "Policy Commercial Auto - SPP1831824 Initiated Change effective date 08/23/2025 …" at bounding box center [1152, 595] width 1813 height 79
click at [610, 588] on span "Initiated" at bounding box center [612, 596] width 39 height 16
click at [1208, 420] on link "500Vz00000ROyBiIAL" at bounding box center [1239, 438] width 117 height 37
